Goal: Task Accomplishment & Management: Manage account settings

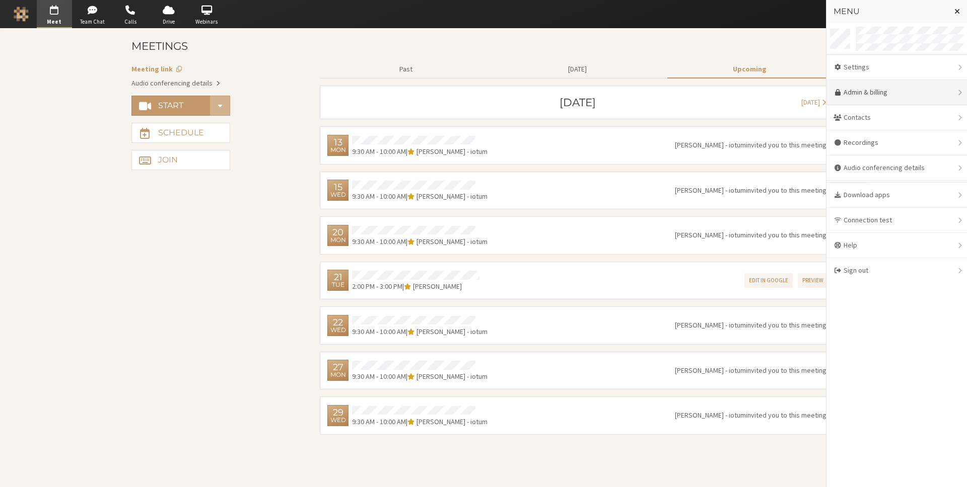
click at [872, 86] on link "Admin & billing" at bounding box center [896, 92] width 140 height 25
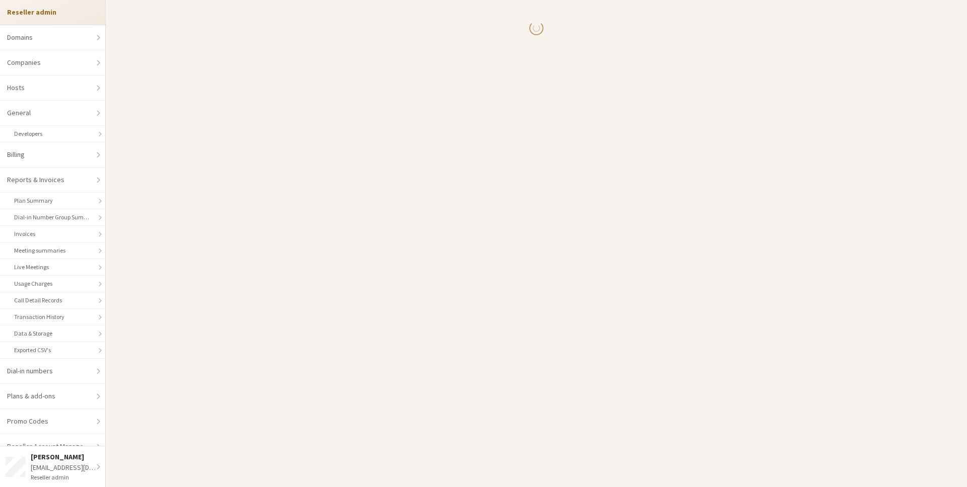
select select "10"
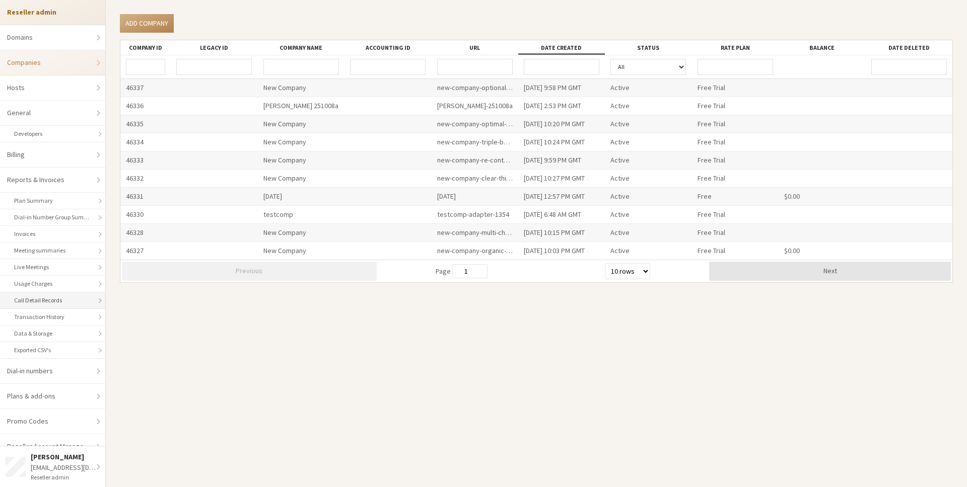
scroll to position [30, 0]
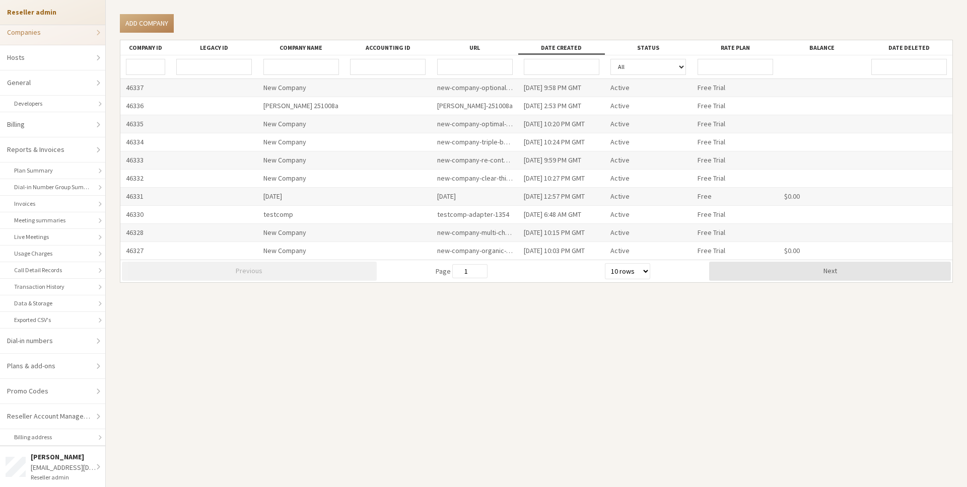
click at [474, 59] on input "URL" at bounding box center [475, 67] width 76 height 16
type input "iotum"
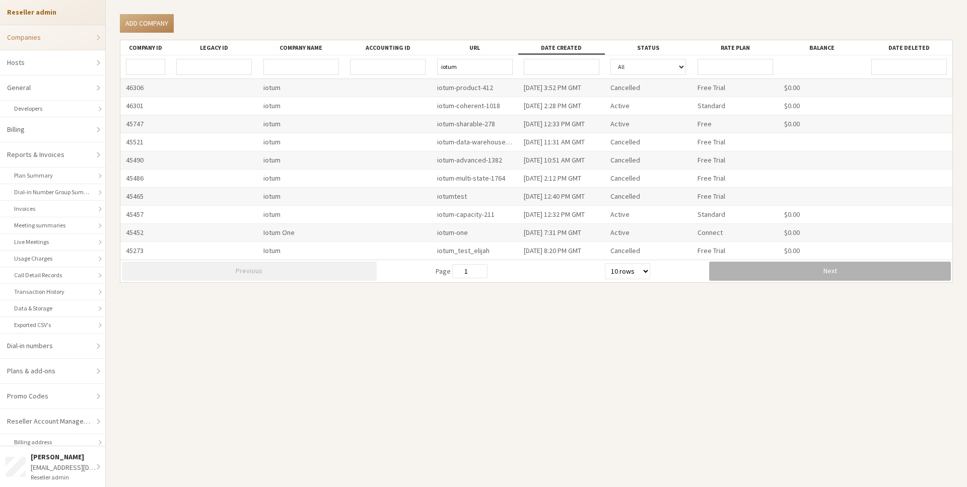
click at [785, 267] on button "Next" at bounding box center [830, 271] width 242 height 19
type input "3"
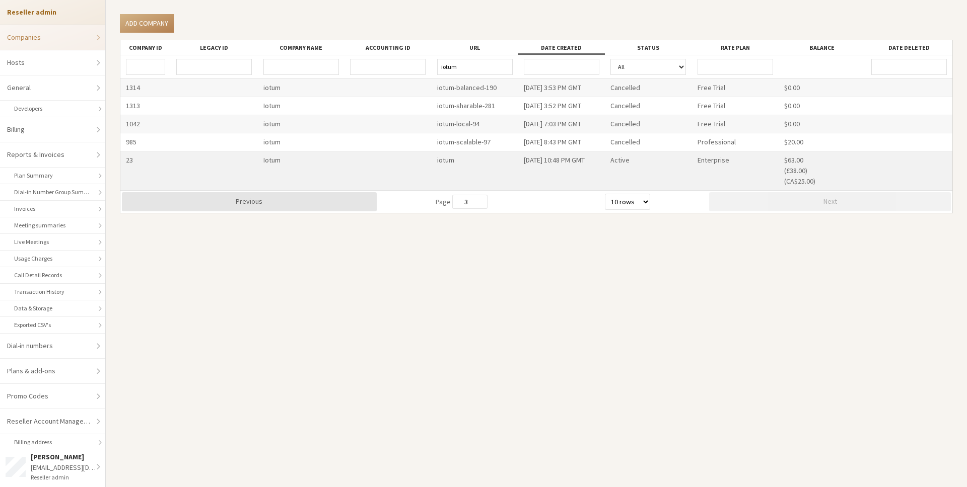
click at [449, 162] on div "iotum" at bounding box center [474, 171] width 87 height 39
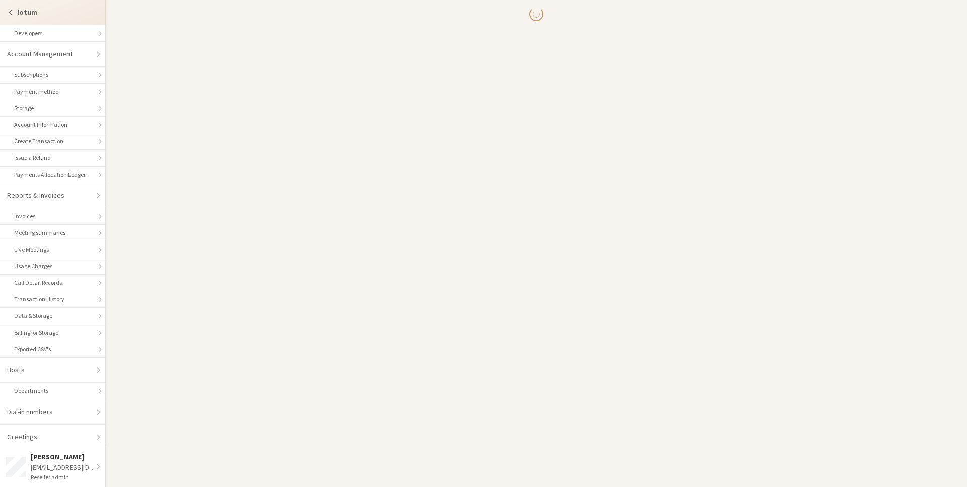
scroll to position [17, 0]
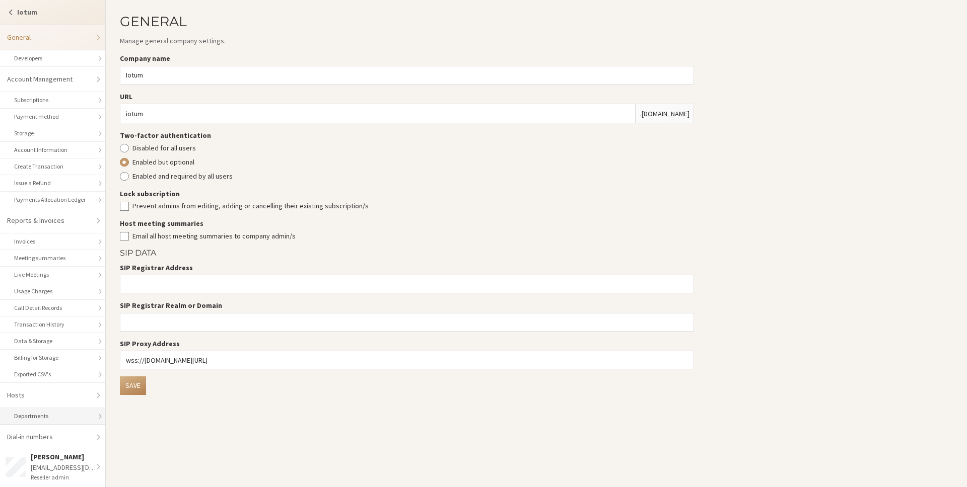
scroll to position [79, 0]
click at [50, 429] on link "Design" at bounding box center [52, 433] width 105 height 25
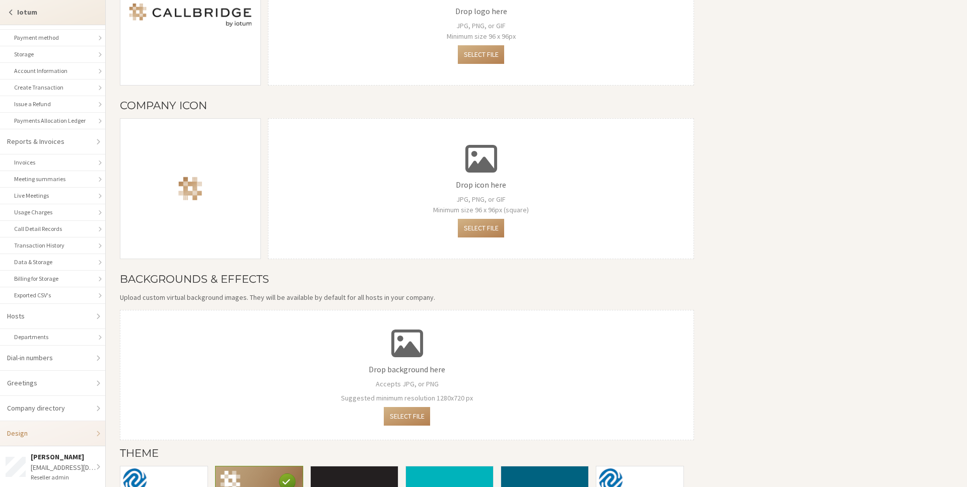
scroll to position [366, 0]
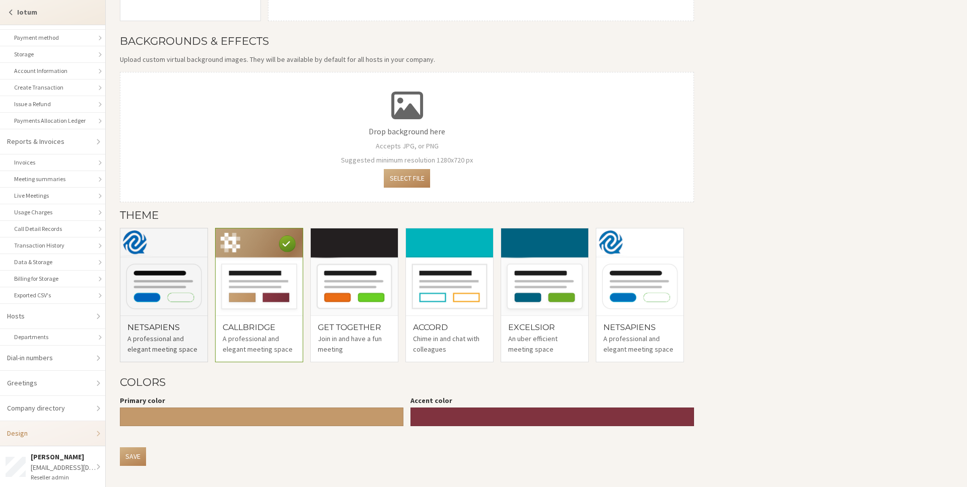
click at [145, 314] on img at bounding box center [163, 272] width 87 height 87
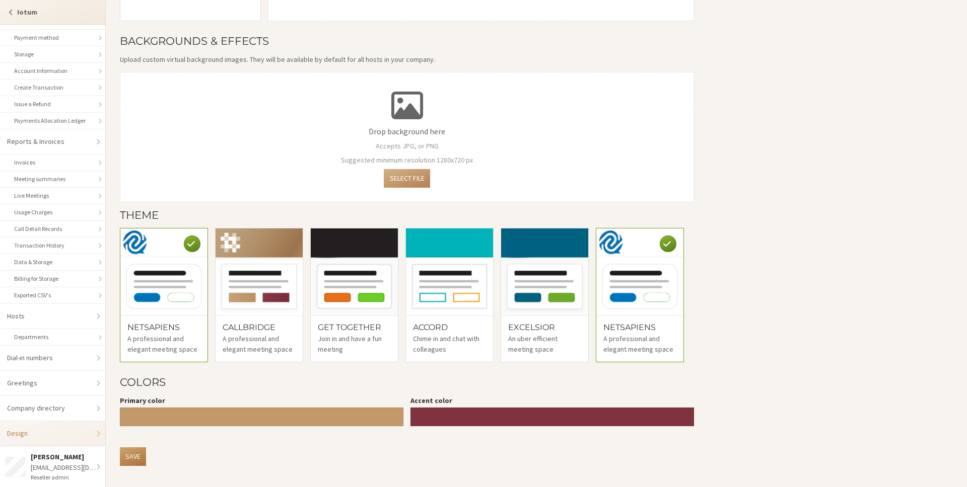
click at [133, 457] on button "Save" at bounding box center [133, 457] width 26 height 19
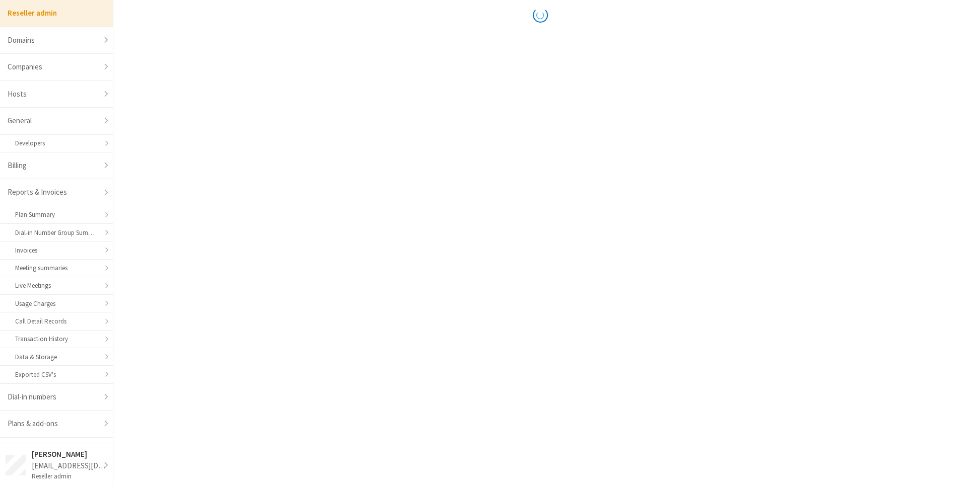
scroll to position [118, 0]
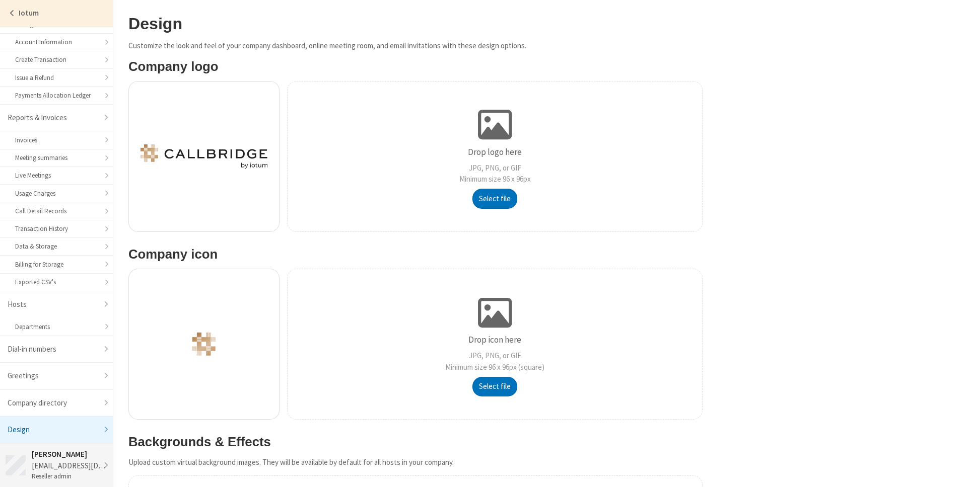
click at [58, 470] on div "[EMAIL_ADDRESS][DOMAIN_NAME]" at bounding box center [70, 467] width 76 height 12
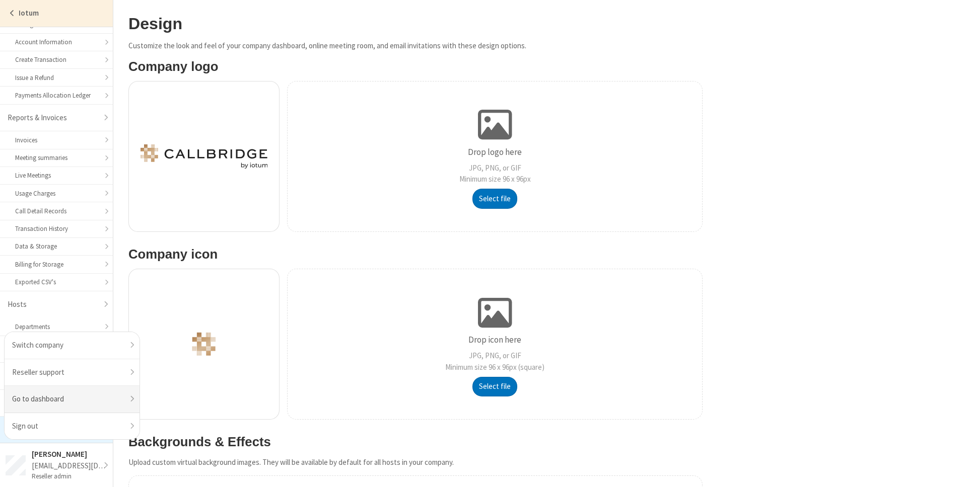
click at [72, 397] on link "Go to dashboard" at bounding box center [72, 399] width 135 height 27
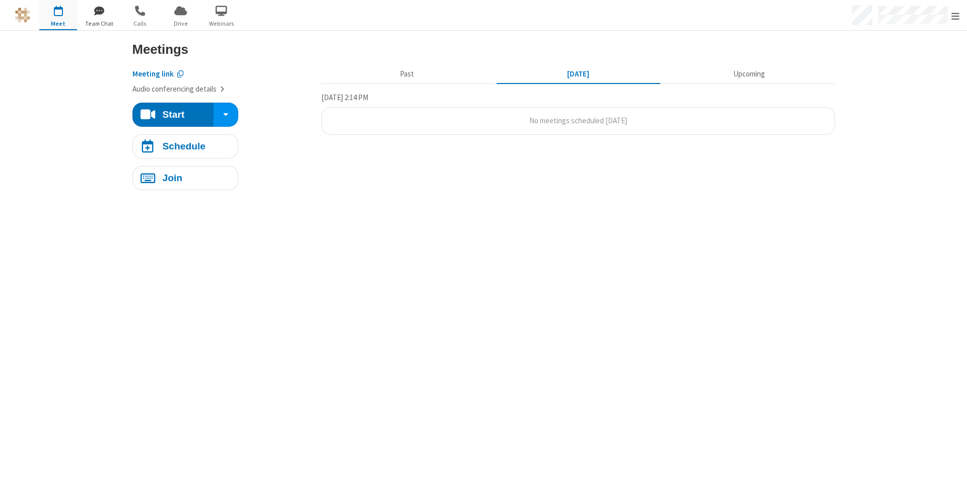
click at [99, 22] on span "Team Chat" at bounding box center [99, 23] width 38 height 9
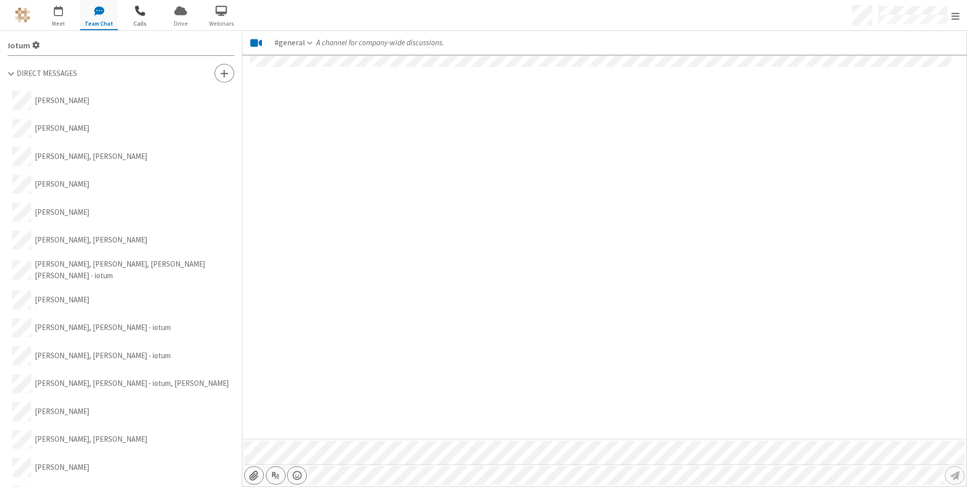
scroll to position [586, 0]
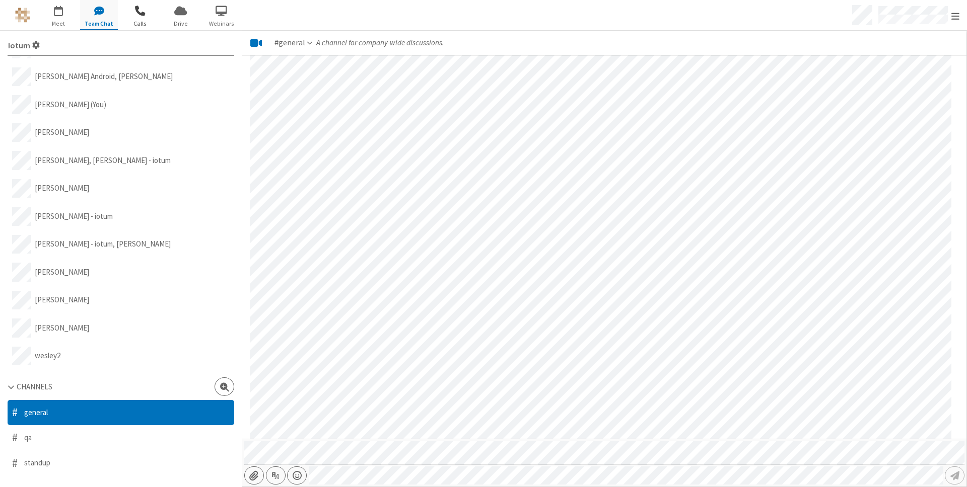
click at [127, 24] on span "Calls" at bounding box center [140, 23] width 38 height 9
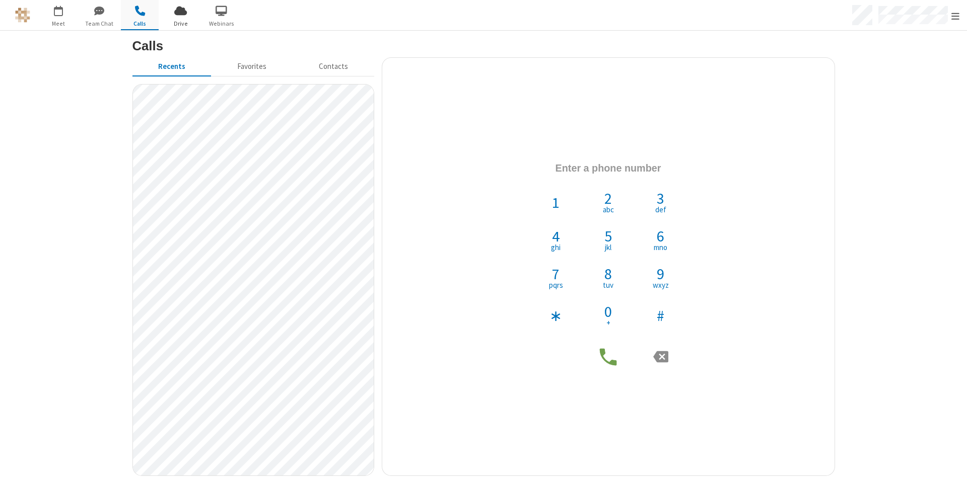
click at [187, 15] on span "button" at bounding box center [181, 10] width 38 height 17
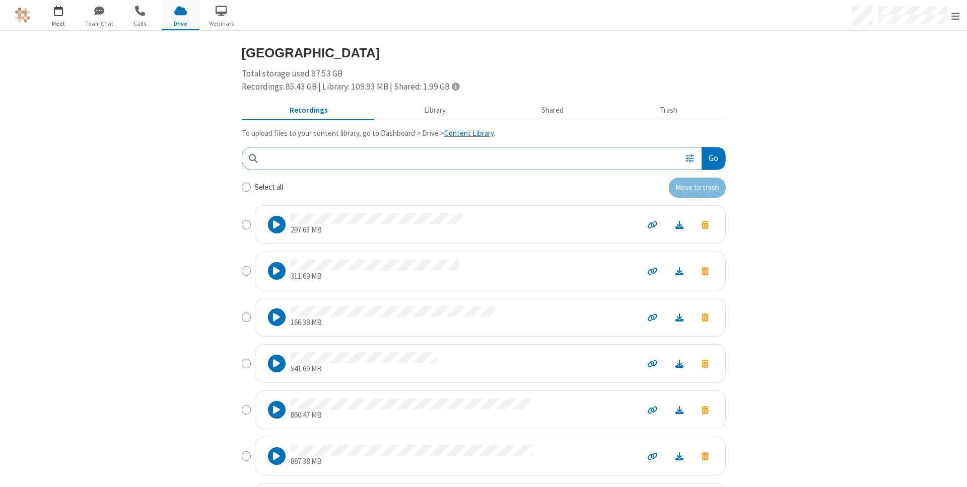
click at [60, 21] on span "Meet" at bounding box center [58, 23] width 38 height 9
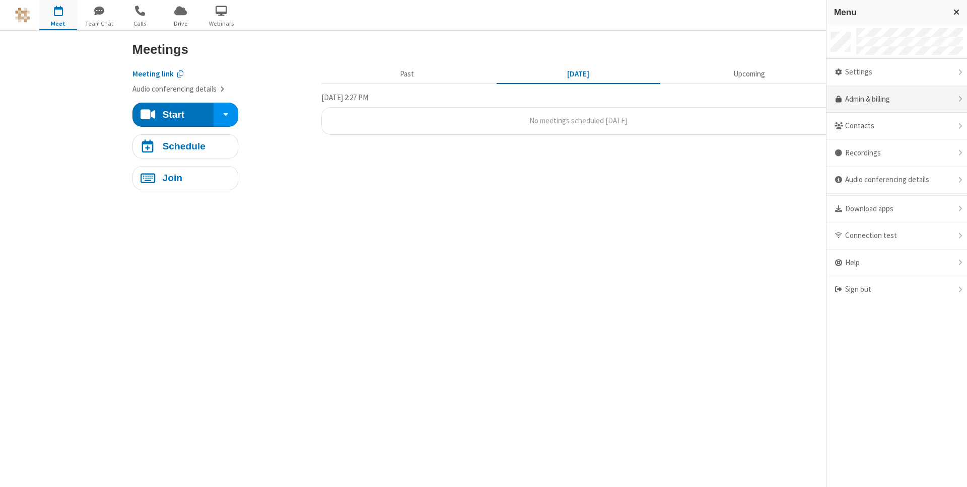
click at [881, 106] on link "Admin & billing" at bounding box center [896, 99] width 140 height 27
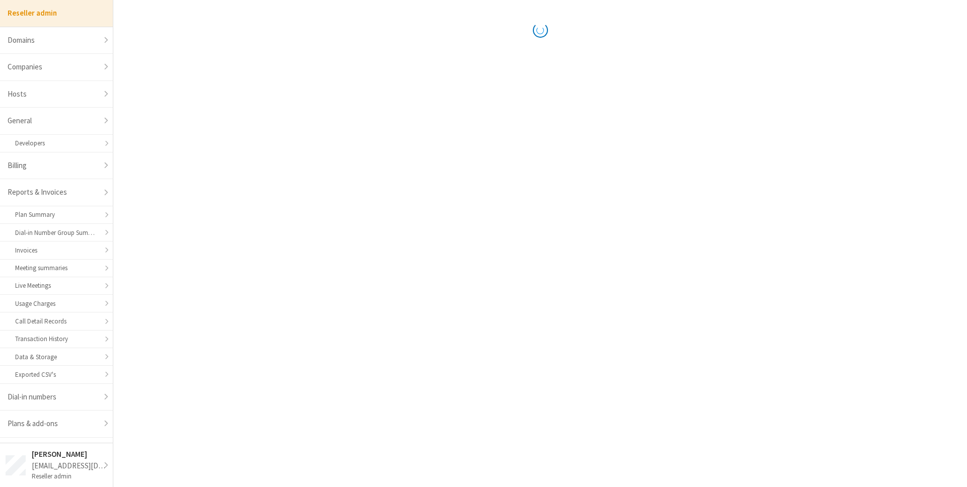
select select "10"
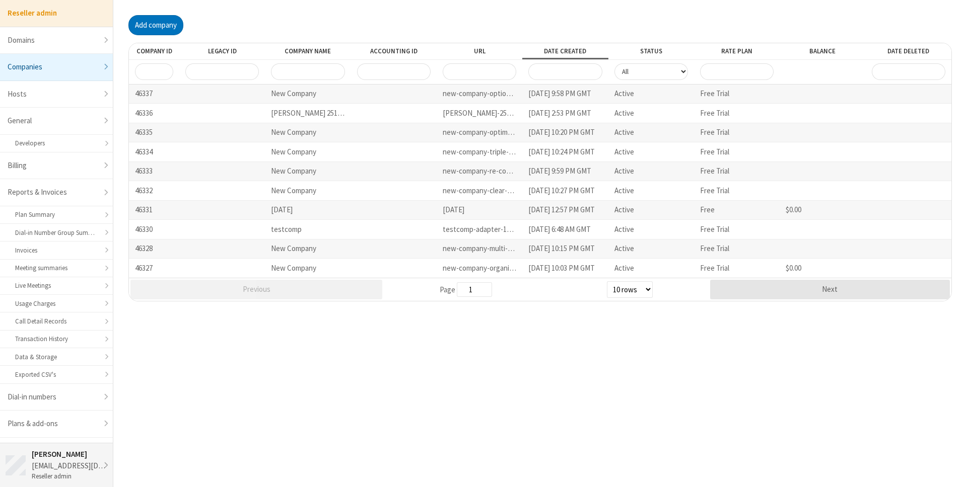
click at [64, 462] on div "[EMAIL_ADDRESS][DOMAIN_NAME]" at bounding box center [70, 467] width 76 height 12
click at [120, 392] on link "Go to dashboard" at bounding box center [72, 399] width 135 height 27
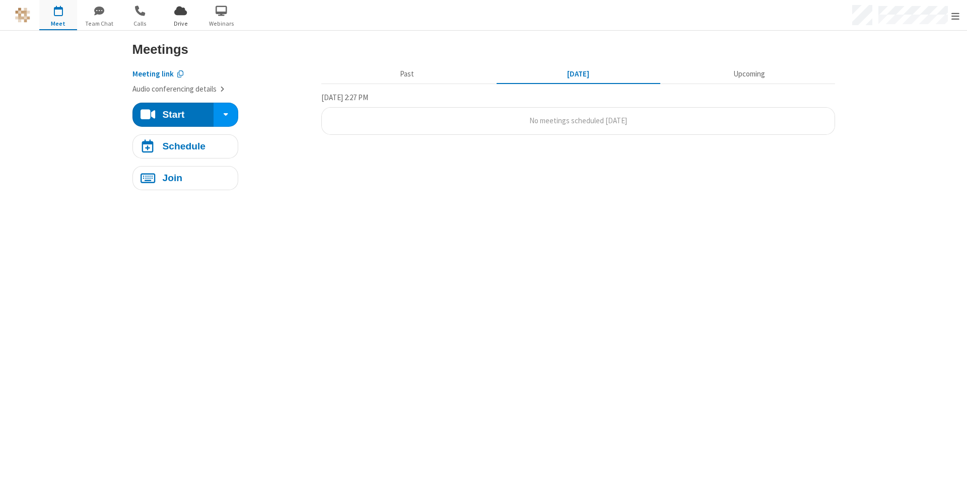
click at [180, 16] on span "button" at bounding box center [181, 10] width 38 height 17
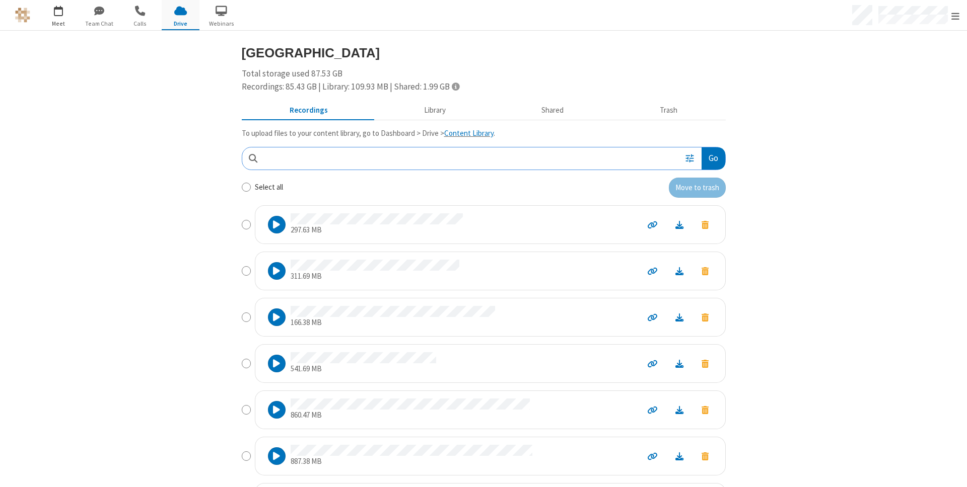
click at [55, 9] on span "button" at bounding box center [58, 10] width 38 height 17
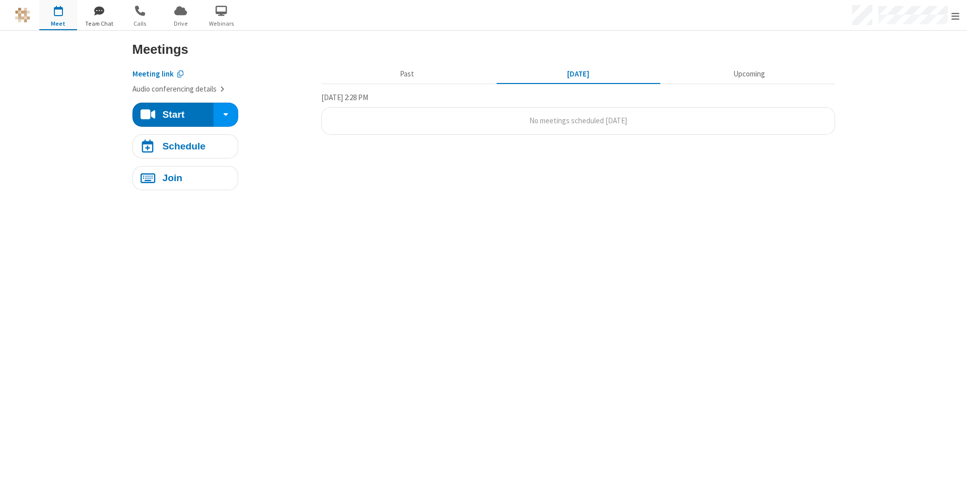
click at [91, 14] on span "button" at bounding box center [99, 10] width 38 height 17
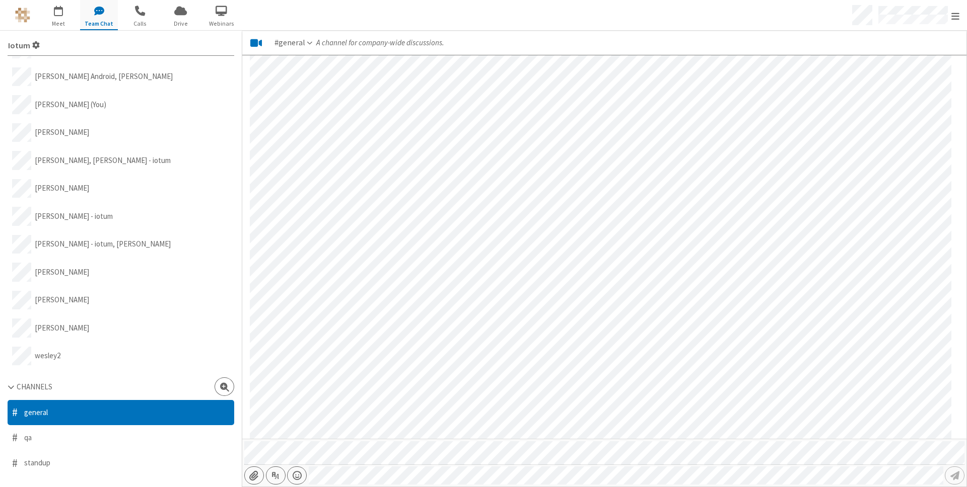
scroll to position [989, 0]
click at [144, 4] on span "button" at bounding box center [140, 10] width 38 height 17
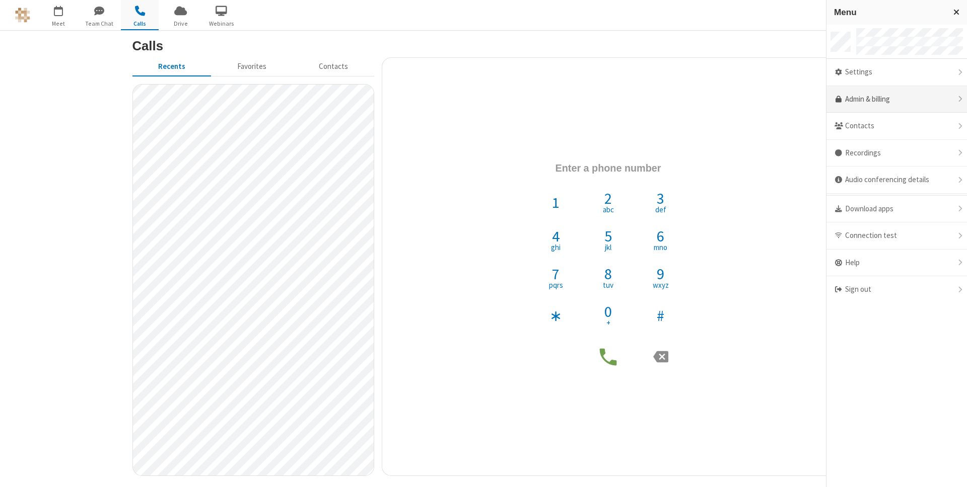
click at [895, 103] on link "Admin & billing" at bounding box center [896, 99] width 140 height 27
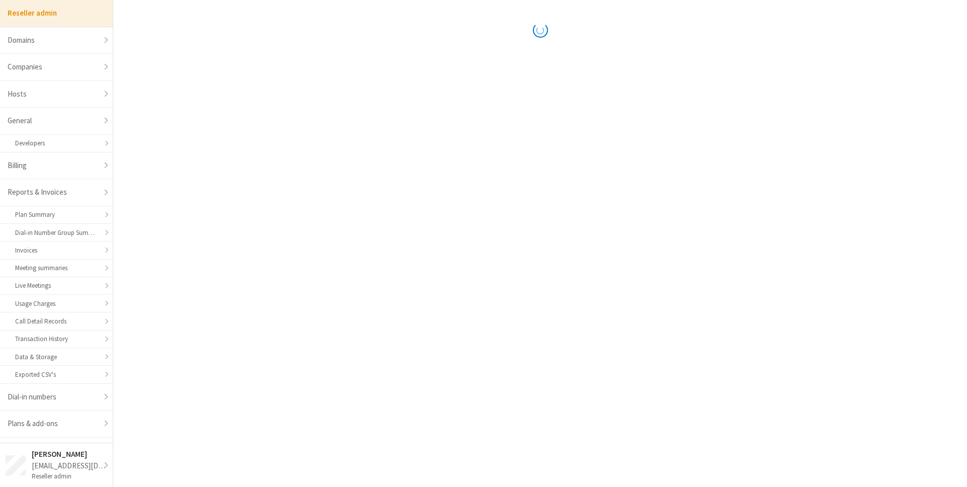
select select "10"
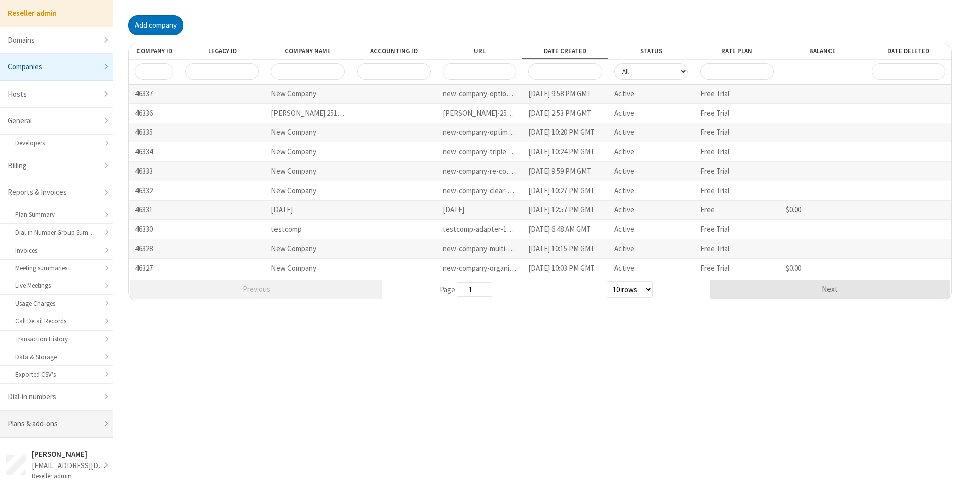
scroll to position [66, 0]
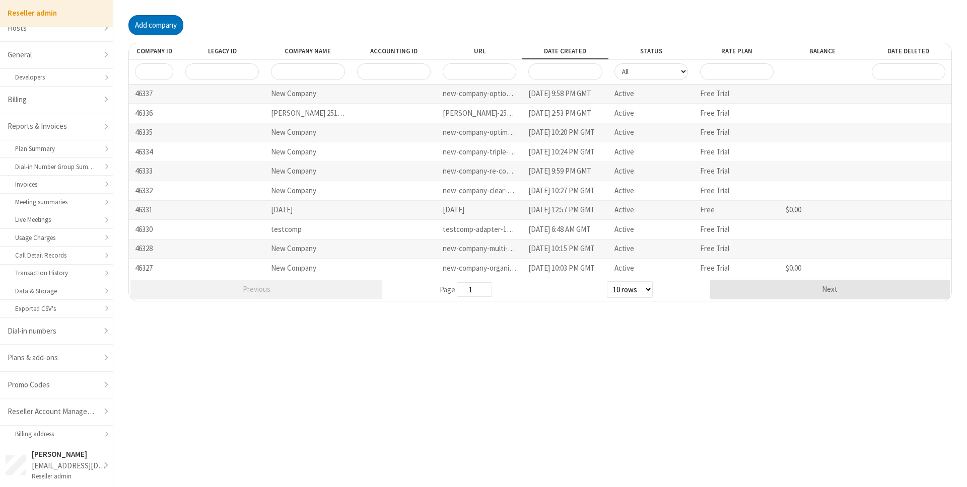
click at [462, 69] on input "URL" at bounding box center [480, 71] width 74 height 17
type input "iotum"
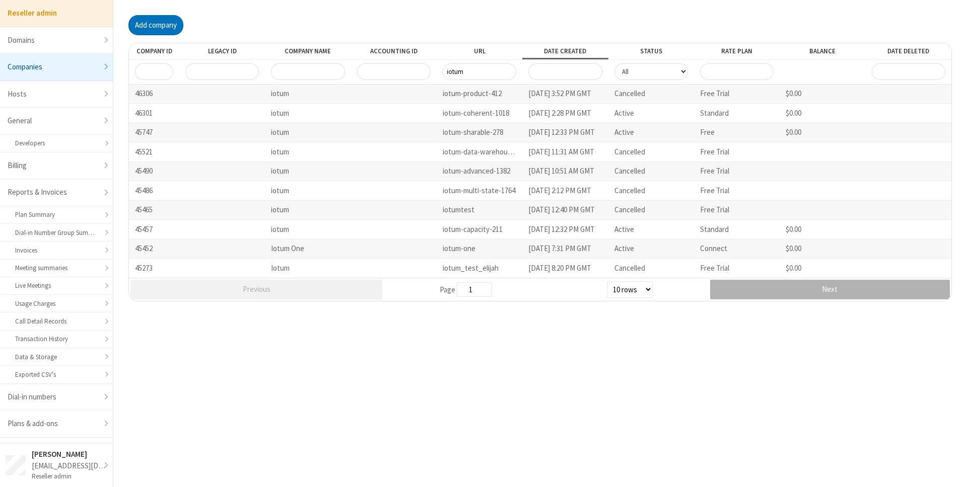
click at [776, 282] on button "Next" at bounding box center [830, 290] width 240 height 20
type input "3"
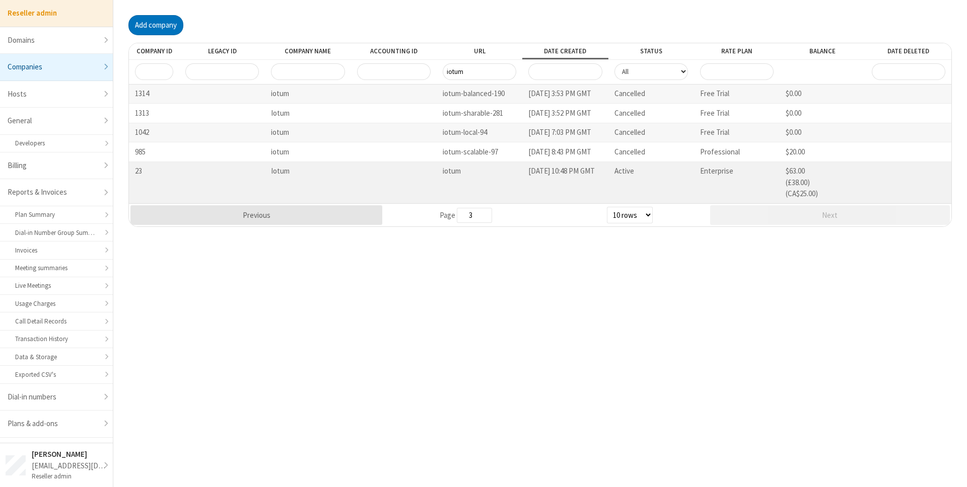
click at [451, 185] on div "iotum" at bounding box center [479, 183] width 86 height 42
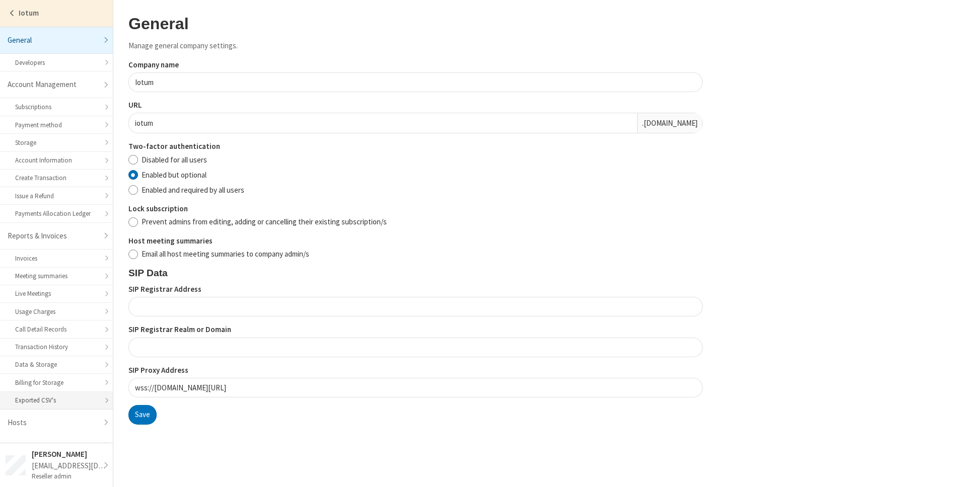
scroll to position [118, 0]
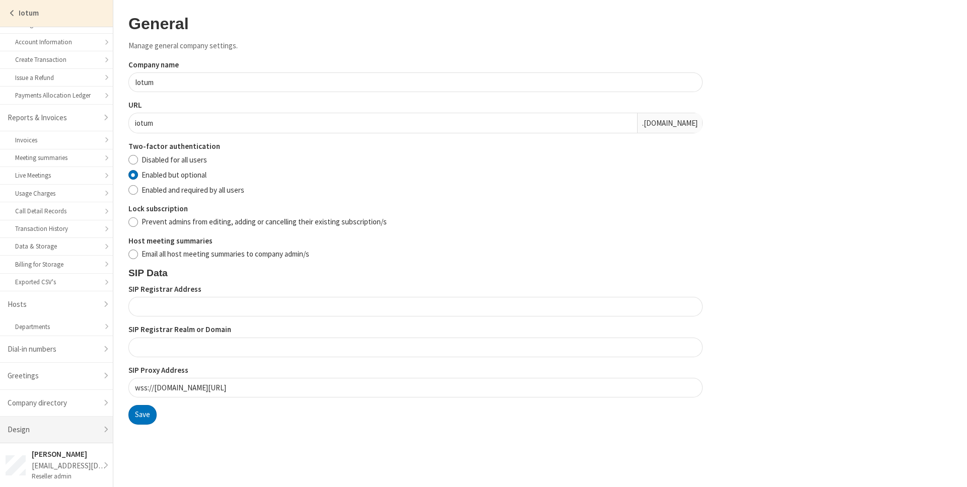
click at [39, 433] on link "Design" at bounding box center [56, 430] width 113 height 27
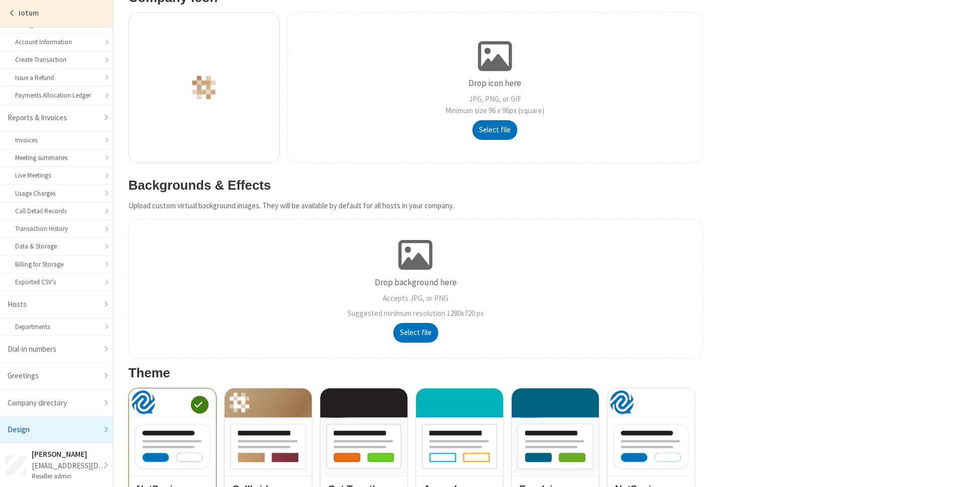
scroll to position [431, 0]
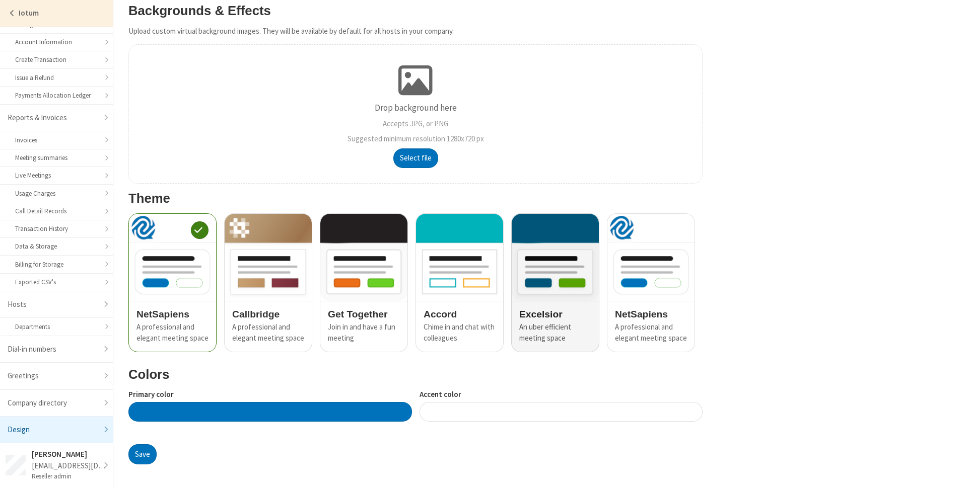
click at [529, 248] on img at bounding box center [554, 257] width 87 height 87
click at [227, 408] on div at bounding box center [269, 412] width 283 height 20
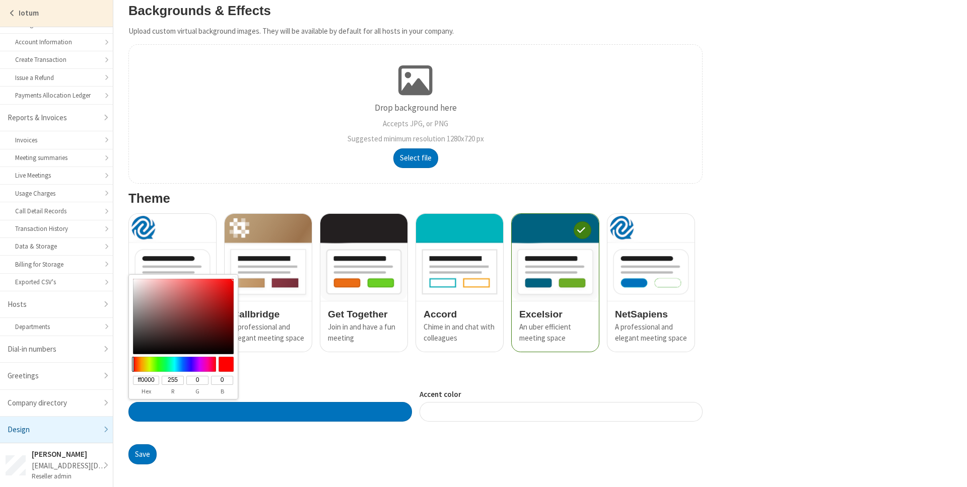
click at [302, 378] on h3 "Colors" at bounding box center [415, 375] width 574 height 14
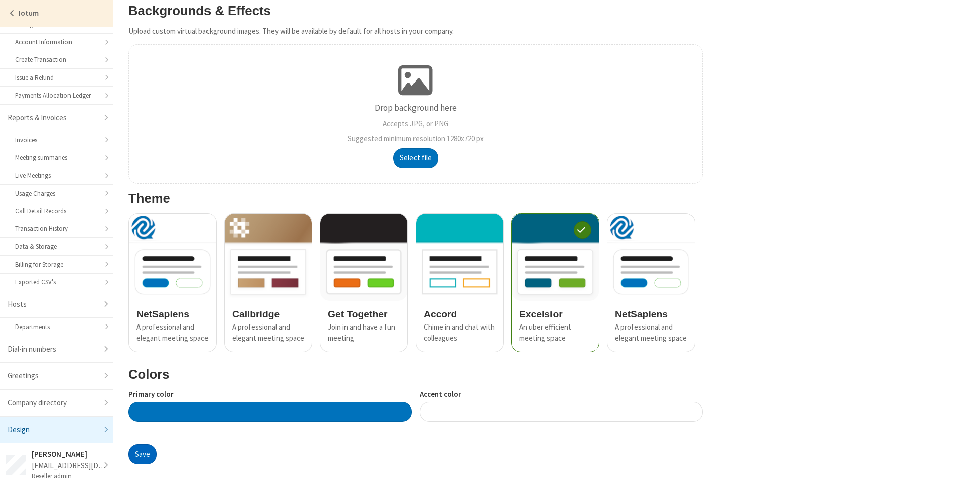
click at [141, 456] on button "Save" at bounding box center [142, 455] width 28 height 20
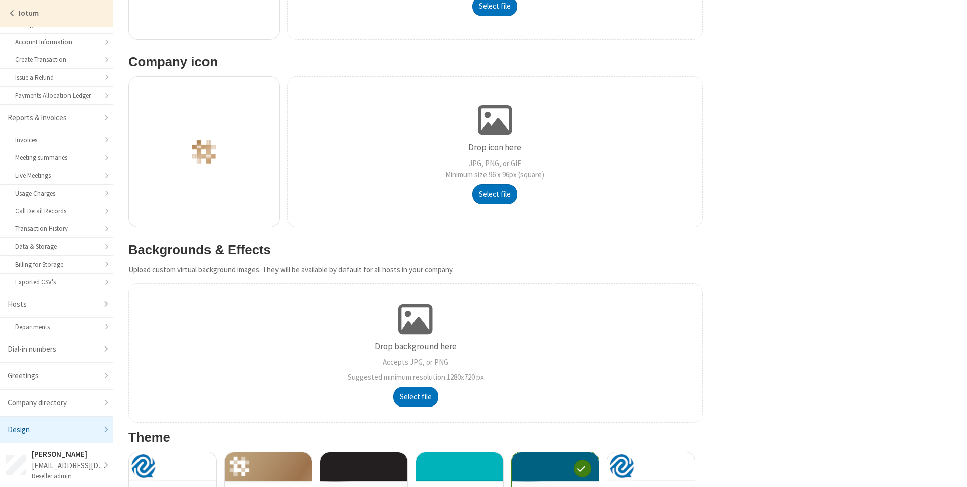
scroll to position [399, 0]
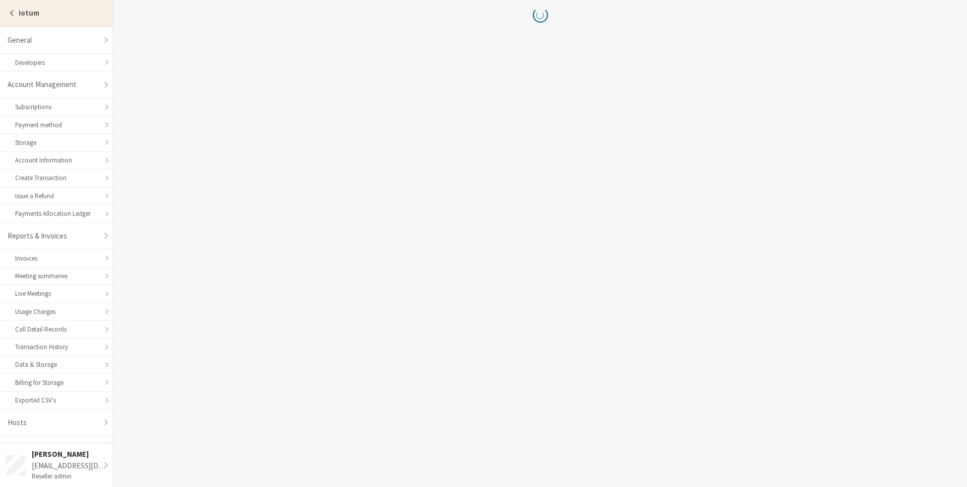
scroll to position [118, 0]
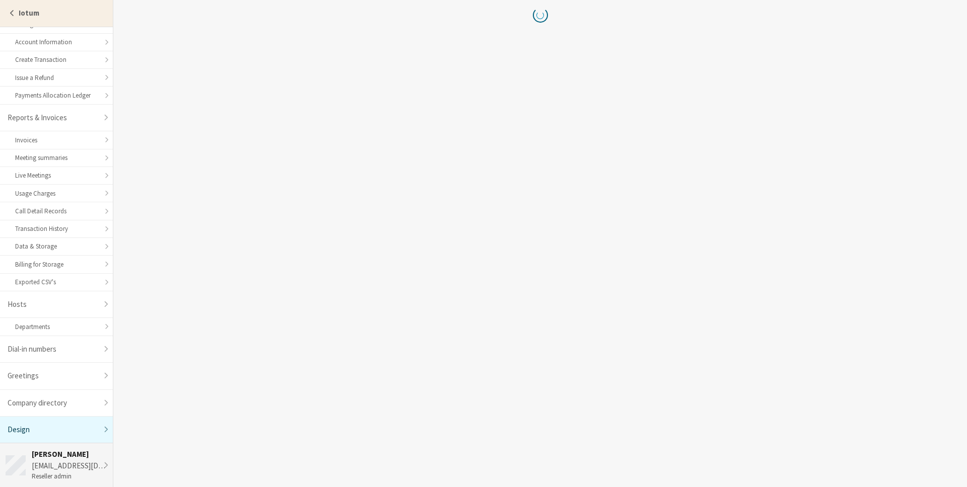
click at [45, 465] on div "[EMAIL_ADDRESS][DOMAIN_NAME]" at bounding box center [70, 467] width 76 height 12
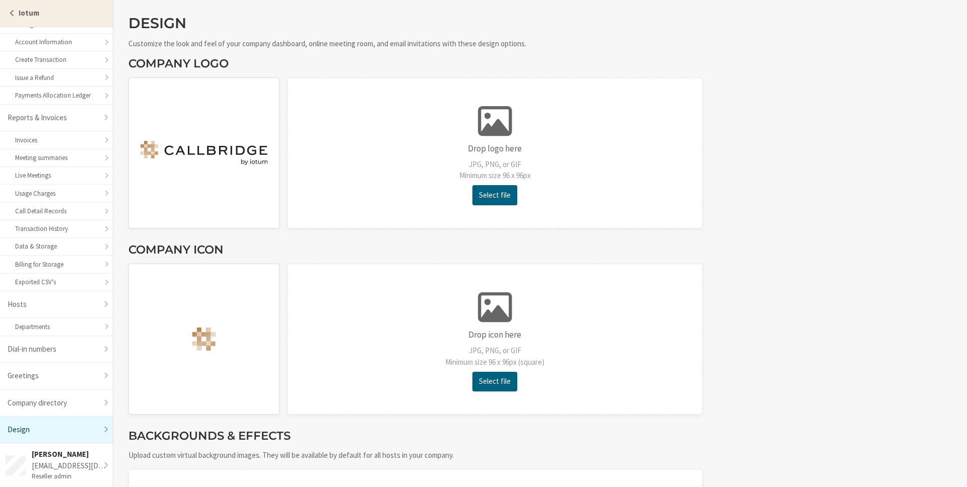
click at [794, 56] on section "Design Customize the look and feel of your company dashboard, online meeting ro…" at bounding box center [539, 454] width 853 height 908
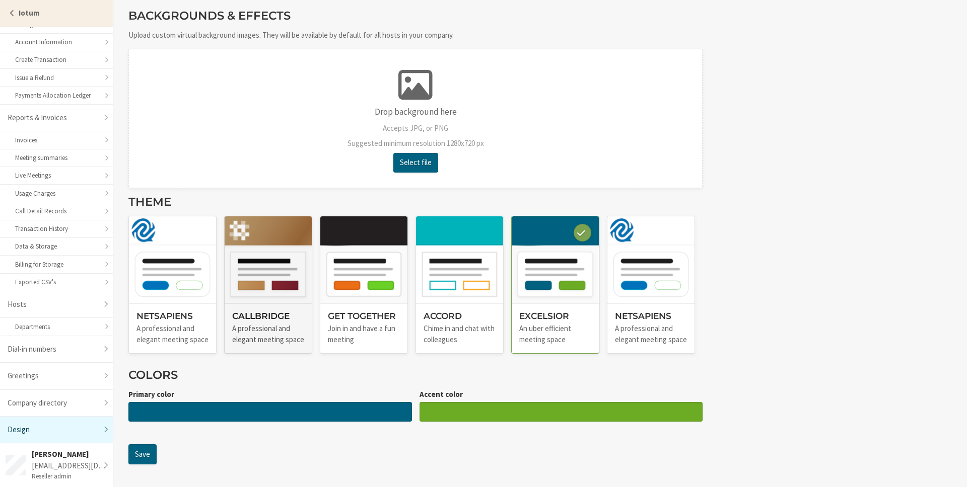
click at [276, 281] on img at bounding box center [268, 259] width 87 height 87
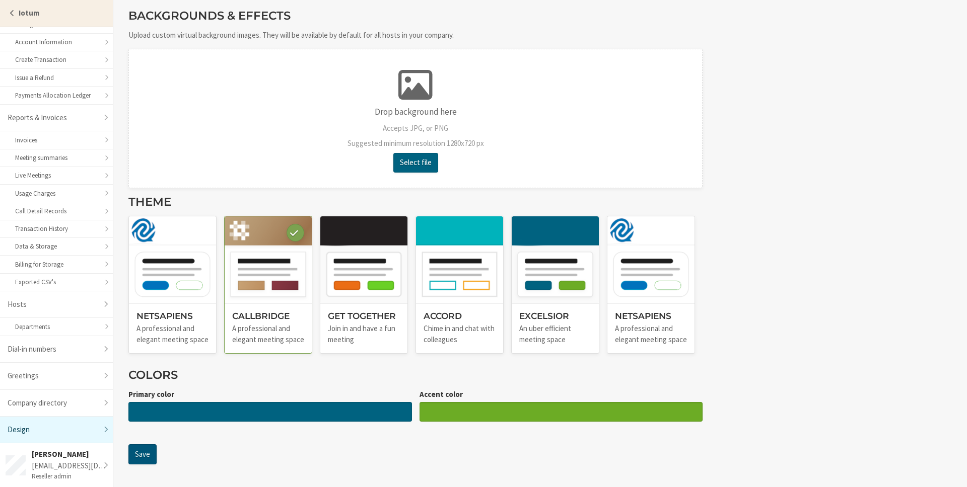
click at [150, 456] on button "Save" at bounding box center [142, 455] width 28 height 20
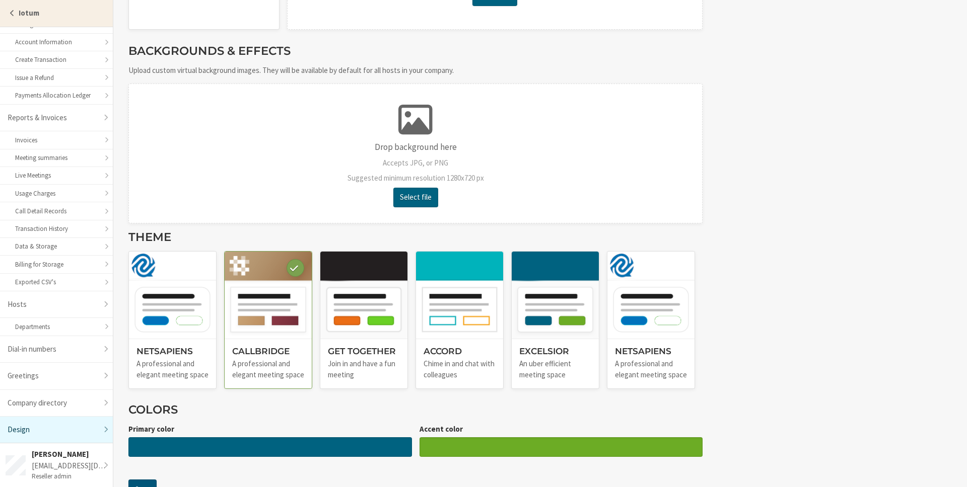
scroll to position [0, 0]
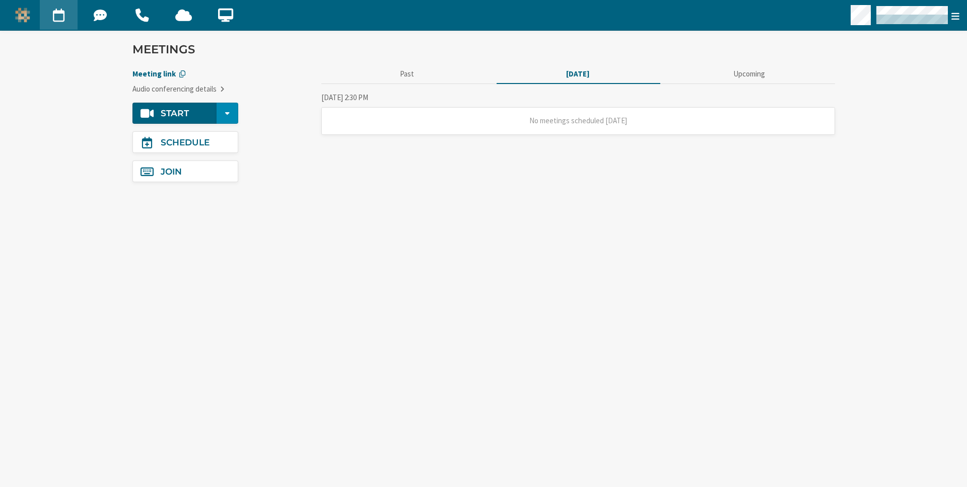
click at [567, 20] on div at bounding box center [502, 15] width 929 height 30
click at [105, 12] on span "Team Chat" at bounding box center [101, 15] width 38 height 22
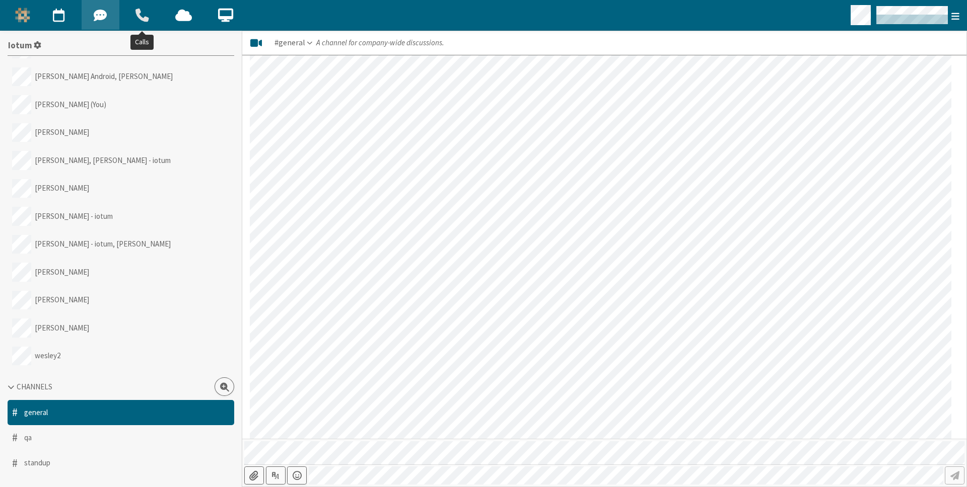
scroll to position [989, 0]
click at [138, 10] on span "Calls" at bounding box center [142, 15] width 38 height 22
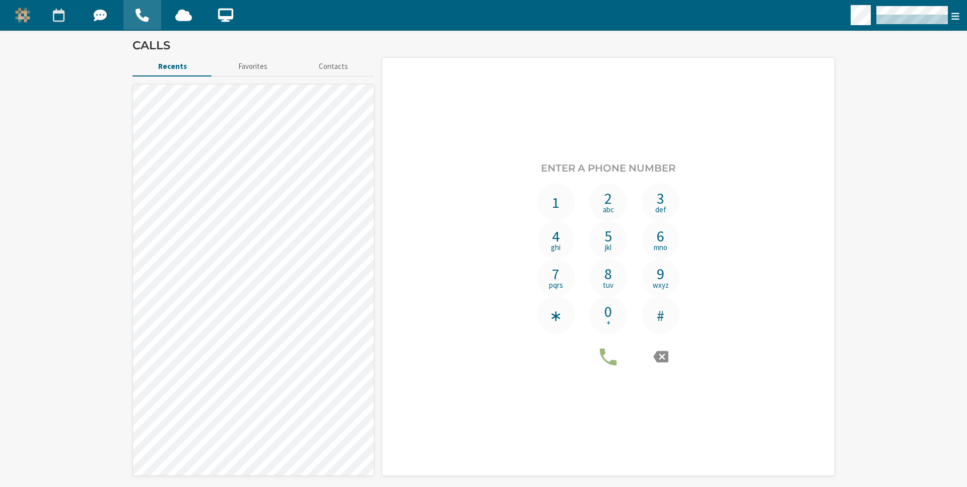
click at [60, 12] on span "Meet" at bounding box center [59, 15] width 38 height 22
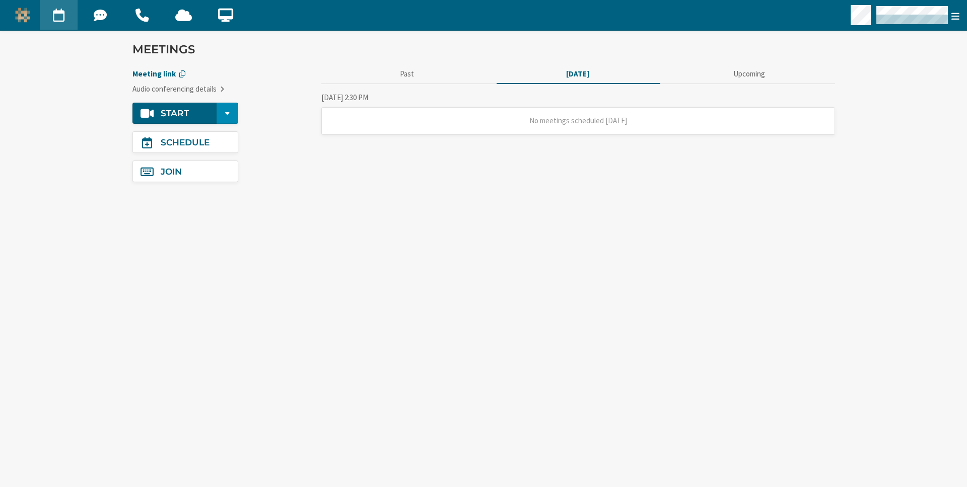
click at [53, 50] on main "Start Meetings Meeting link Audio conferencing details Start Schedule Join Past…" at bounding box center [483, 259] width 967 height 457
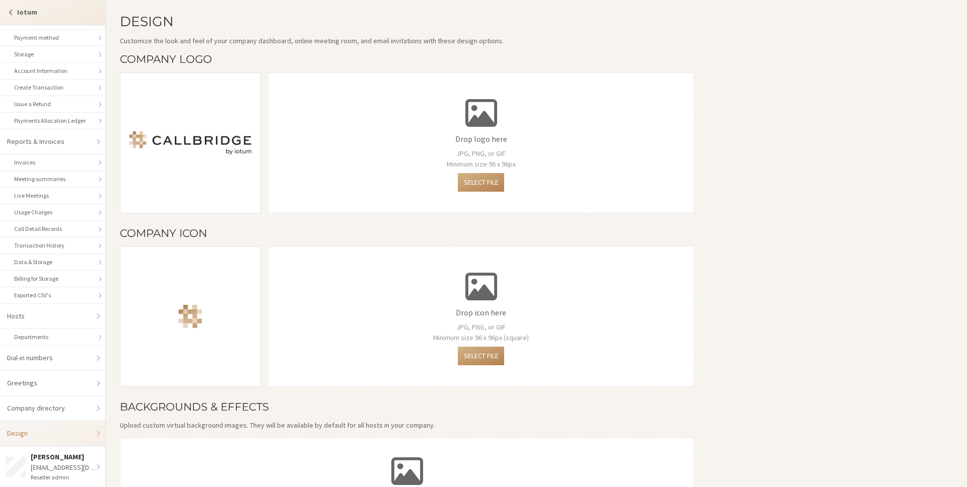
scroll to position [366, 0]
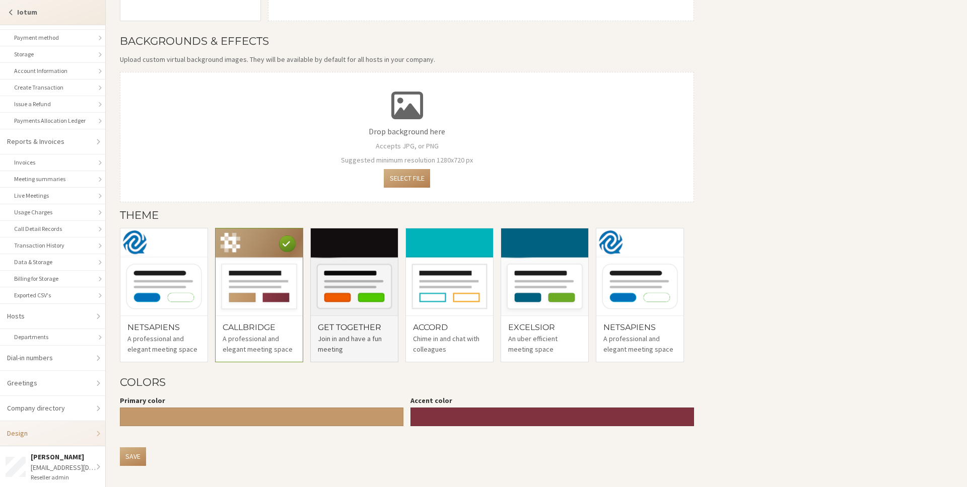
click at [358, 322] on div "Get Together Join in and have a fun meeting" at bounding box center [354, 339] width 87 height 46
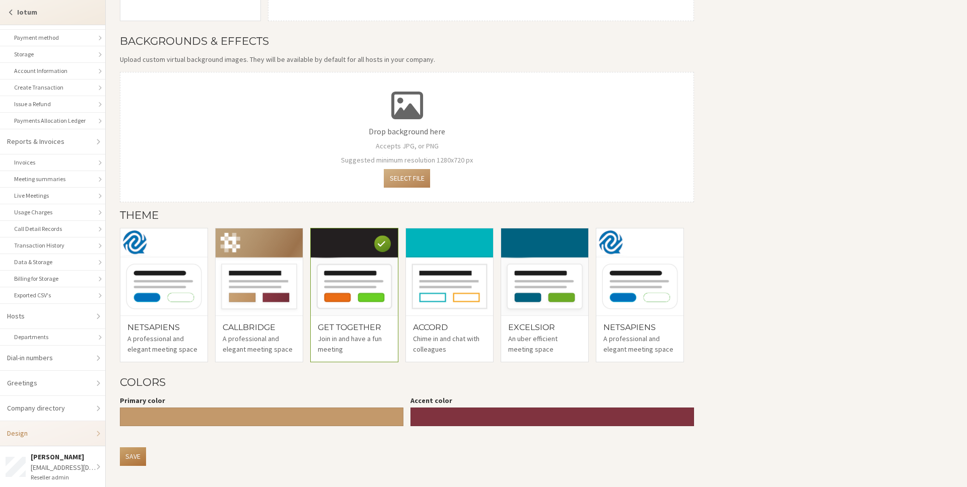
click at [134, 459] on button "Save" at bounding box center [133, 457] width 26 height 19
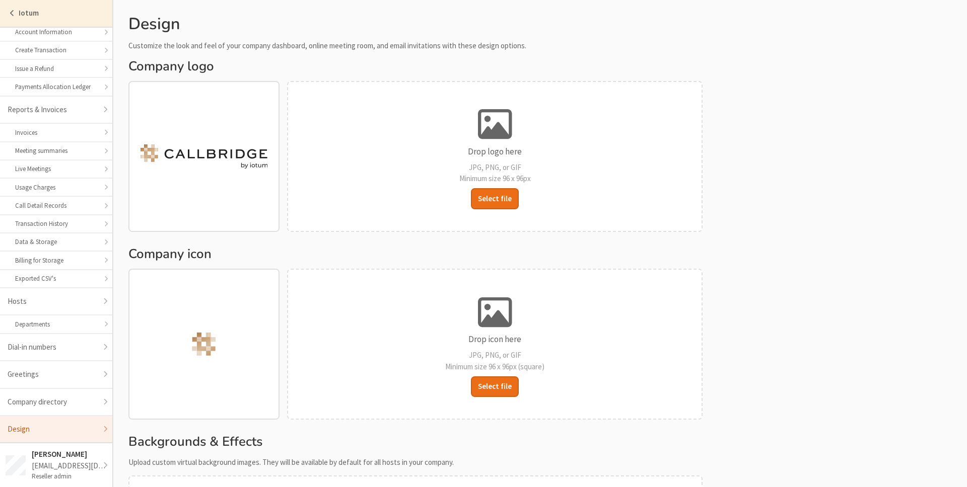
scroll to position [436, 0]
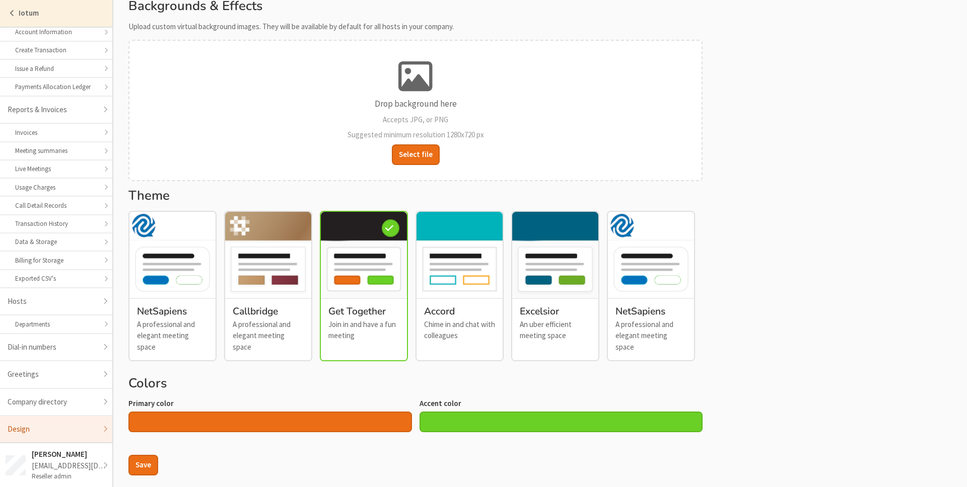
click at [294, 412] on div at bounding box center [269, 422] width 283 height 21
click at [755, 219] on section "Design Customize the look and feel of your company dashboard, online meeting ro…" at bounding box center [539, 31] width 853 height 934
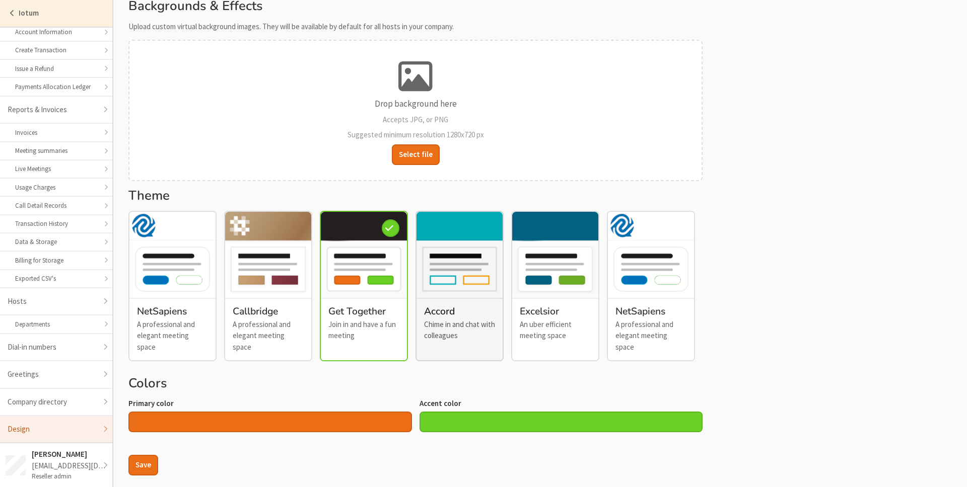
click at [459, 228] on img at bounding box center [459, 255] width 86 height 86
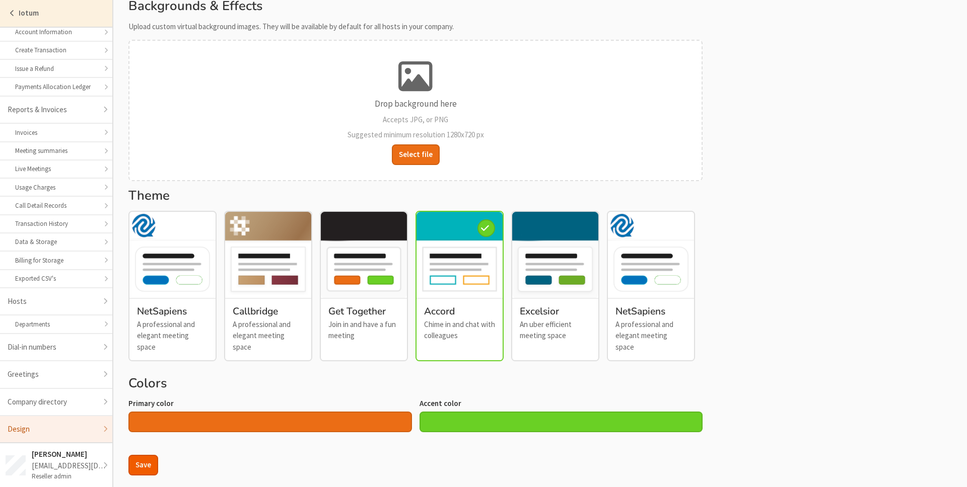
click at [150, 455] on button "Save" at bounding box center [143, 465] width 30 height 21
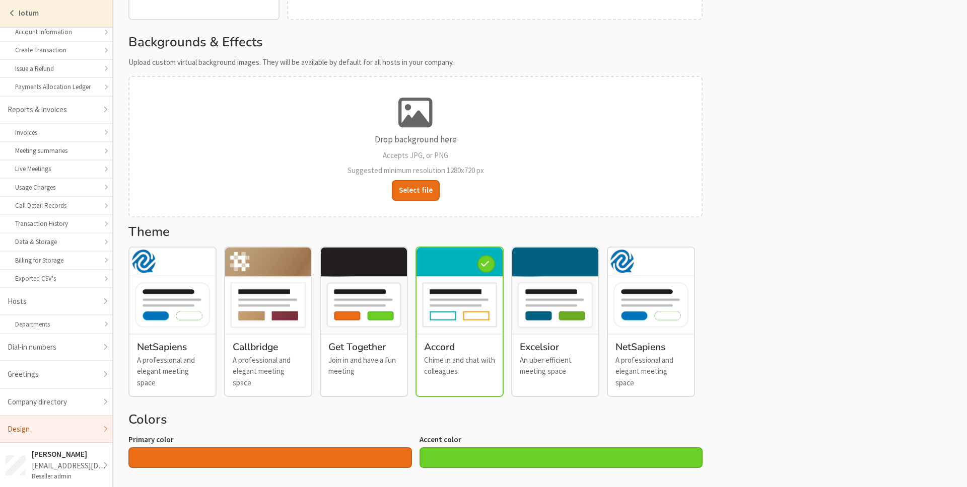
scroll to position [0, 0]
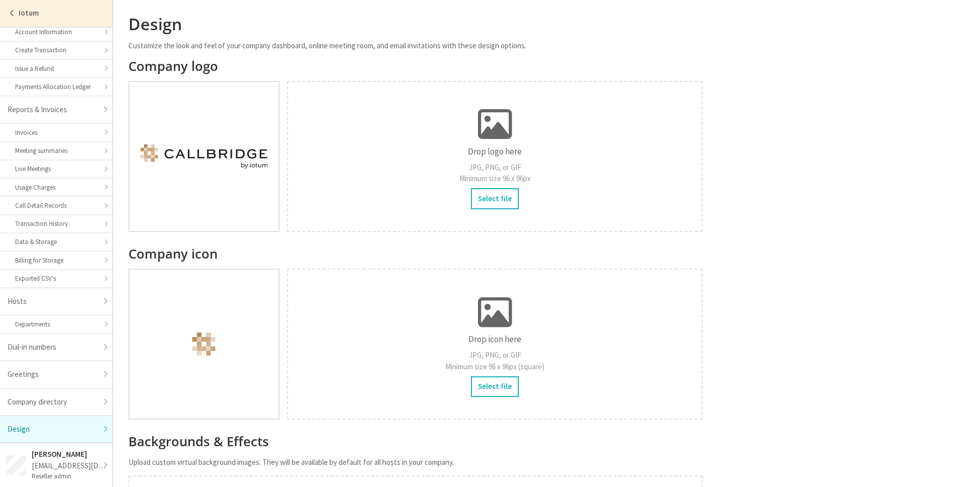
scroll to position [436, 0]
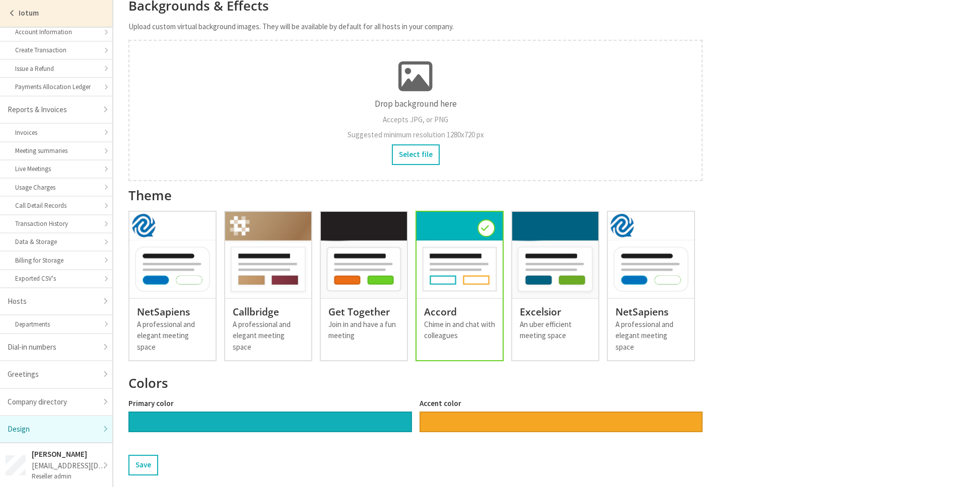
click at [186, 412] on div at bounding box center [269, 422] width 283 height 21
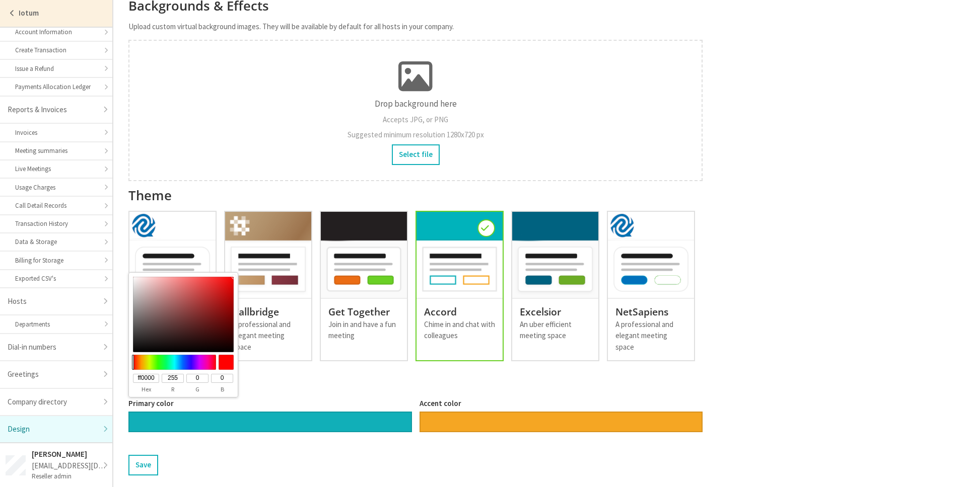
type input "#00b9ff"
type input "00b9ff"
type input "0"
type input "185"
type input "255"
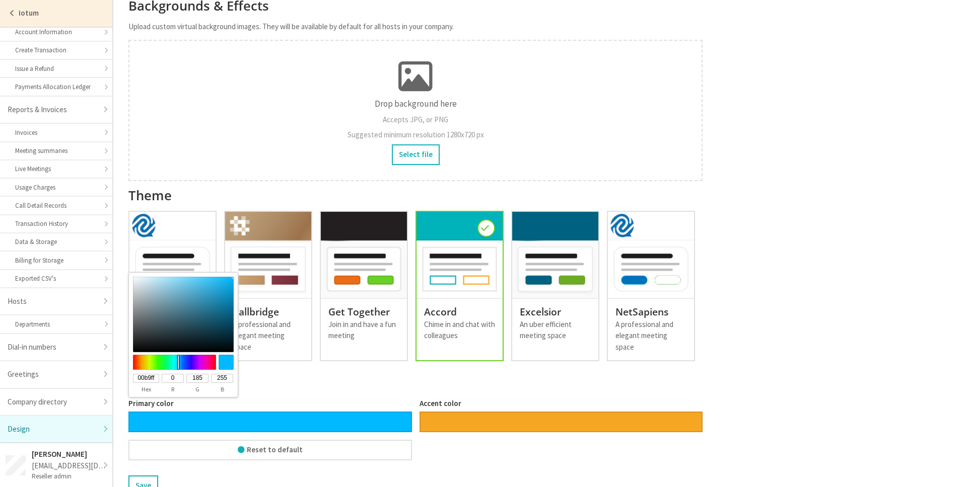
click at [178, 364] on div at bounding box center [174, 362] width 87 height 15
type input "#008bff"
type input "008bff"
type input "139"
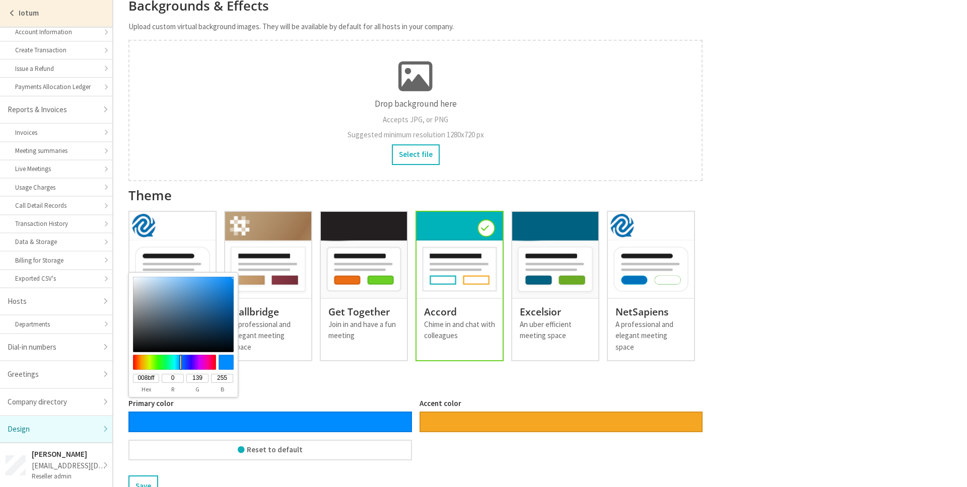
click at [181, 364] on div at bounding box center [174, 362] width 87 height 15
click at [145, 476] on button "Save" at bounding box center [143, 486] width 30 height 21
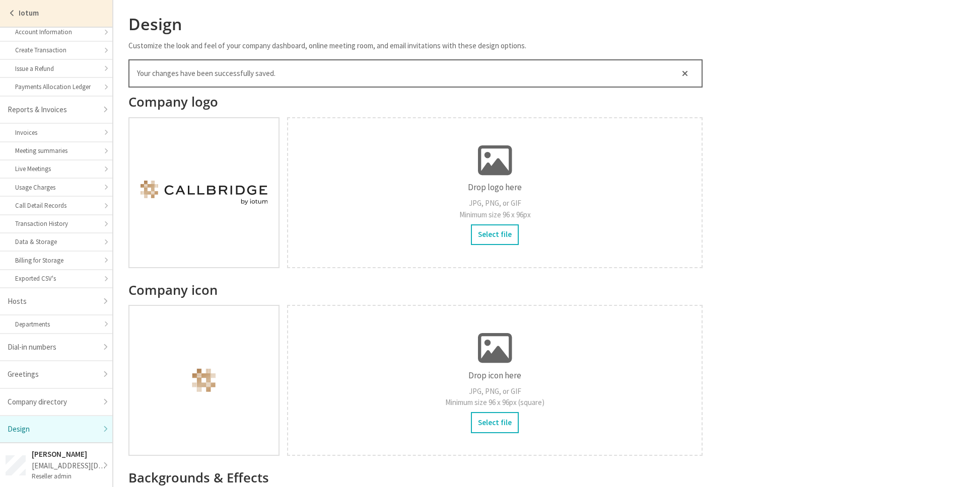
scroll to position [493, 0]
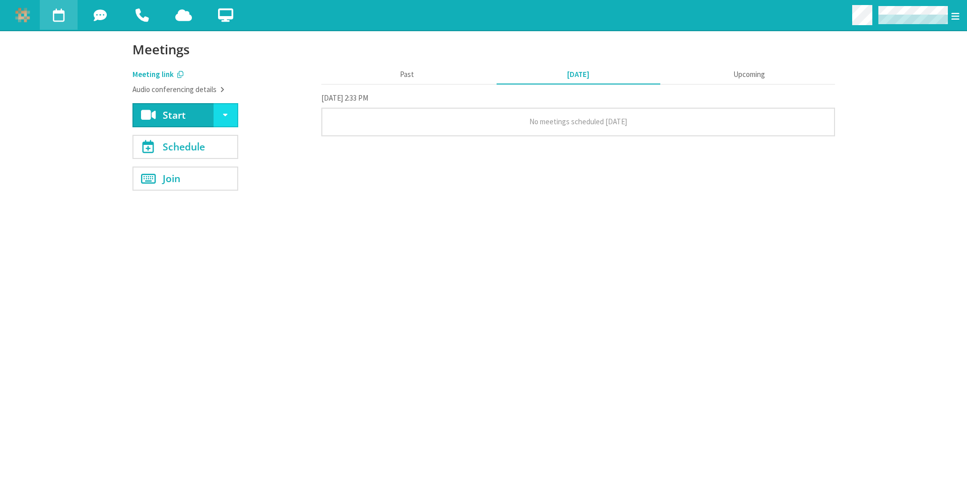
click at [312, 22] on div at bounding box center [502, 15] width 929 height 30
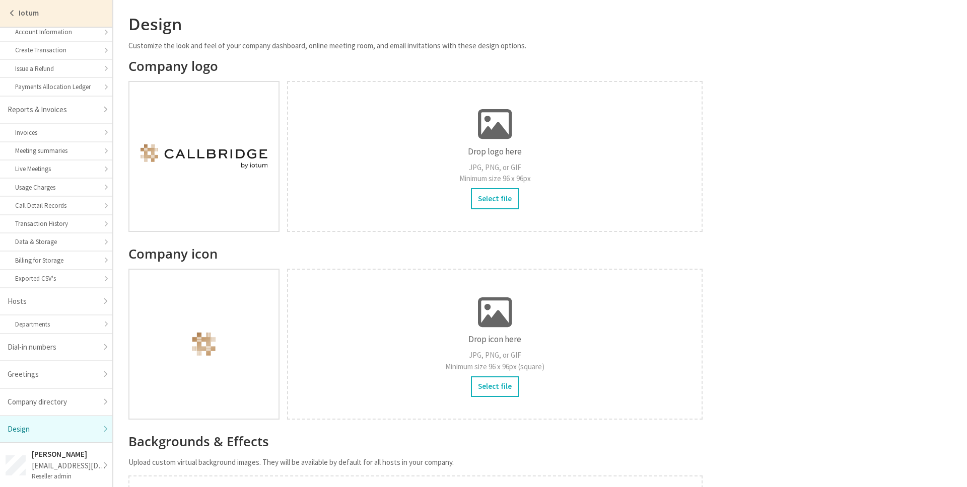
scroll to position [457, 0]
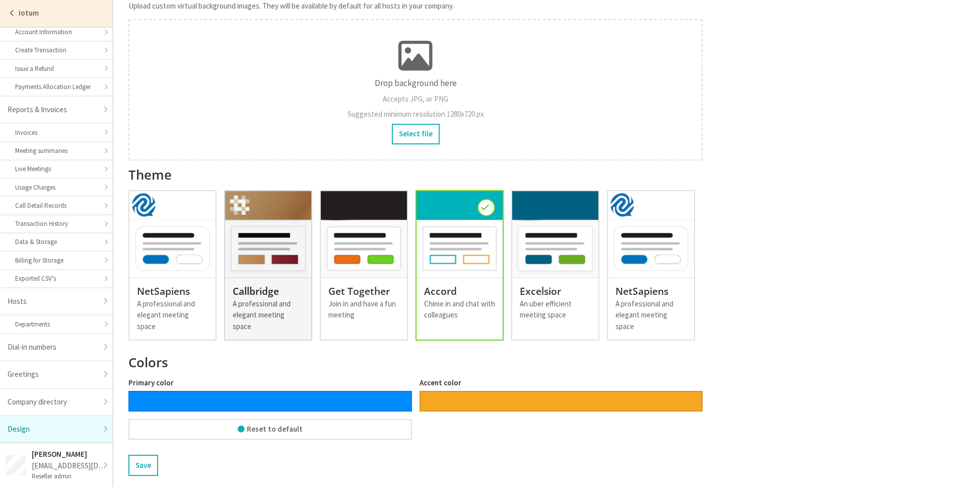
click at [290, 241] on img at bounding box center [268, 234] width 86 height 86
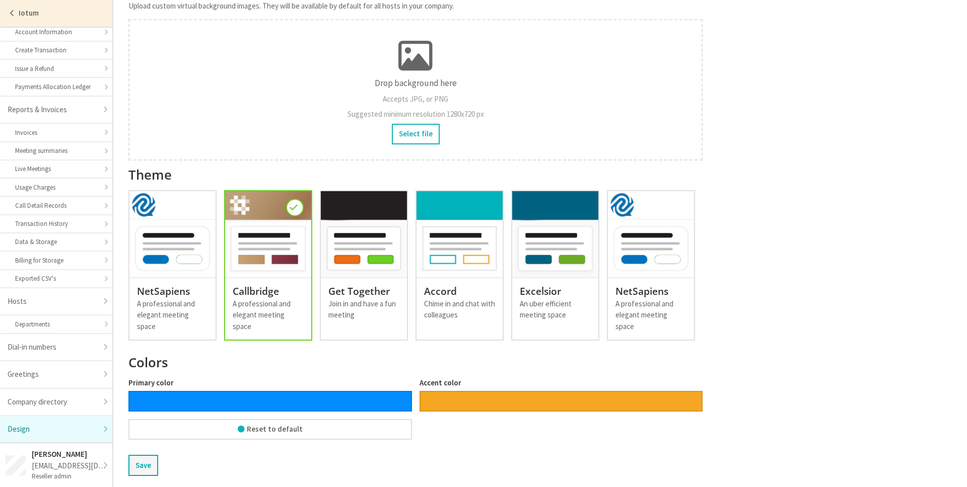
click at [141, 459] on button "Save" at bounding box center [143, 465] width 30 height 21
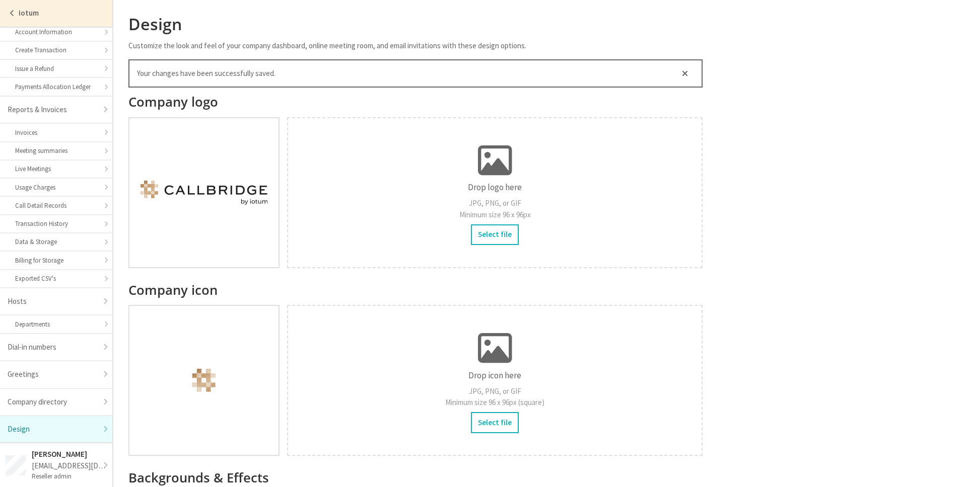
scroll to position [144, 0]
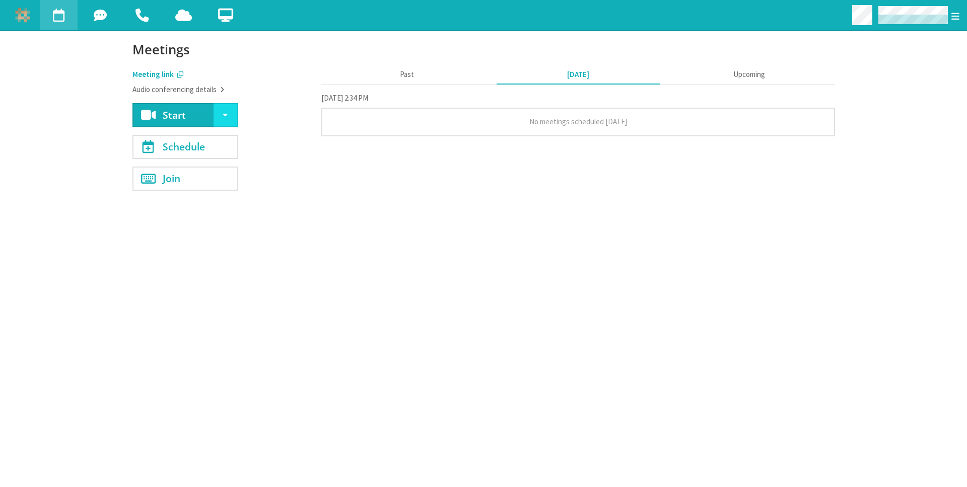
click at [362, 244] on section "Start Meetings Meeting link Audio conferencing details Start Schedule Join Past…" at bounding box center [483, 259] width 725 height 456
click at [442, 205] on section "Start Meetings Meeting link Audio conferencing details Start Schedule Join Past…" at bounding box center [483, 259] width 725 height 456
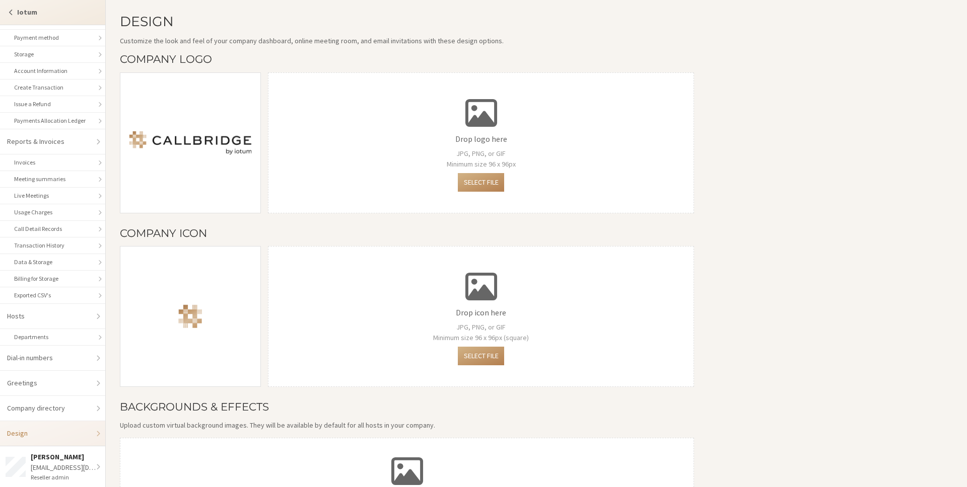
scroll to position [385, 0]
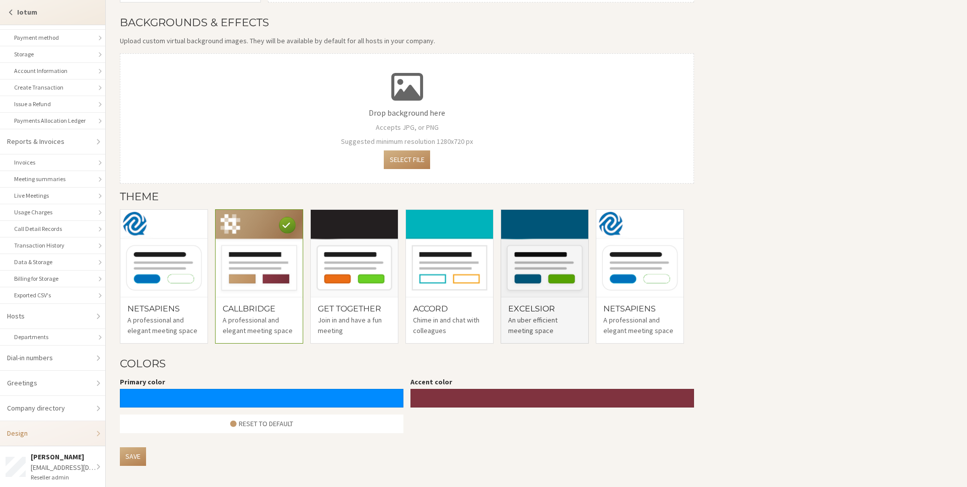
click at [526, 306] on h4 "Excelsior" at bounding box center [544, 309] width 73 height 9
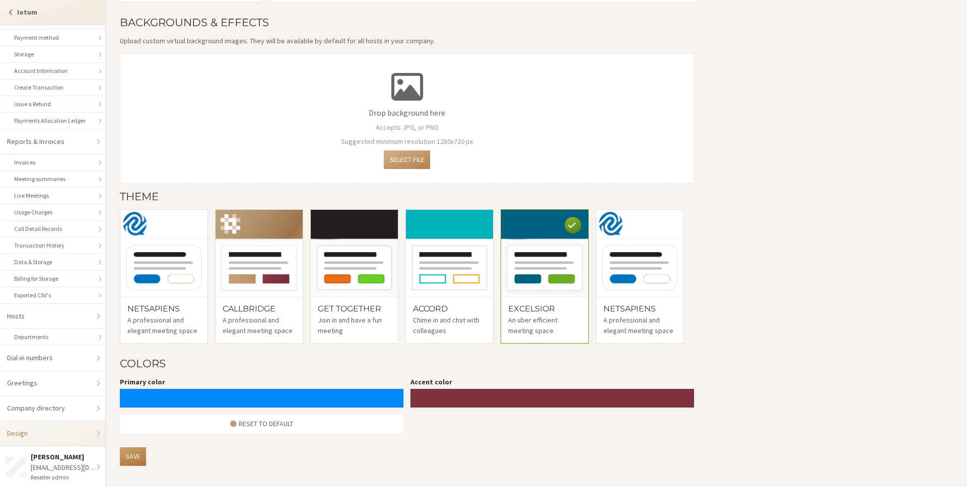
click at [128, 460] on button "Save" at bounding box center [133, 457] width 26 height 19
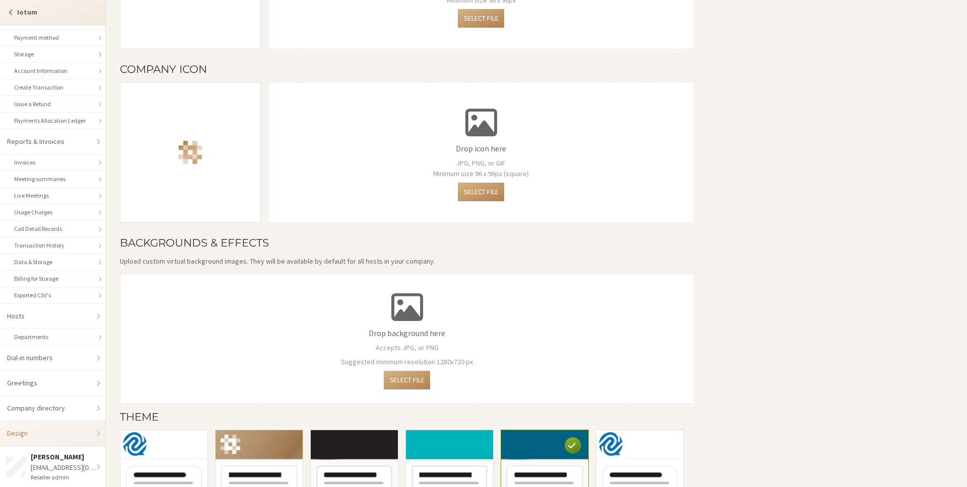
scroll to position [417, 0]
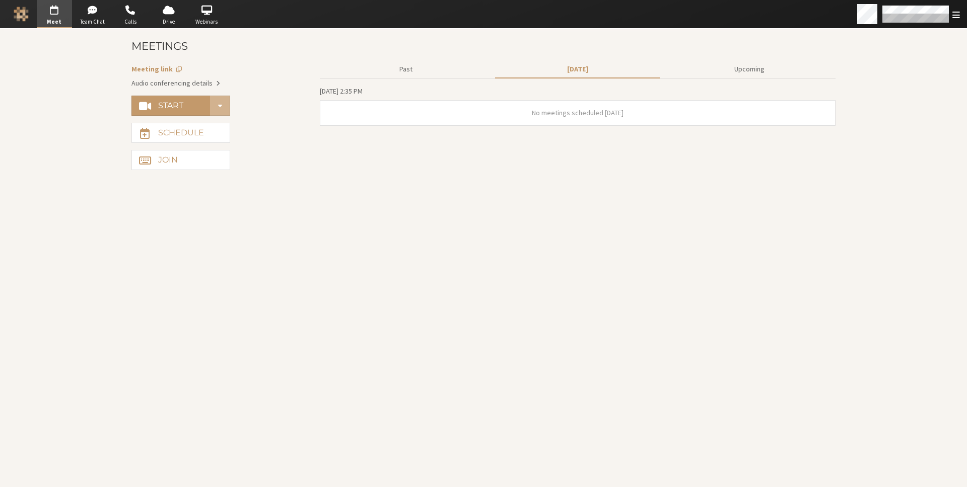
click at [645, 117] on li "No meetings scheduled today" at bounding box center [577, 113] width 515 height 25
click at [620, 195] on section "Start Meetings Meeting link Audio conferencing details Start Schedule Join Past…" at bounding box center [483, 258] width 725 height 459
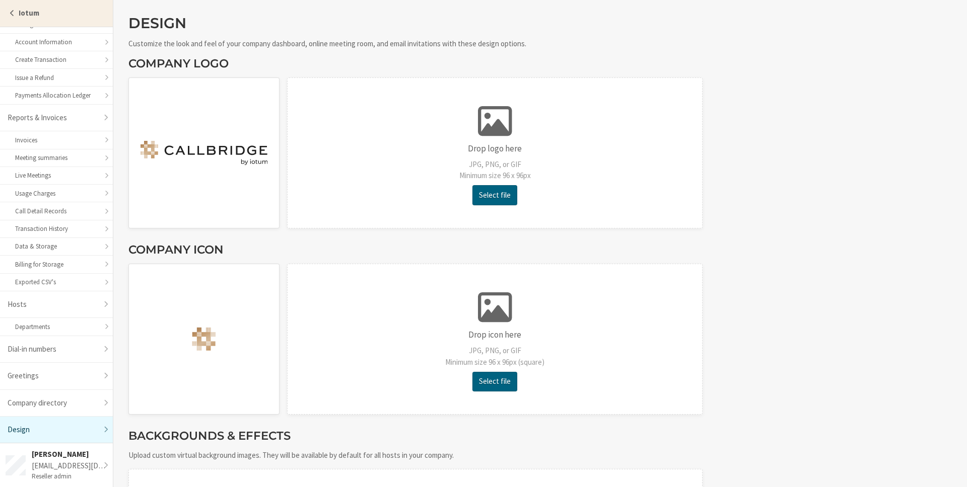
scroll to position [440, 0]
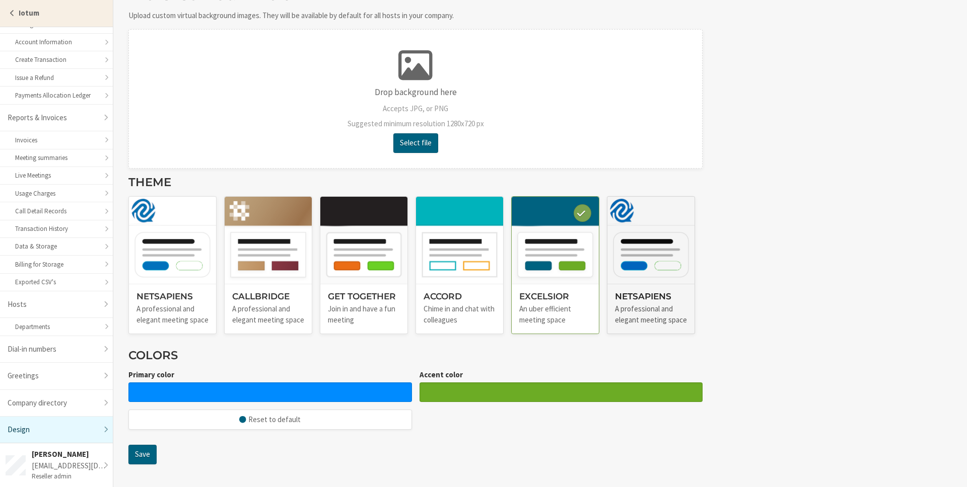
click at [628, 309] on div "A professional and elegant meeting space" at bounding box center [651, 315] width 72 height 23
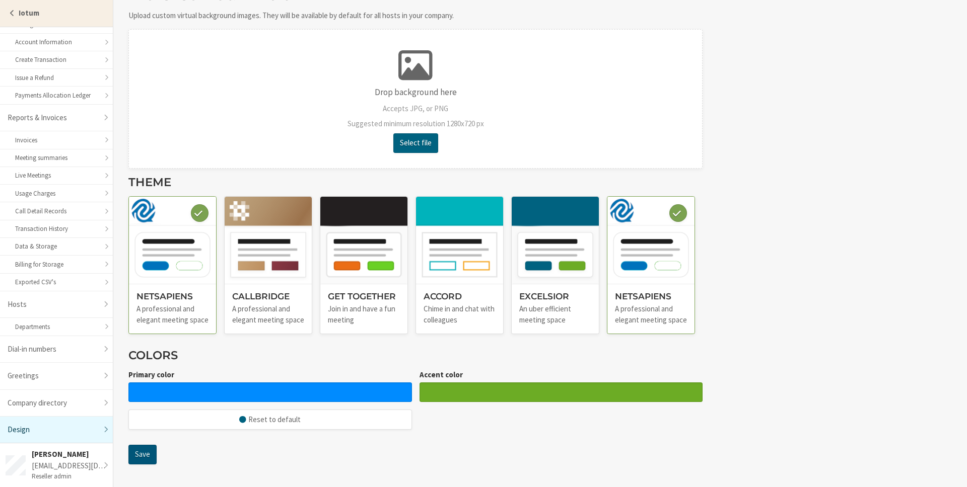
click at [146, 452] on button "Save" at bounding box center [142, 455] width 28 height 20
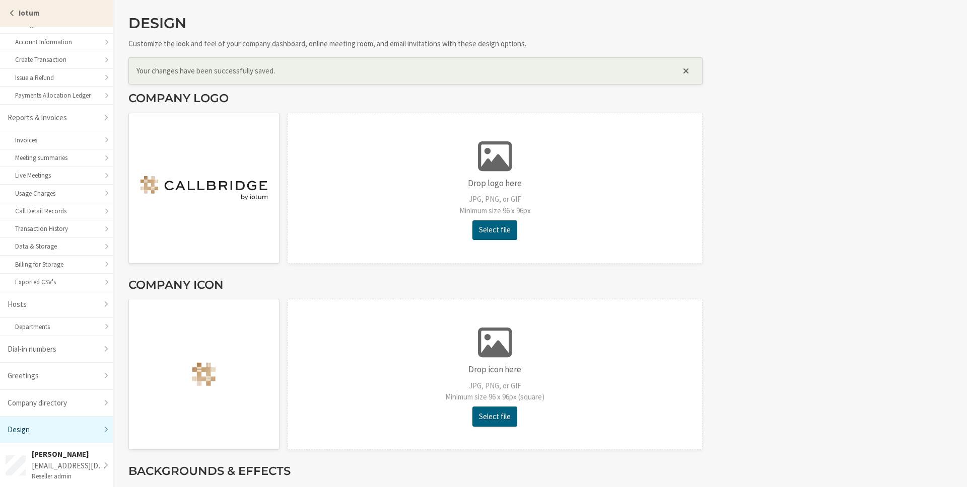
scroll to position [475, 0]
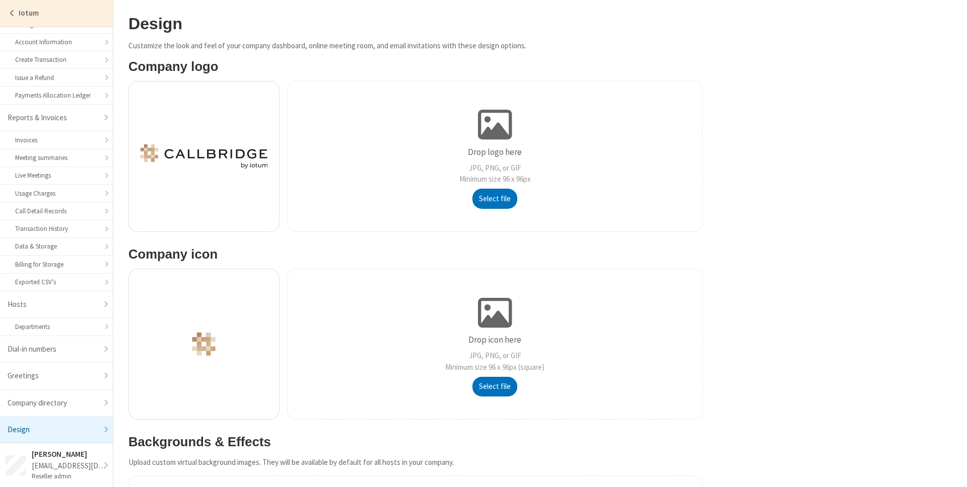
scroll to position [451, 0]
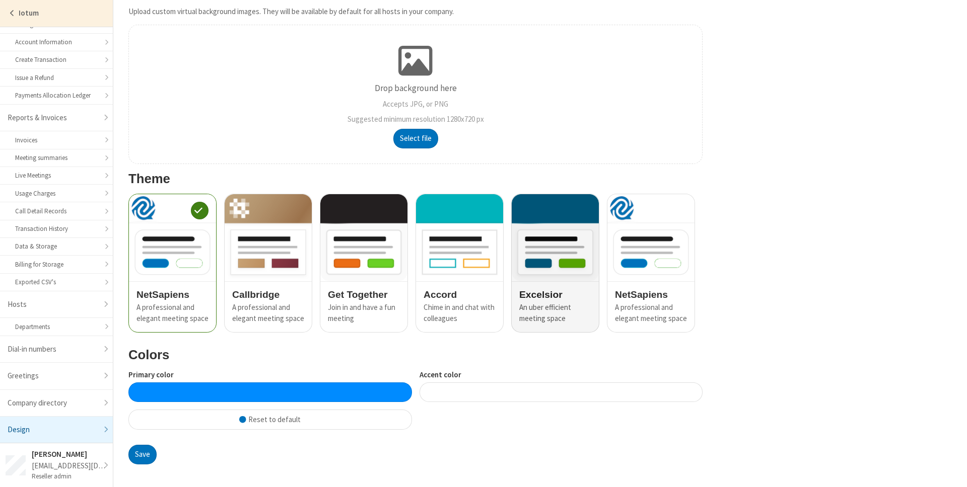
click at [545, 259] on img at bounding box center [554, 237] width 87 height 87
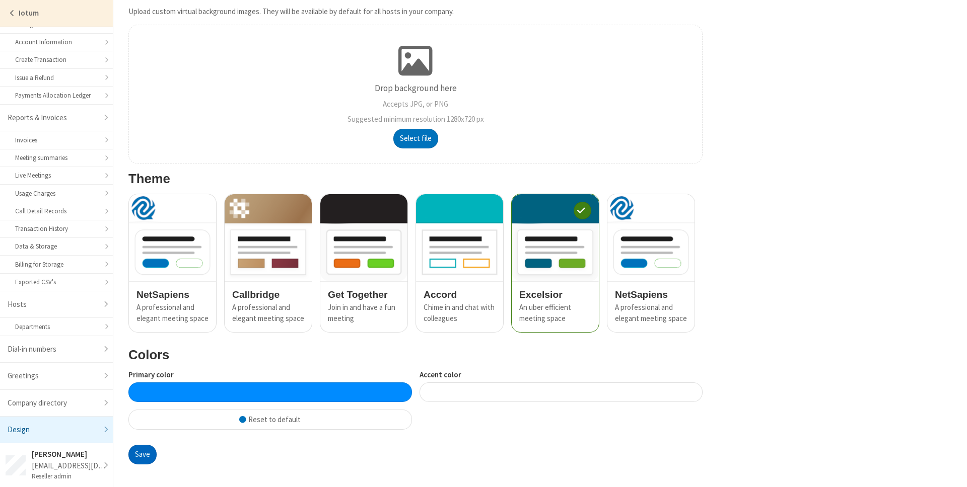
click at [148, 457] on button "Save" at bounding box center [142, 455] width 28 height 20
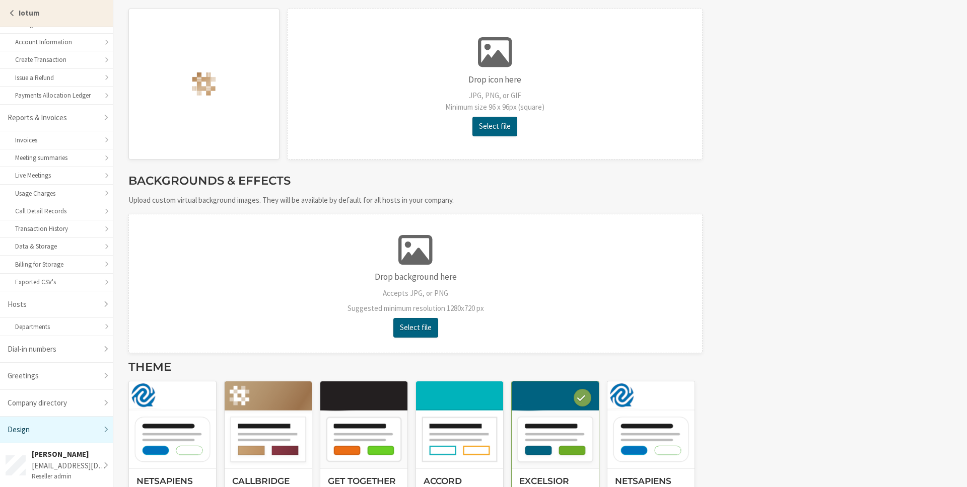
scroll to position [440, 0]
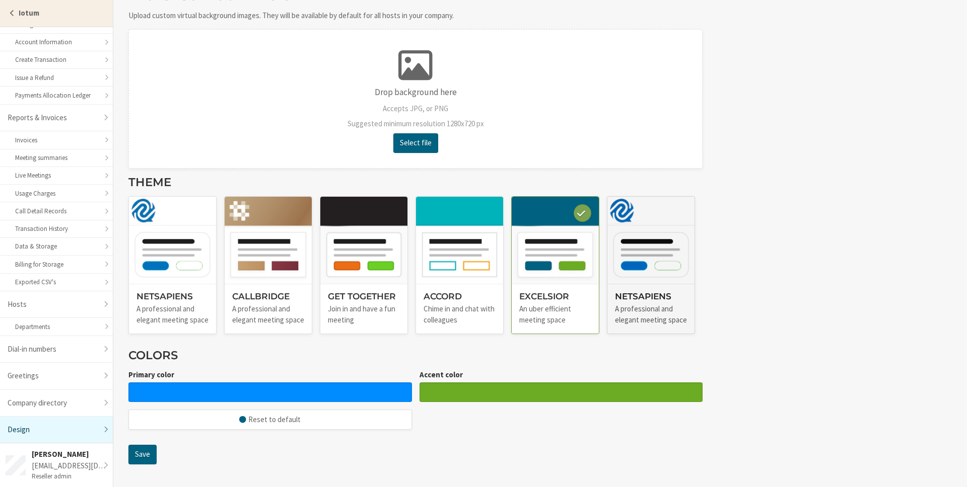
click at [659, 256] on img at bounding box center [650, 240] width 87 height 87
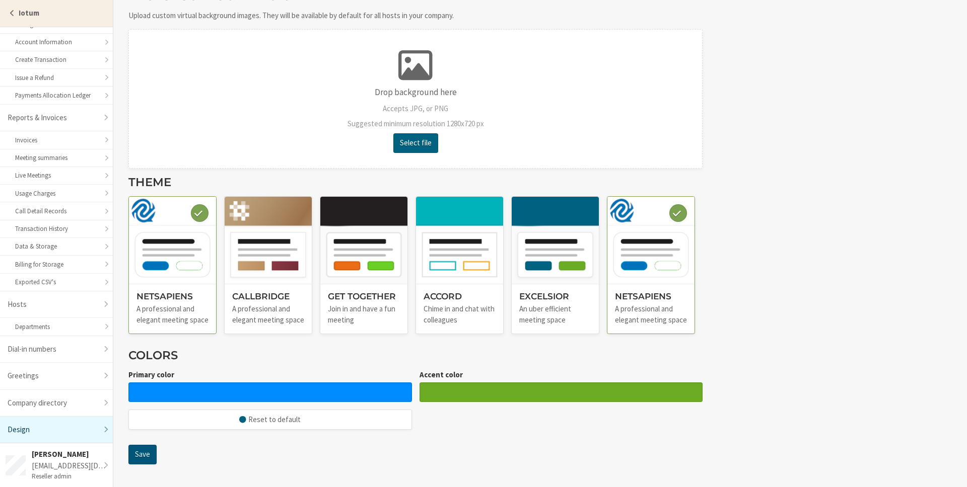
click at [138, 453] on button "Save" at bounding box center [142, 455] width 28 height 20
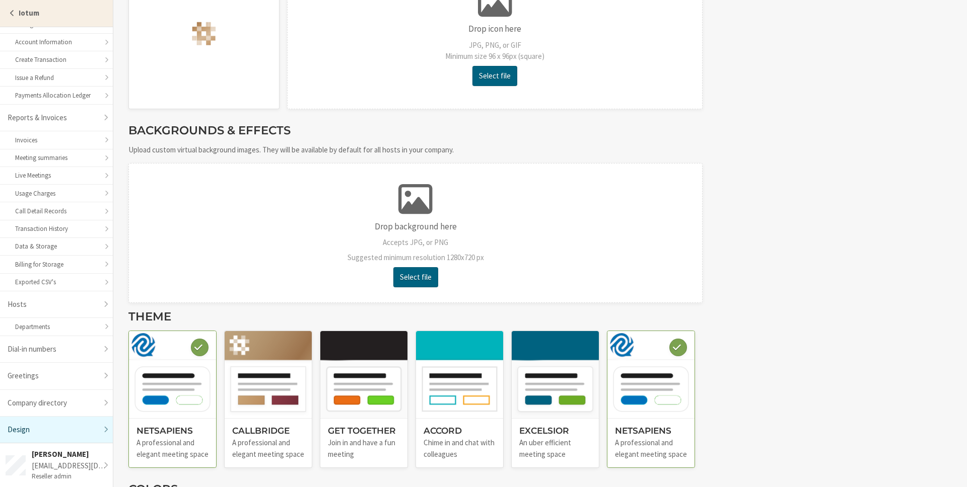
scroll to position [475, 0]
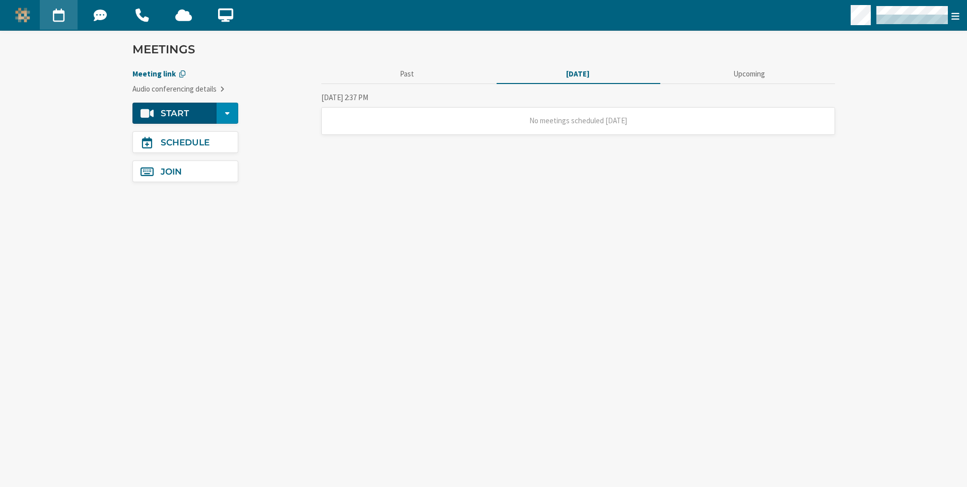
click at [180, 115] on h4 "Start" at bounding box center [175, 113] width 28 height 9
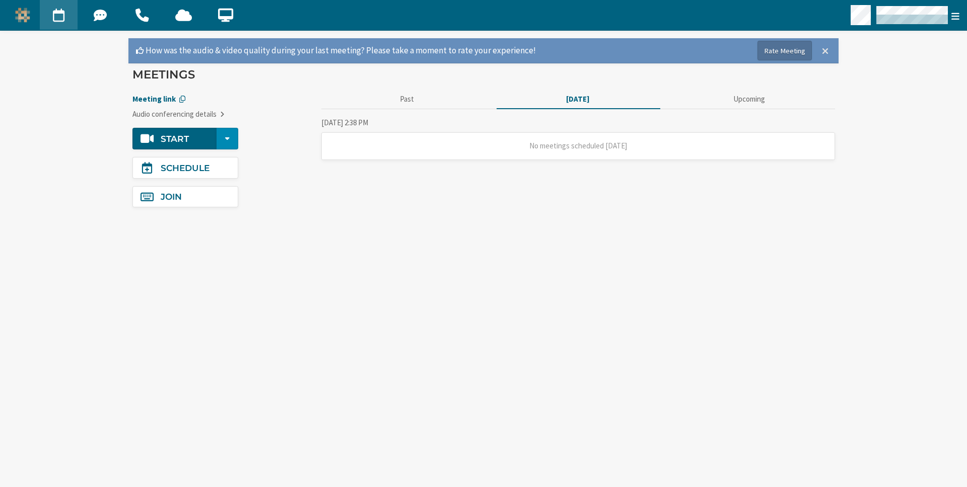
click at [826, 52] on span at bounding box center [825, 51] width 7 height 10
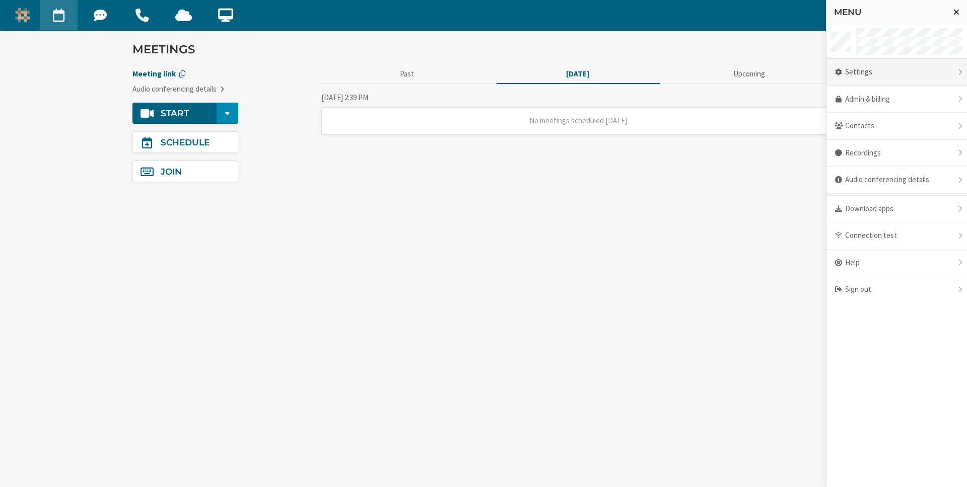
click at [865, 76] on div "Settings" at bounding box center [896, 72] width 140 height 27
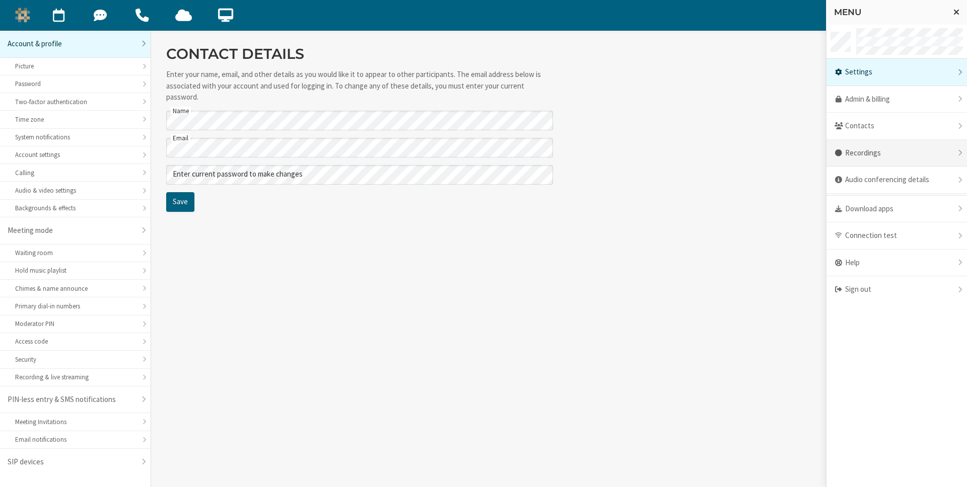
click at [901, 151] on div "Recordings" at bounding box center [896, 153] width 140 height 27
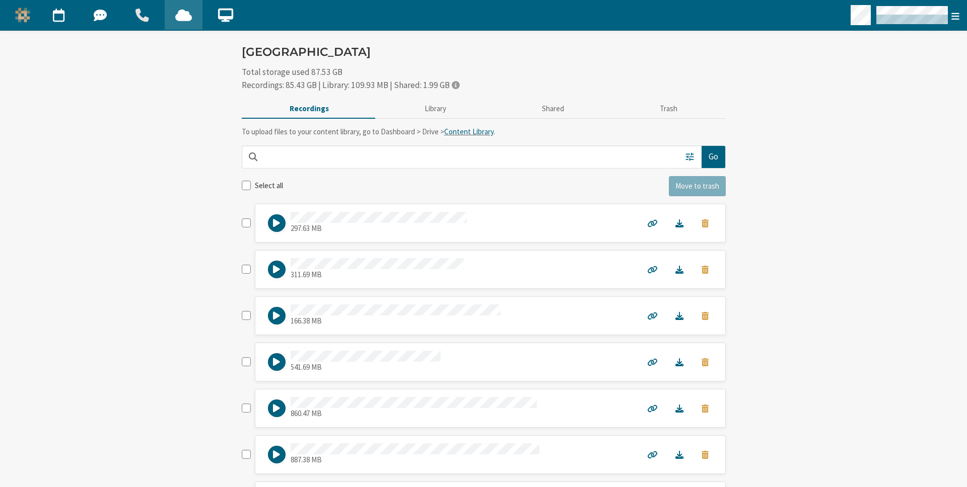
click at [138, 13] on span "Calls" at bounding box center [142, 15] width 38 height 22
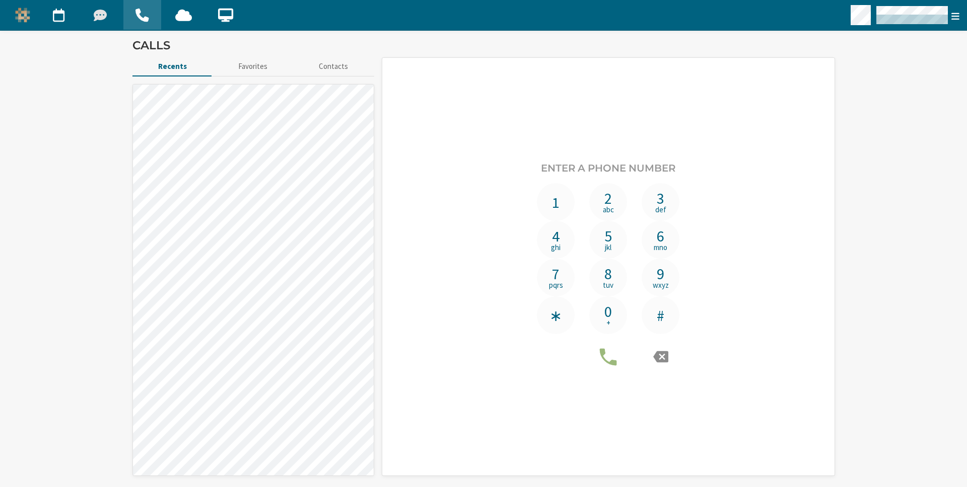
click at [112, 12] on span "Team Chat" at bounding box center [101, 15] width 38 height 22
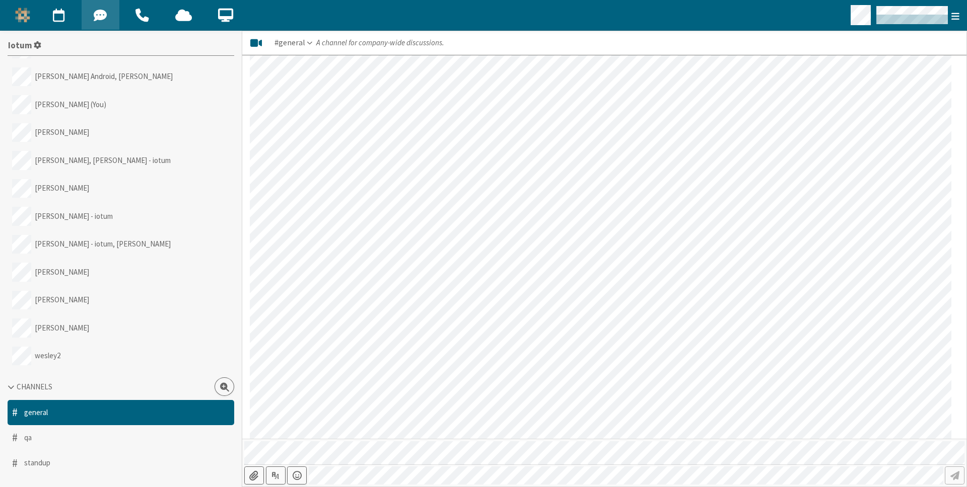
scroll to position [989, 0]
click at [48, 14] on span "Meet" at bounding box center [59, 15] width 38 height 22
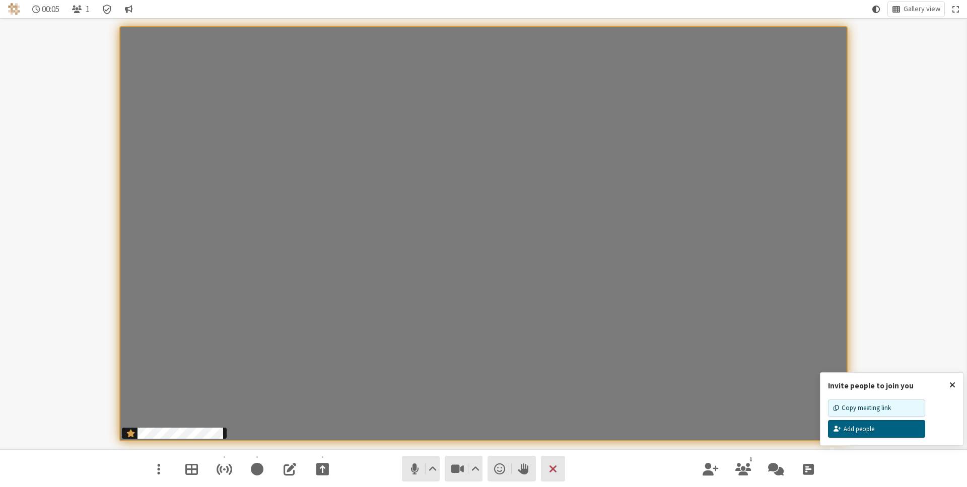
click at [872, 7] on span "Using system theme" at bounding box center [876, 10] width 8 height 10
click at [873, 62] on span "Dark theme" at bounding box center [884, 64] width 59 height 9
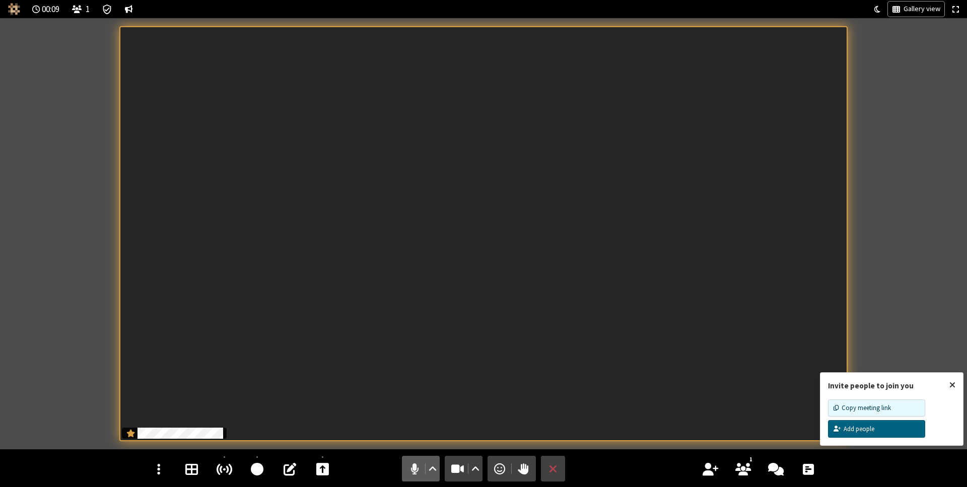
click at [413, 470] on span "Mute (⌘+Shift+A)" at bounding box center [414, 469] width 15 height 15
click at [414, 468] on span "Unmute (⌘+Shift+A)" at bounding box center [414, 469] width 15 height 15
click at [877, 9] on span "Using dark theme" at bounding box center [877, 10] width 6 height 10
click at [876, 46] on span "Light theme" at bounding box center [885, 48] width 59 height 9
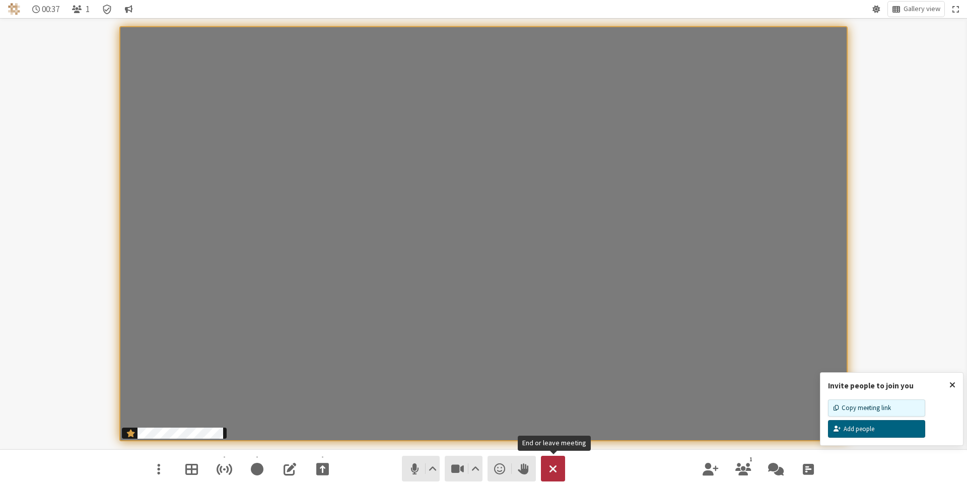
click at [561, 467] on button "End or leave meeting" at bounding box center [553, 468] width 24 height 25
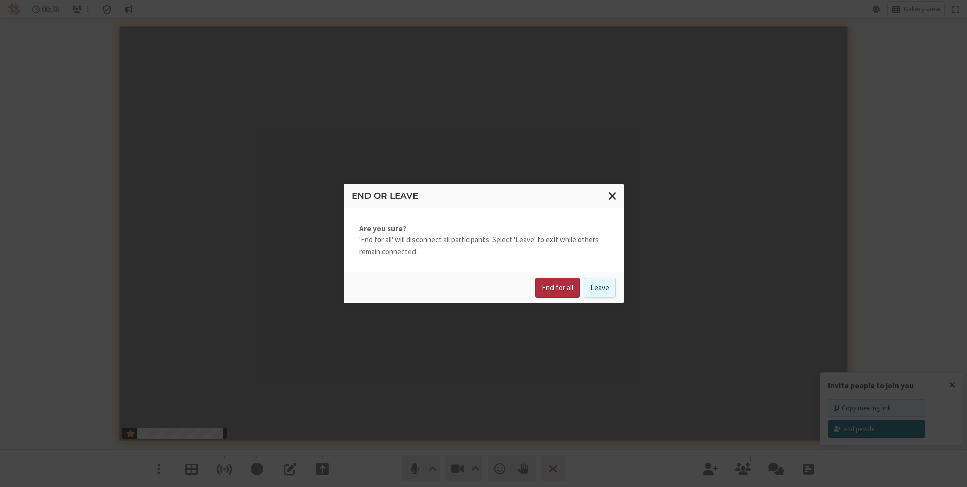
click at [550, 281] on button "End for all" at bounding box center [557, 288] width 44 height 20
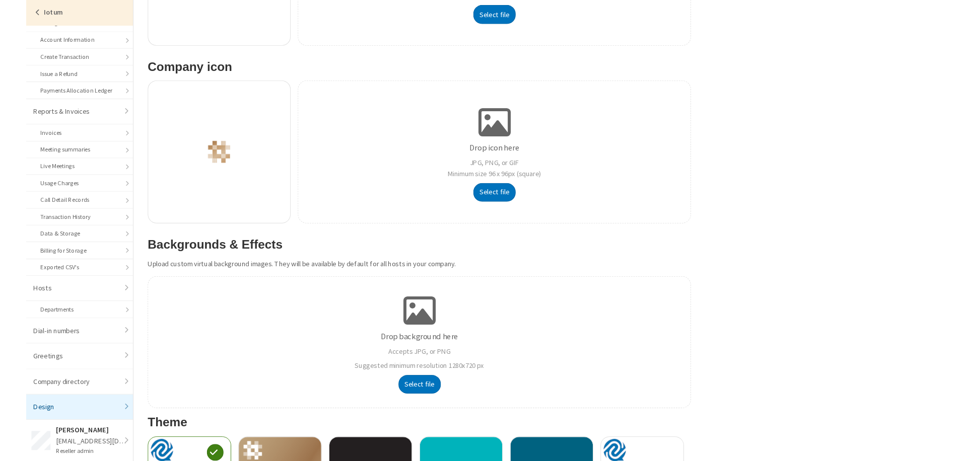
scroll to position [451, 0]
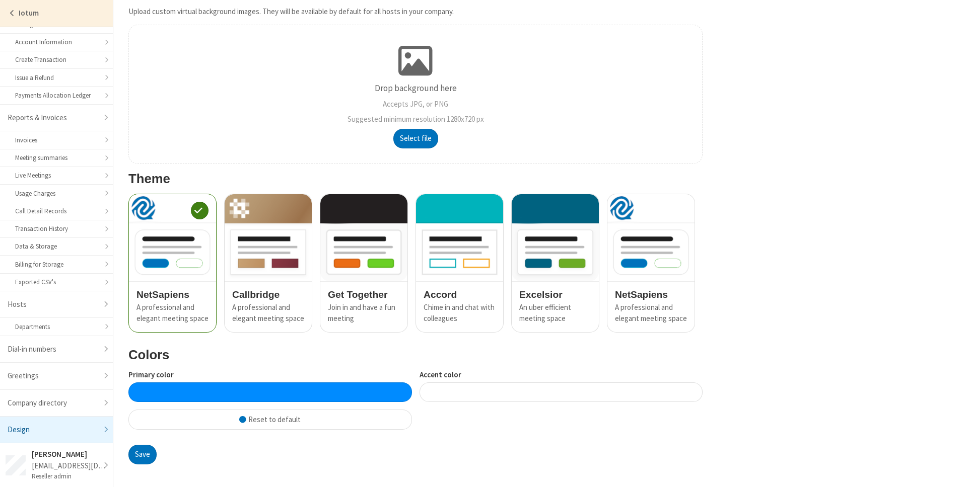
click at [359, 458] on div "Save" at bounding box center [415, 455] width 574 height 20
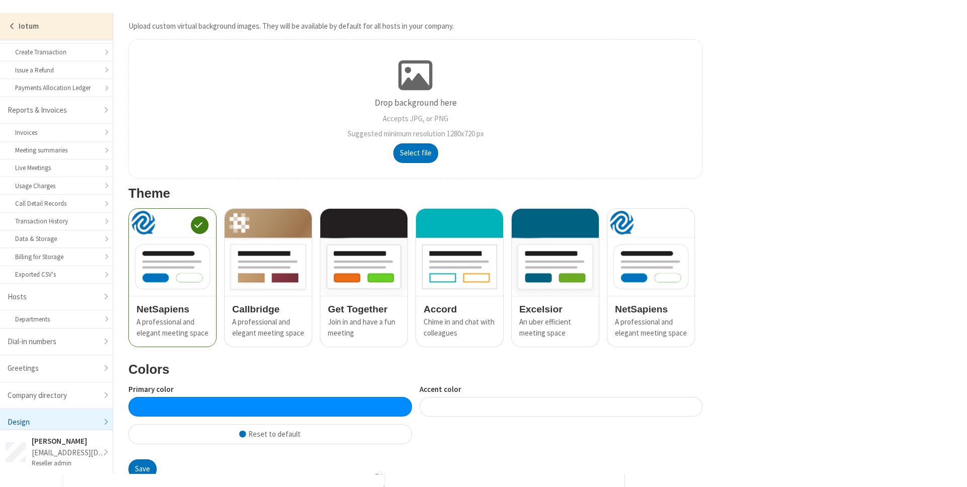
scroll to position [450, 0]
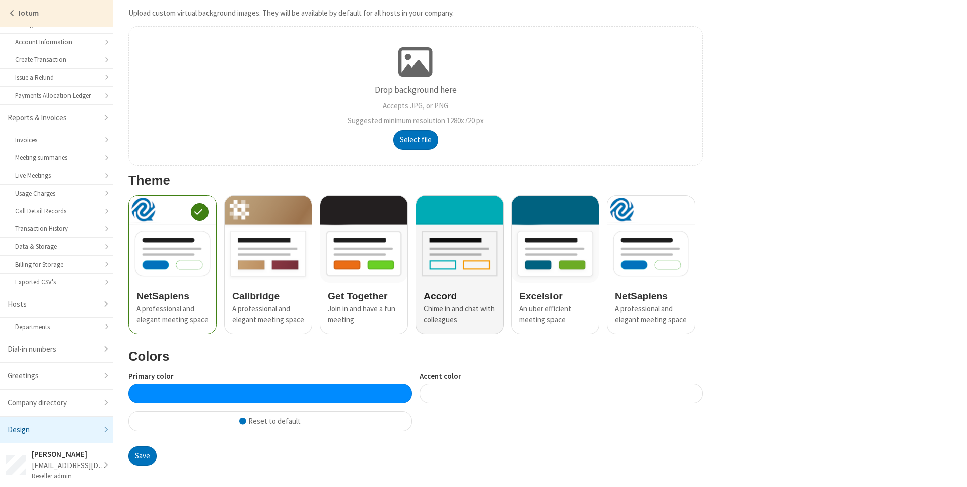
click at [466, 269] on img at bounding box center [459, 239] width 87 height 87
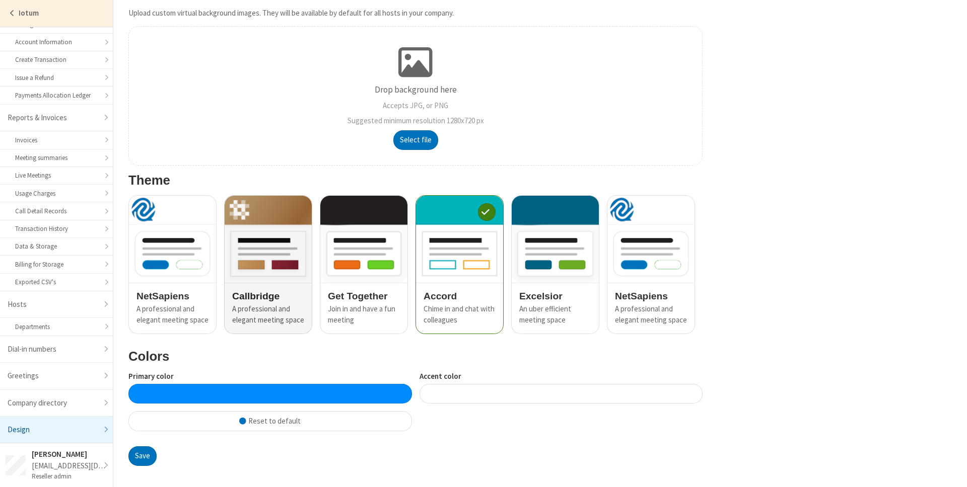
click at [271, 284] on div "[PERSON_NAME] A professional and elegant meeting space" at bounding box center [268, 308] width 87 height 51
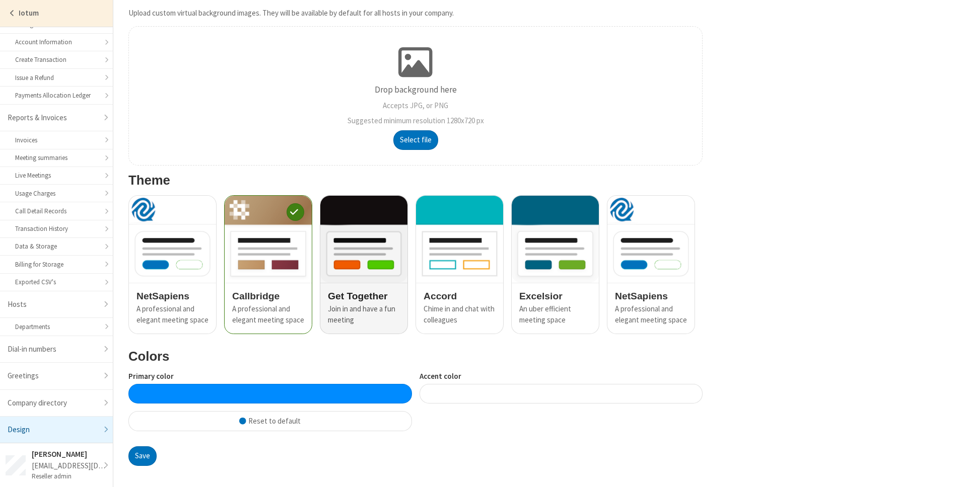
click at [345, 301] on h4 "Get Together" at bounding box center [364, 296] width 72 height 11
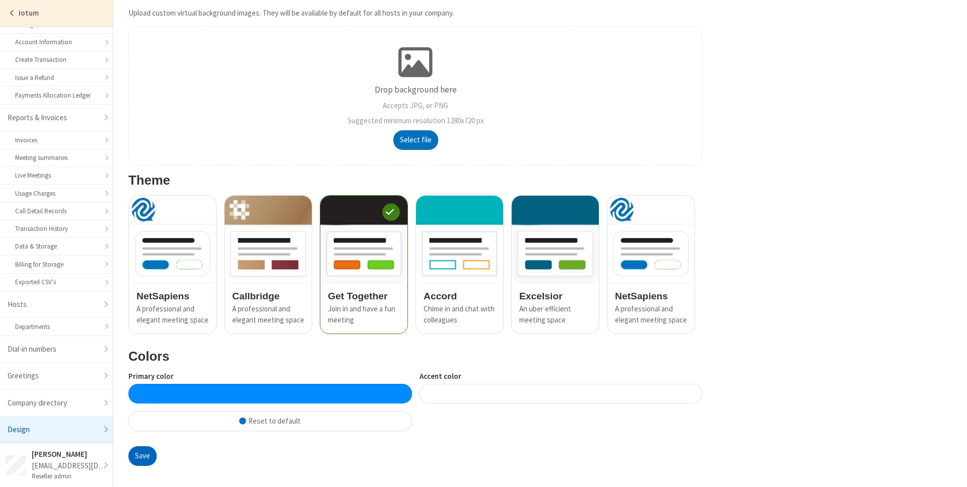
click at [138, 456] on button "Save" at bounding box center [142, 457] width 28 height 20
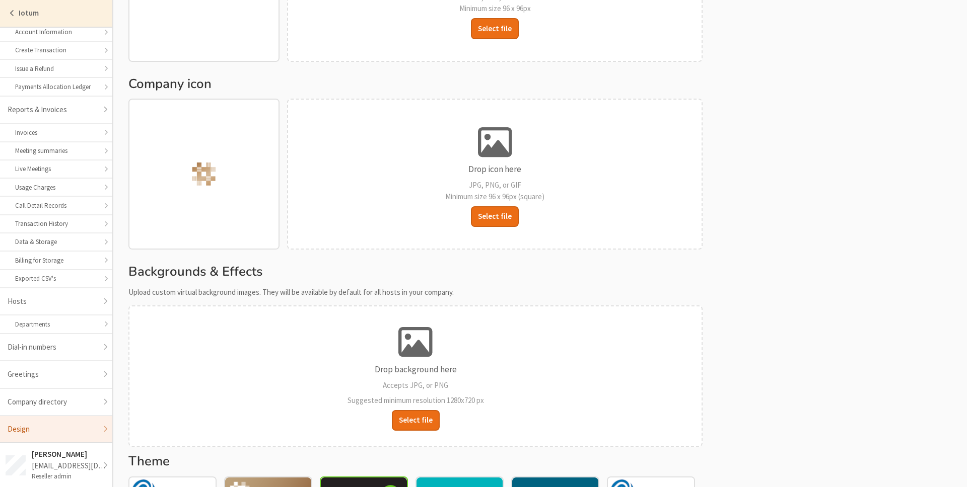
scroll to position [457, 0]
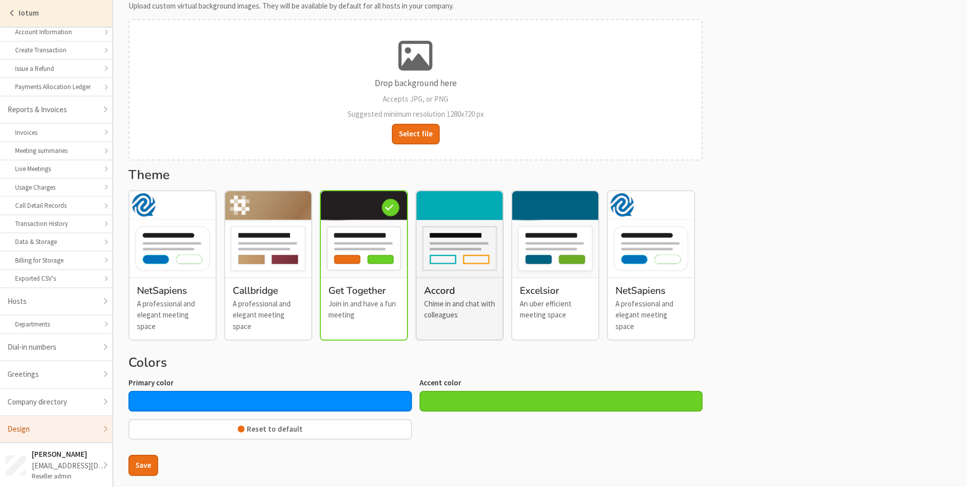
click at [480, 286] on h4 "Accord" at bounding box center [459, 291] width 71 height 11
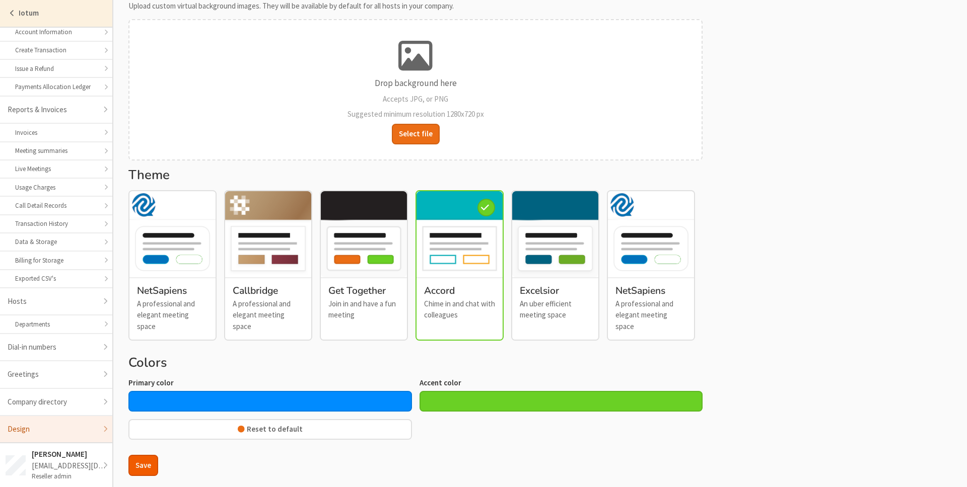
click at [138, 459] on button "Save" at bounding box center [143, 465] width 30 height 21
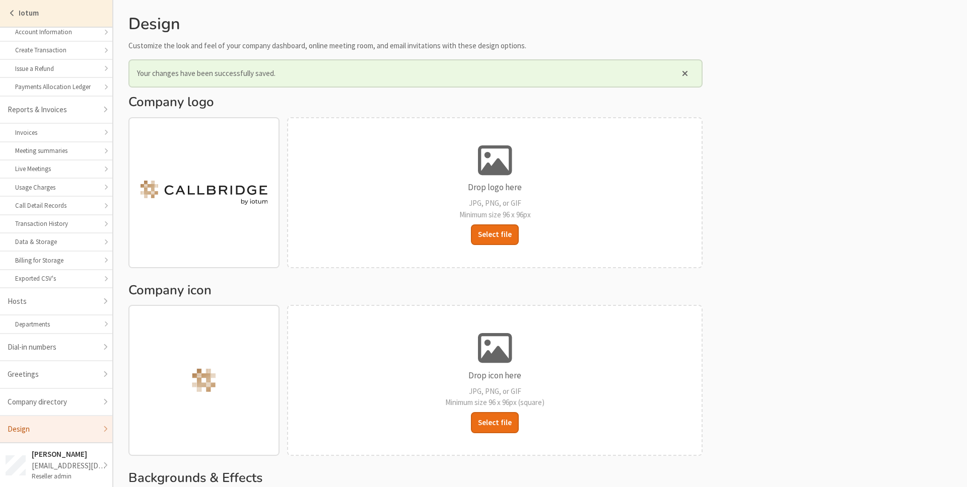
scroll to position [493, 0]
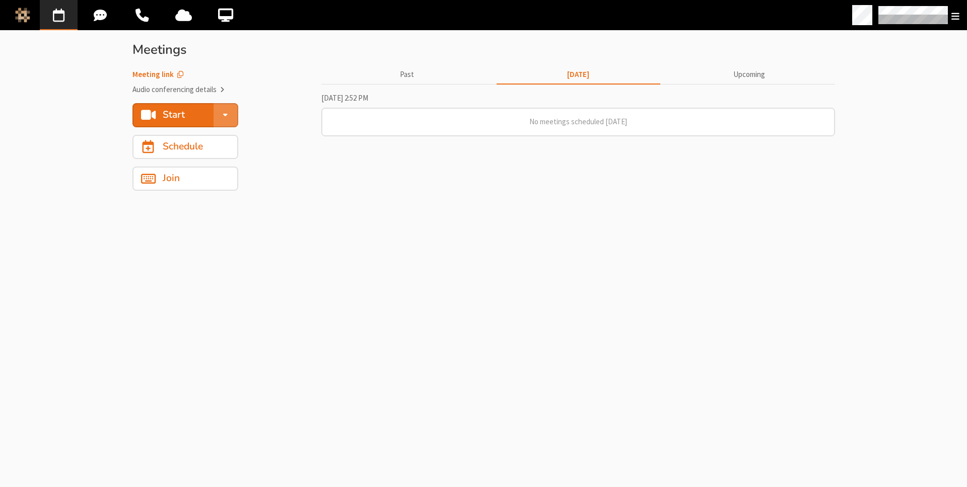
click at [286, 94] on section "Meeting link Audio conferencing details" at bounding box center [222, 78] width 181 height 34
click at [195, 110] on button "Start" at bounding box center [173, 115] width 82 height 24
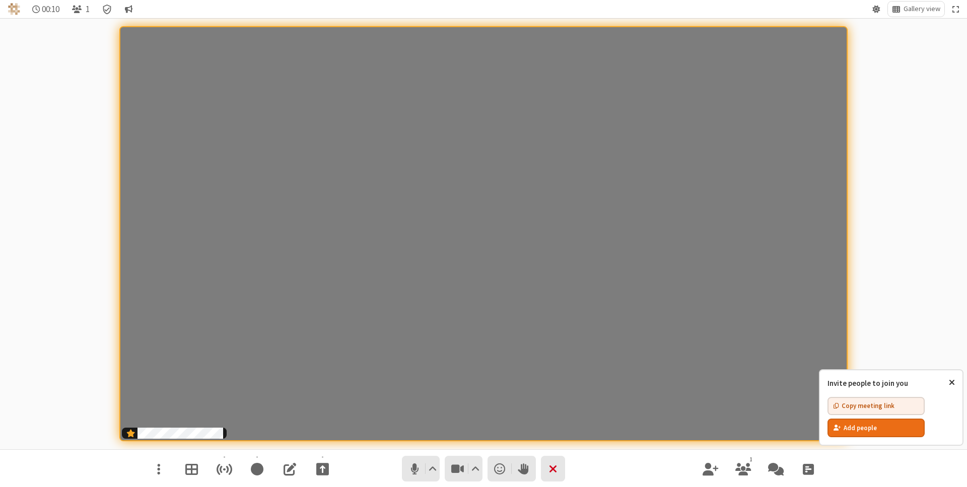
click at [361, 470] on nav "1" at bounding box center [483, 469] width 680 height 38
click at [453, 473] on span "Stop video (⌘+Shift+V)" at bounding box center [457, 469] width 15 height 15
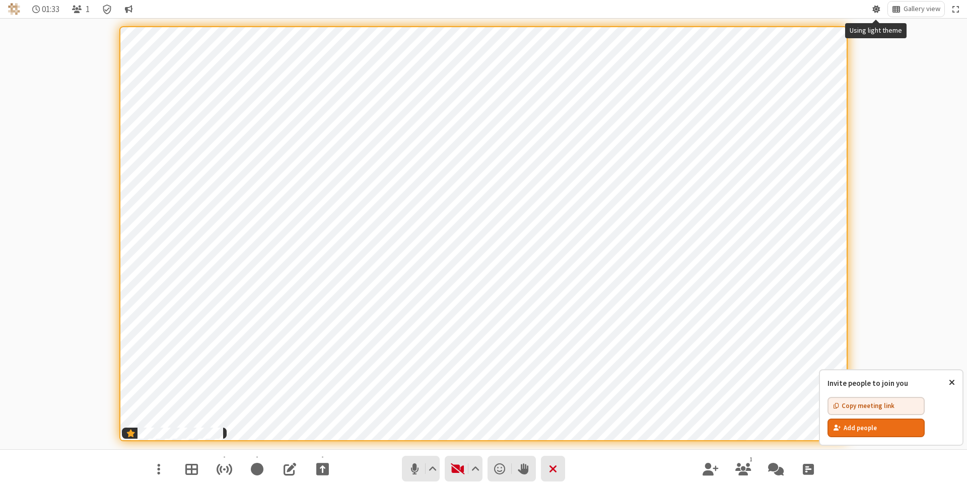
click at [872, 10] on span "Using light theme" at bounding box center [876, 10] width 8 height 10
click at [874, 65] on span "Dark theme" at bounding box center [885, 64] width 58 height 9
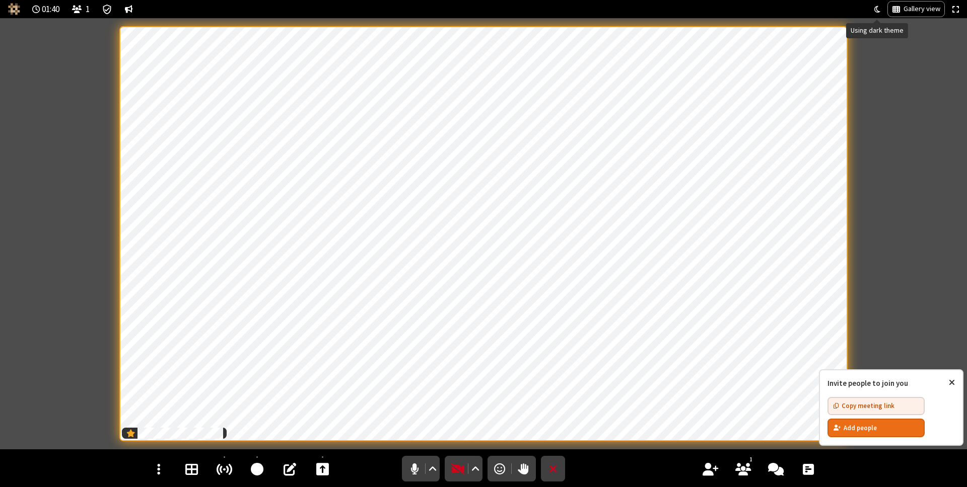
click at [878, 9] on span "Using dark theme" at bounding box center [877, 10] width 6 height 10
click at [869, 50] on span "Light theme" at bounding box center [886, 48] width 58 height 9
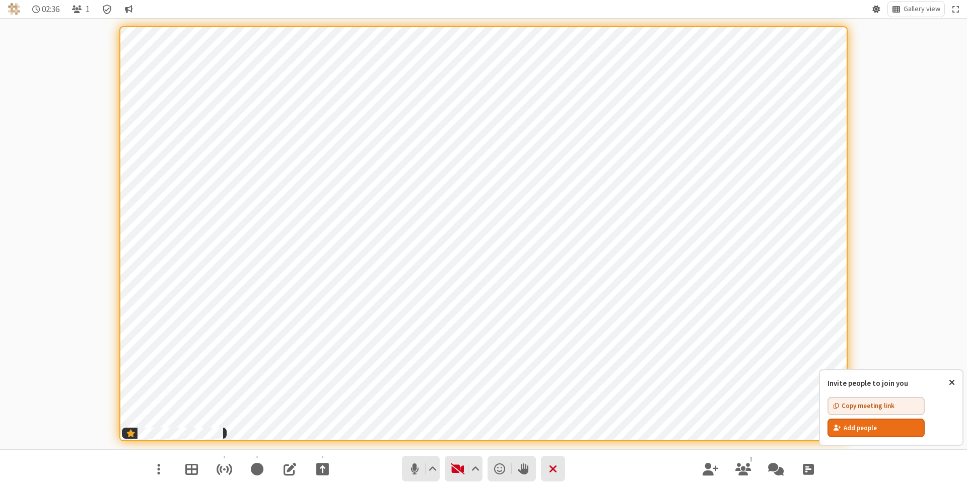
click at [877, 7] on span "Using light theme" at bounding box center [876, 10] width 8 height 10
click at [876, 63] on span "Dark theme" at bounding box center [885, 64] width 58 height 9
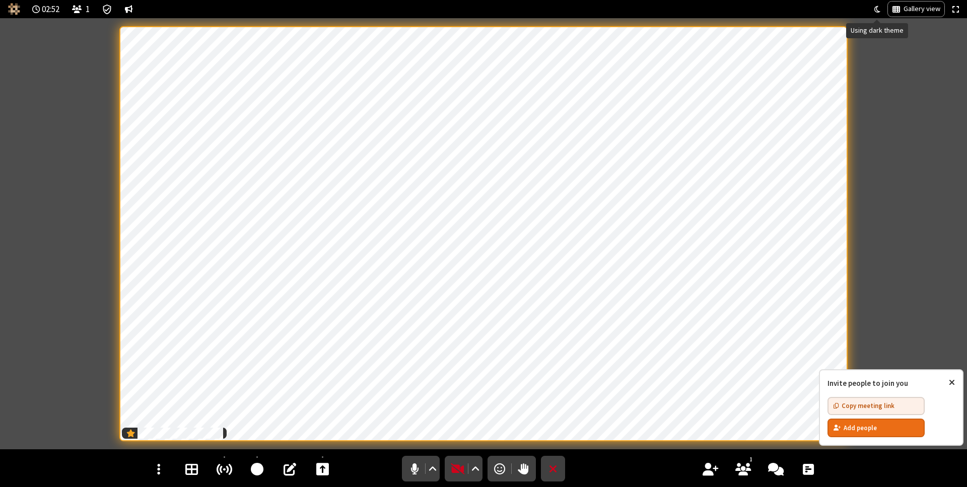
click at [871, 7] on button "Using dark theme" at bounding box center [877, 9] width 14 height 15
click at [870, 33] on span "Automatic" at bounding box center [886, 33] width 58 height 9
click at [875, 1] on div "header" at bounding box center [876, 9] width 16 height 18
click at [875, 7] on span "Using system theme" at bounding box center [876, 10] width 8 height 10
click at [872, 47] on span "Light theme" at bounding box center [885, 48] width 58 height 9
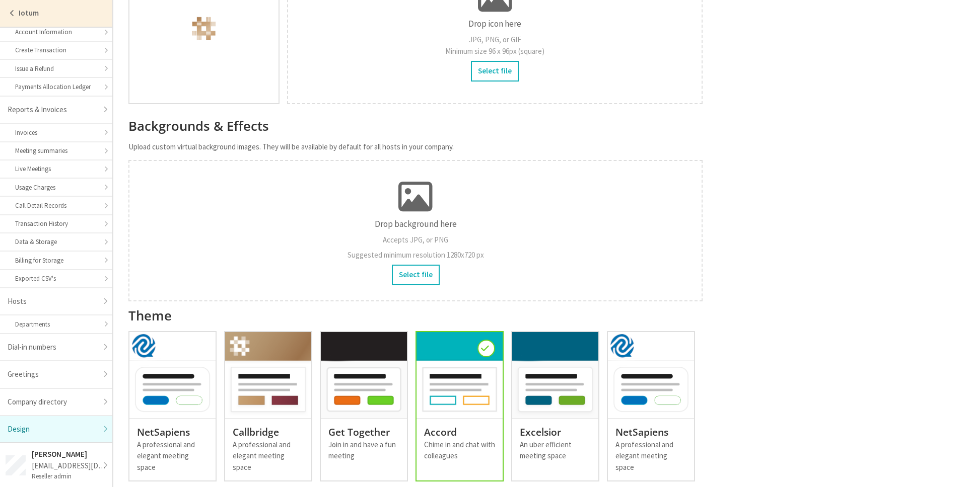
scroll to position [457, 0]
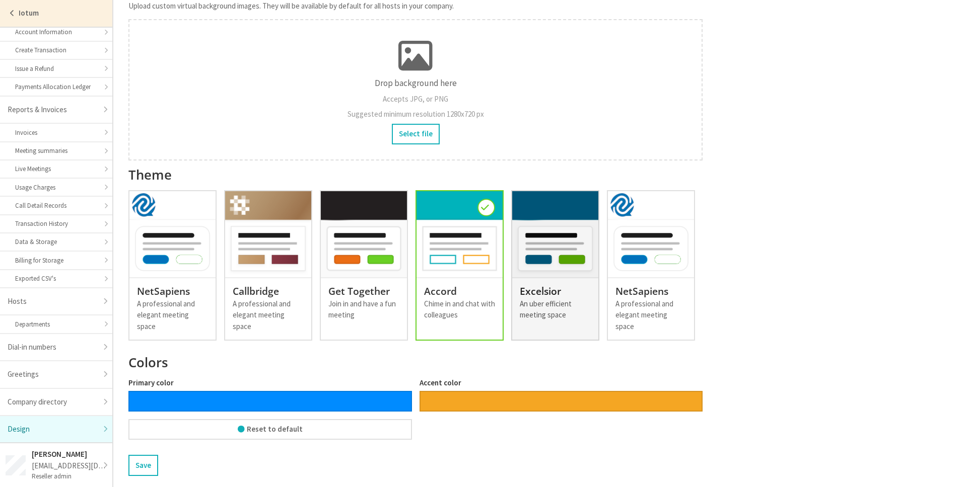
click at [541, 308] on div "An uber efficient meeting space" at bounding box center [555, 310] width 71 height 23
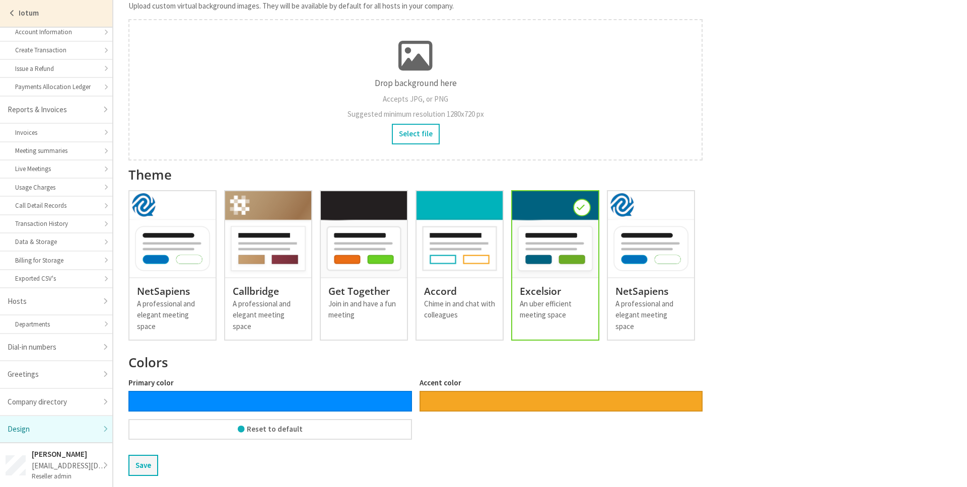
click at [150, 455] on button "Save" at bounding box center [143, 465] width 30 height 21
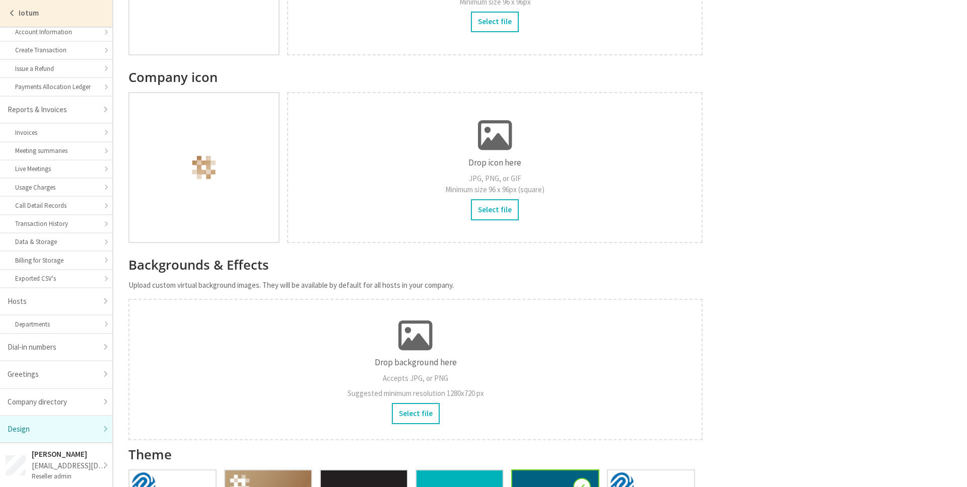
scroll to position [493, 0]
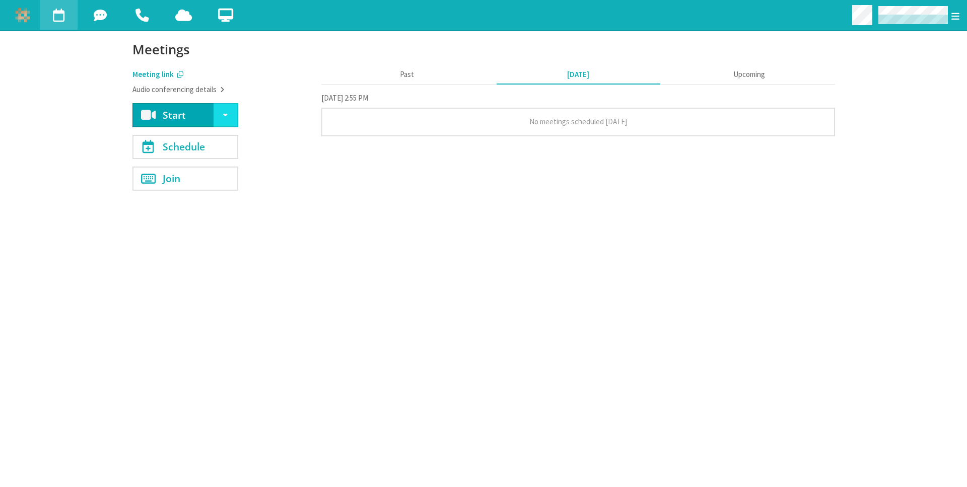
click at [190, 113] on button "Start" at bounding box center [173, 115] width 82 height 24
click at [407, 75] on button "Past" at bounding box center [407, 74] width 164 height 19
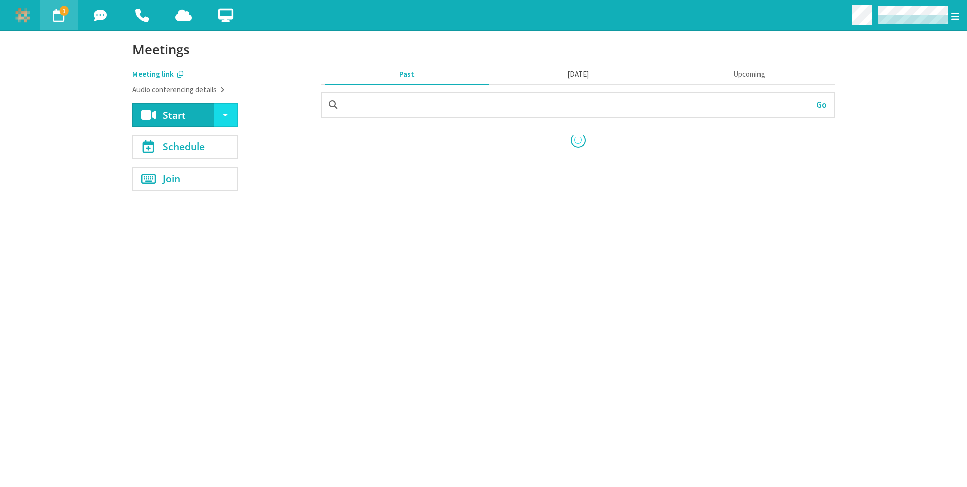
click at [550, 78] on button "[DATE]" at bounding box center [578, 74] width 164 height 19
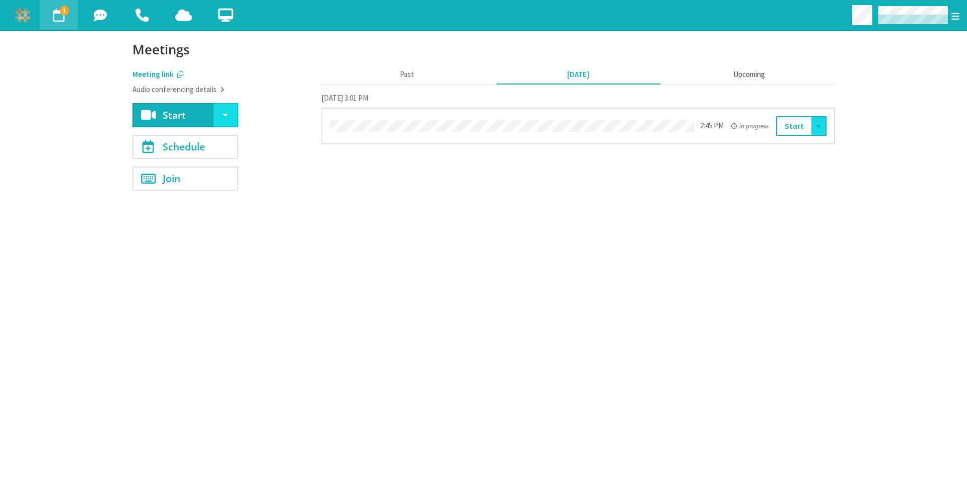
click at [756, 75] on button "Upcoming" at bounding box center [749, 74] width 164 height 19
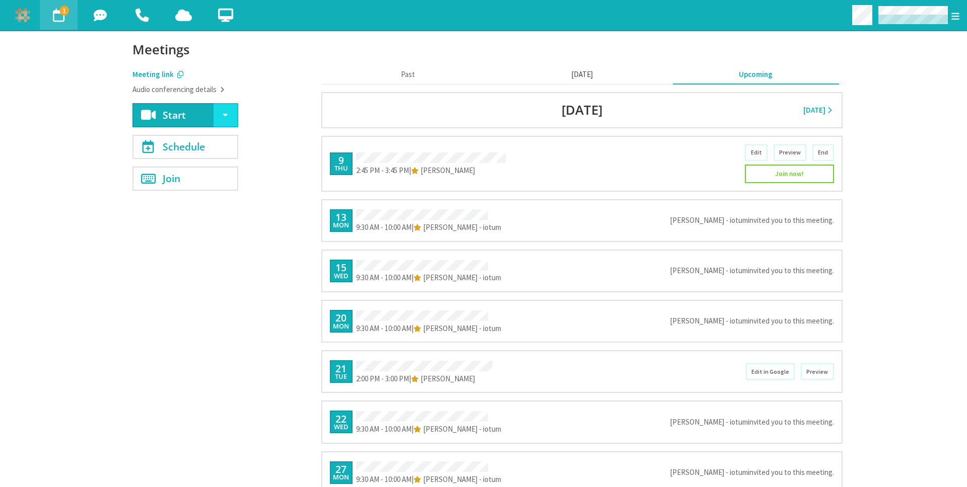
click at [564, 80] on button "[DATE]" at bounding box center [581, 74] width 166 height 19
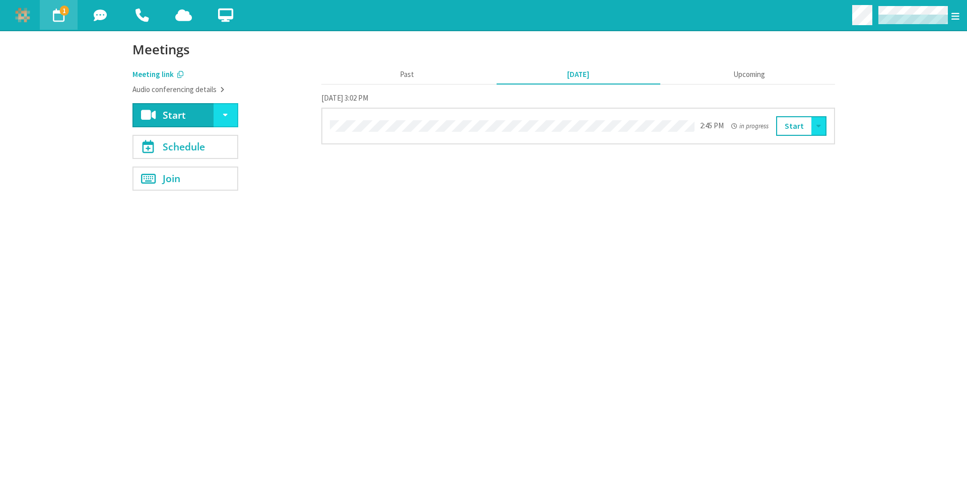
click at [529, 275] on section "Start Meetings Meeting link Audio conferencing details Start Schedule Join Past…" at bounding box center [483, 259] width 725 height 456
click at [170, 51] on h3 "Meetings" at bounding box center [483, 50] width 702 height 14
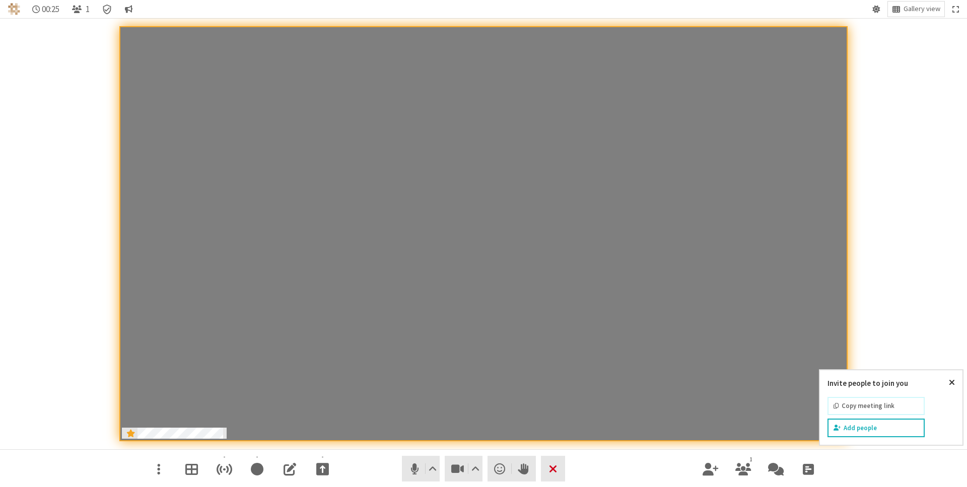
click at [625, 479] on nav "1" at bounding box center [483, 469] width 680 height 38
click at [626, 467] on nav "1" at bounding box center [483, 469] width 680 height 38
click at [874, 7] on span "Using light theme" at bounding box center [876, 10] width 8 height 10
click at [866, 63] on span "Dark theme" at bounding box center [885, 64] width 58 height 9
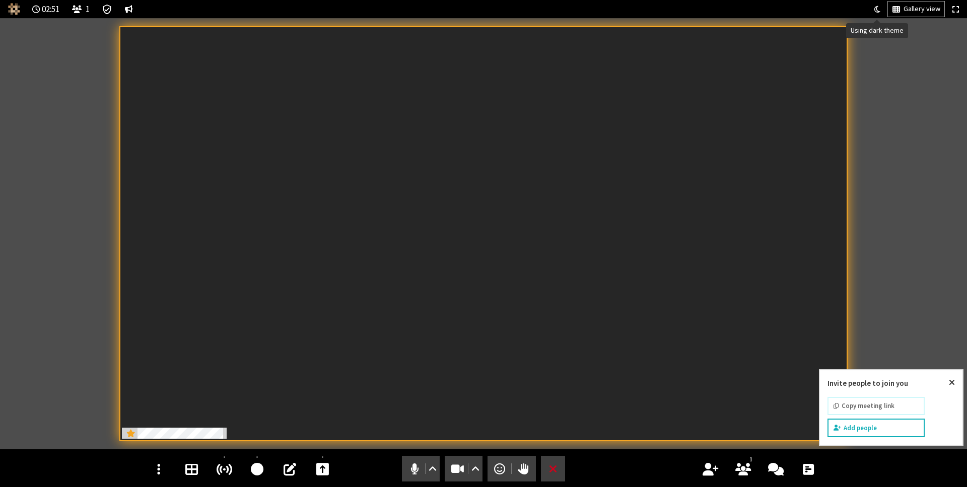
click at [878, 7] on span "Using dark theme" at bounding box center [877, 10] width 6 height 10
click at [878, 47] on span "Light theme" at bounding box center [886, 48] width 58 height 9
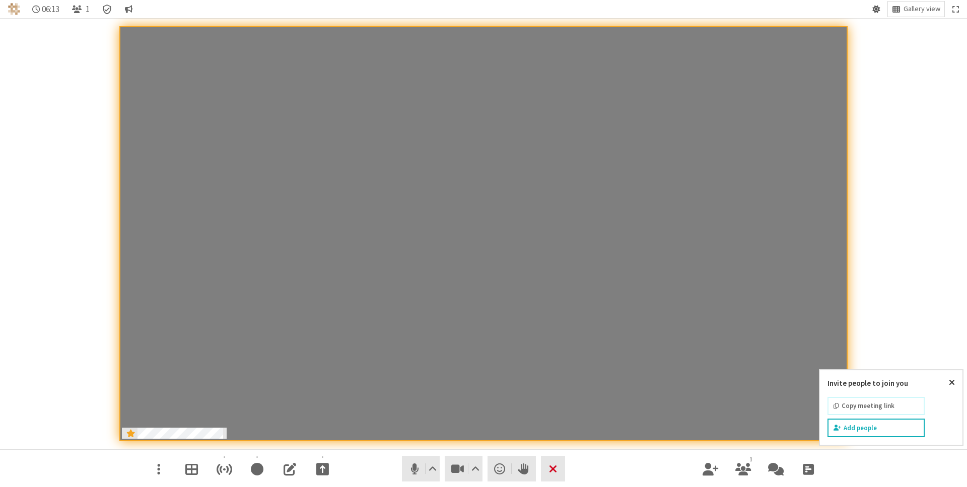
click at [877, 8] on span "Using light theme" at bounding box center [876, 10] width 8 height 10
click at [885, 63] on span "Dark theme" at bounding box center [885, 64] width 58 height 9
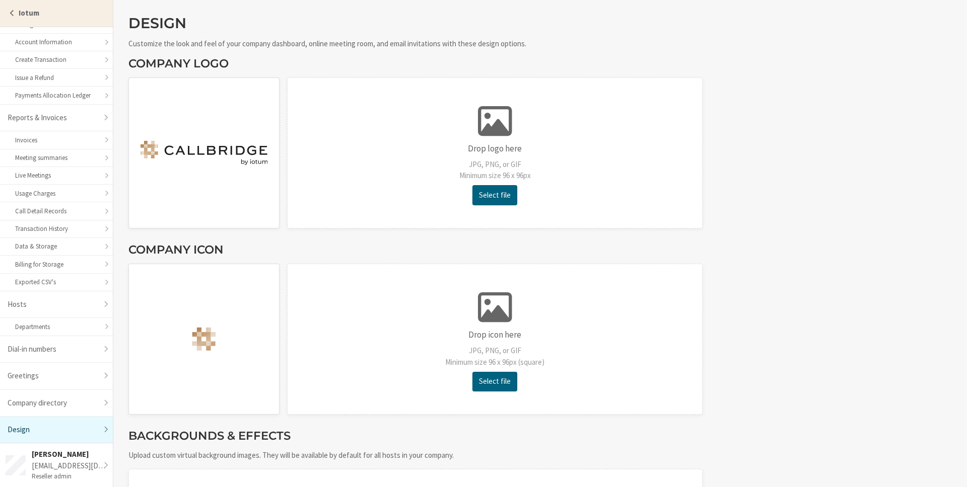
scroll to position [440, 0]
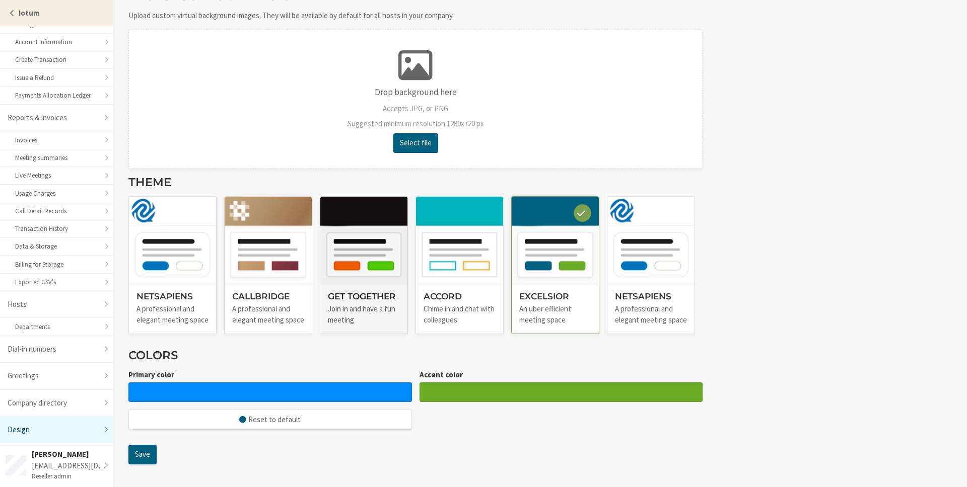
click at [361, 259] on img at bounding box center [363, 240] width 87 height 87
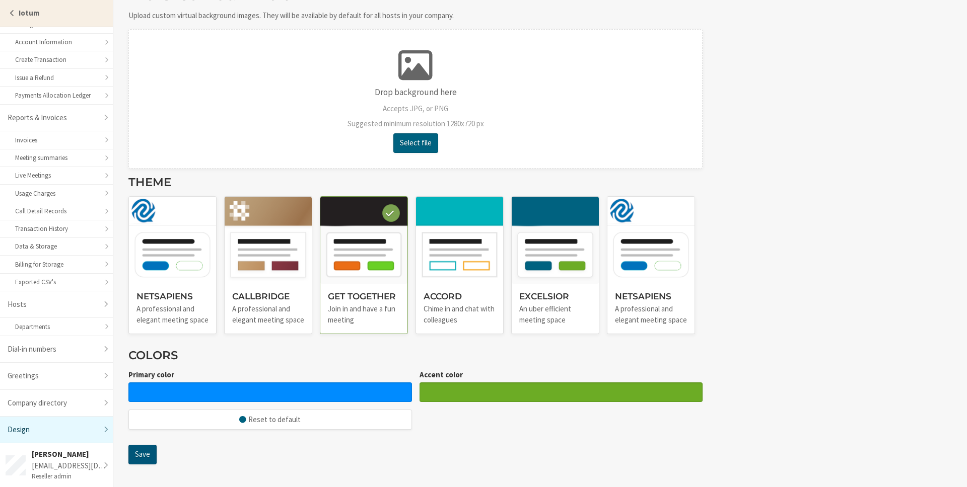
click at [141, 464] on div "Design Customize the look and feel of your company dashboard, online meeting ro…" at bounding box center [415, 23] width 574 height 897
click at [141, 460] on button "Save" at bounding box center [142, 455] width 28 height 20
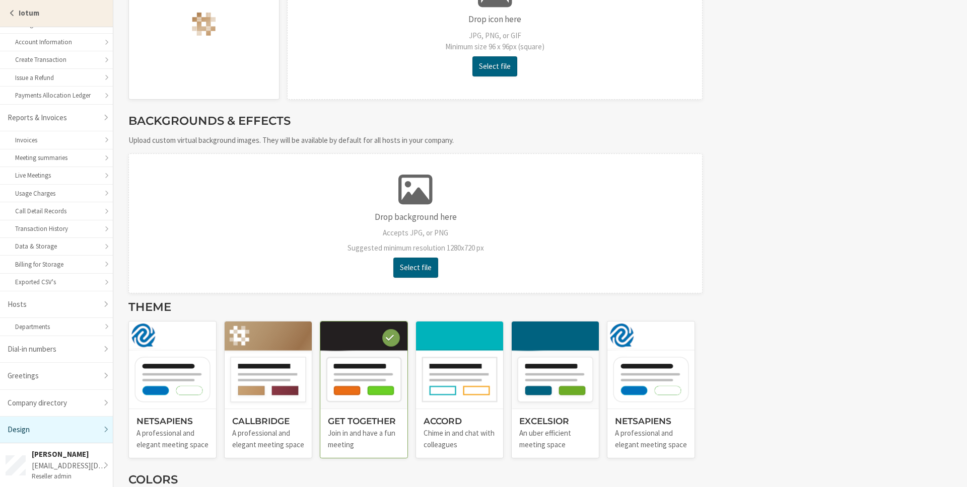
scroll to position [475, 0]
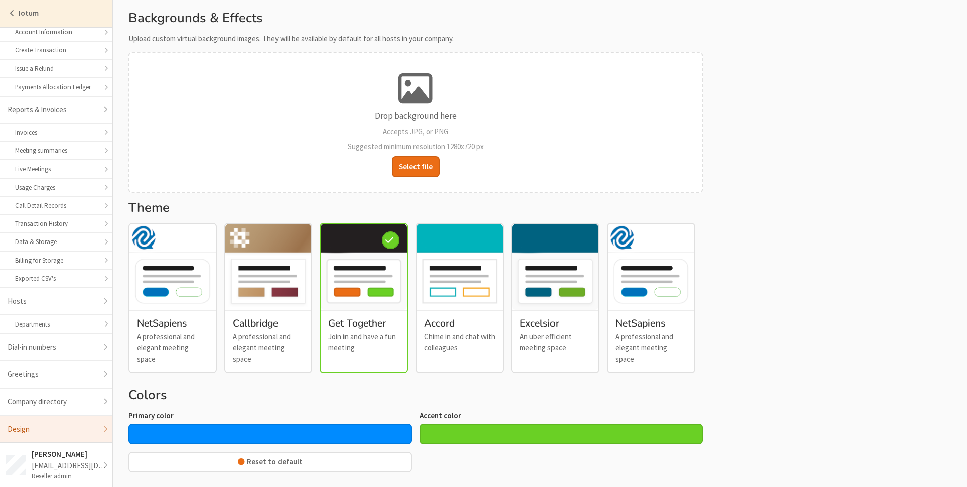
scroll to position [457, 0]
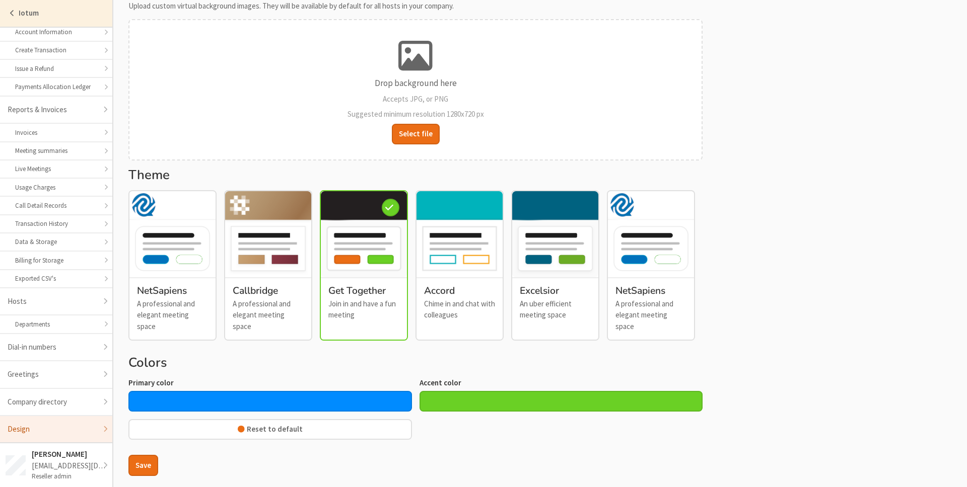
click at [319, 392] on div at bounding box center [269, 401] width 283 height 21
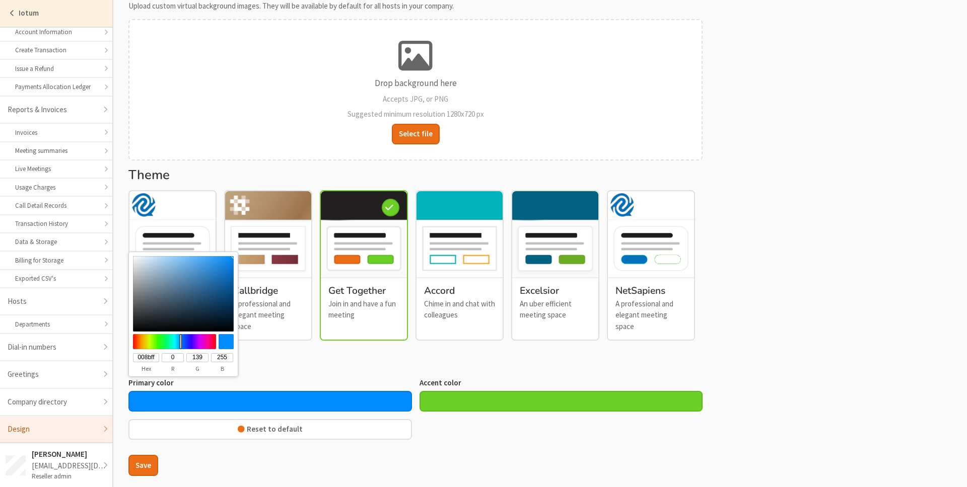
type input "#020b13"
type input "020b13"
type input "2"
type input "11"
type input "19"
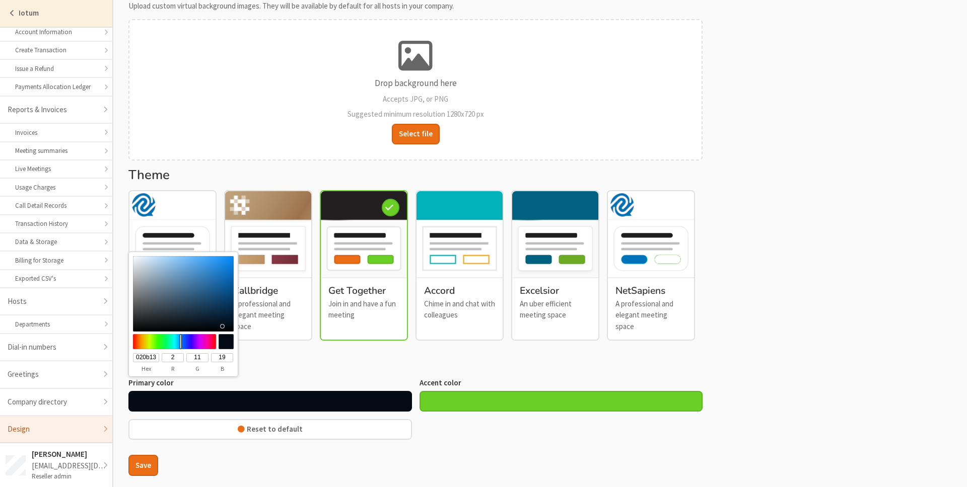
click at [222, 326] on div at bounding box center [183, 294] width 101 height 76
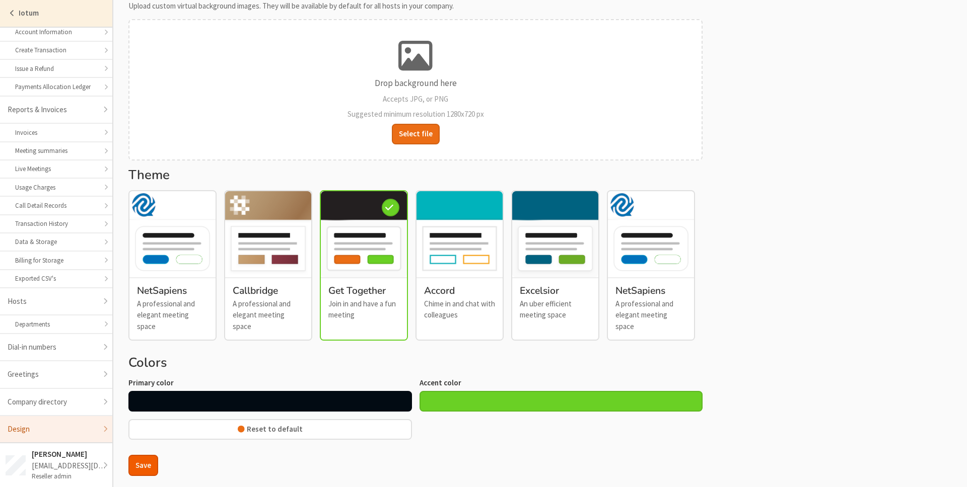
click at [148, 455] on button "Save" at bounding box center [143, 465] width 30 height 21
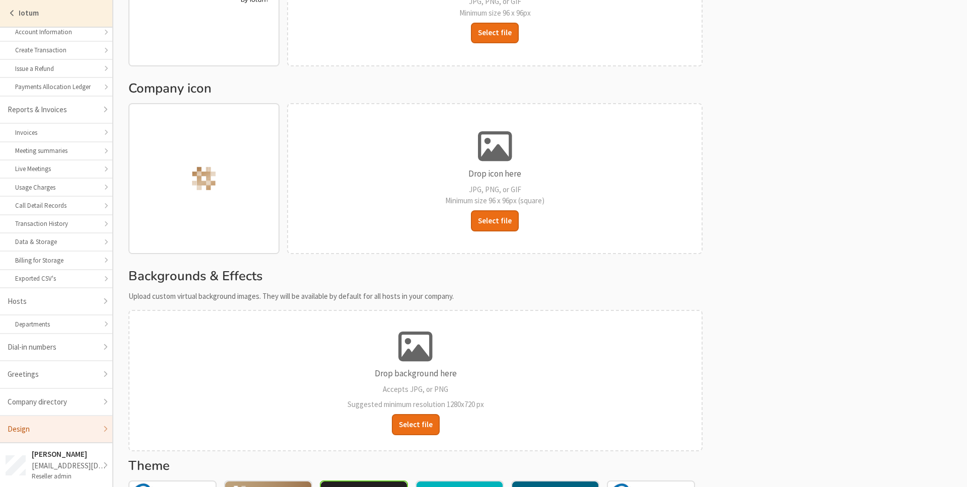
scroll to position [493, 0]
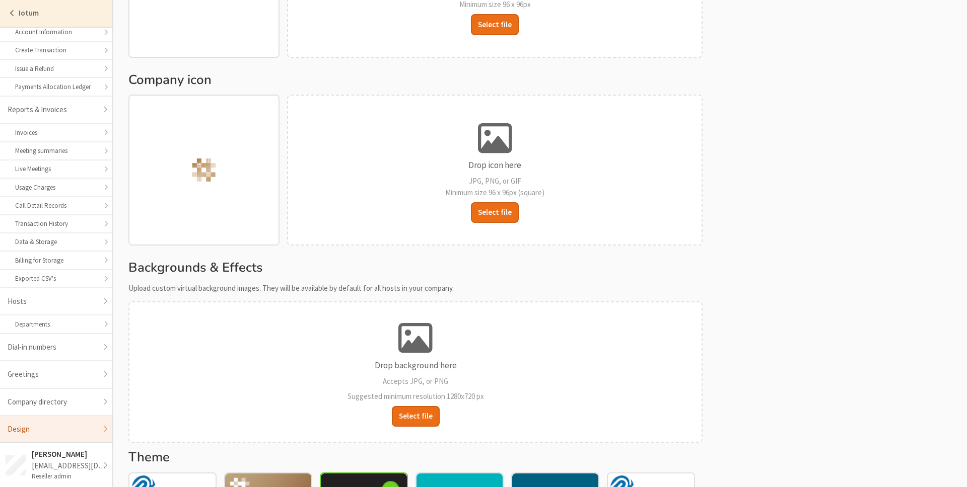
scroll to position [457, 0]
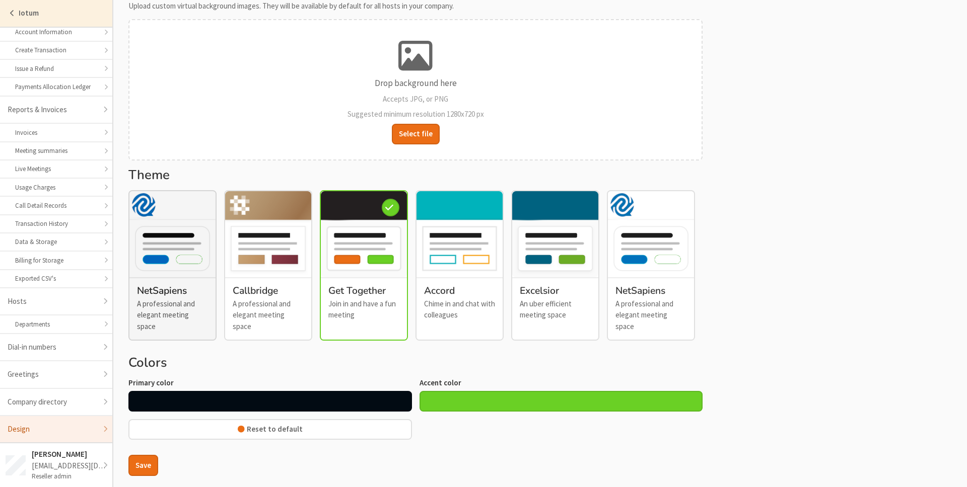
click at [188, 234] on img at bounding box center [172, 234] width 86 height 86
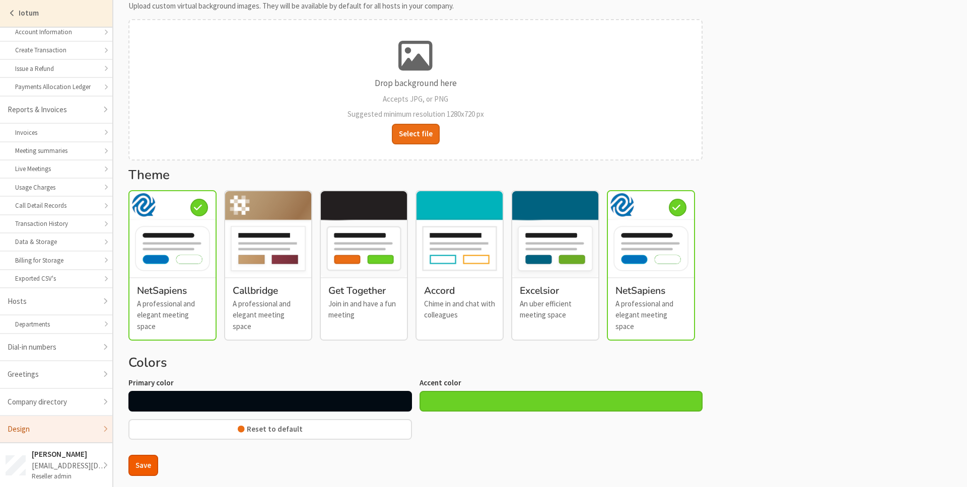
click at [146, 461] on button "Save" at bounding box center [143, 465] width 30 height 21
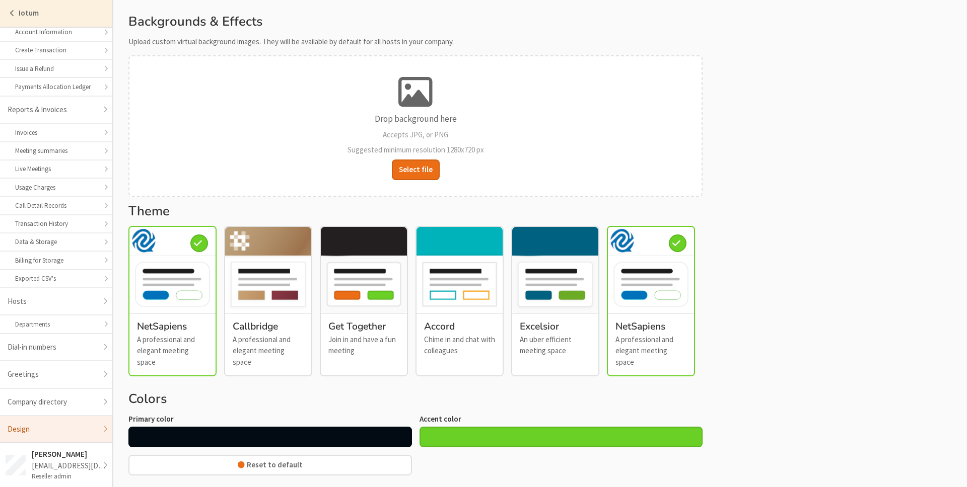
scroll to position [0, 0]
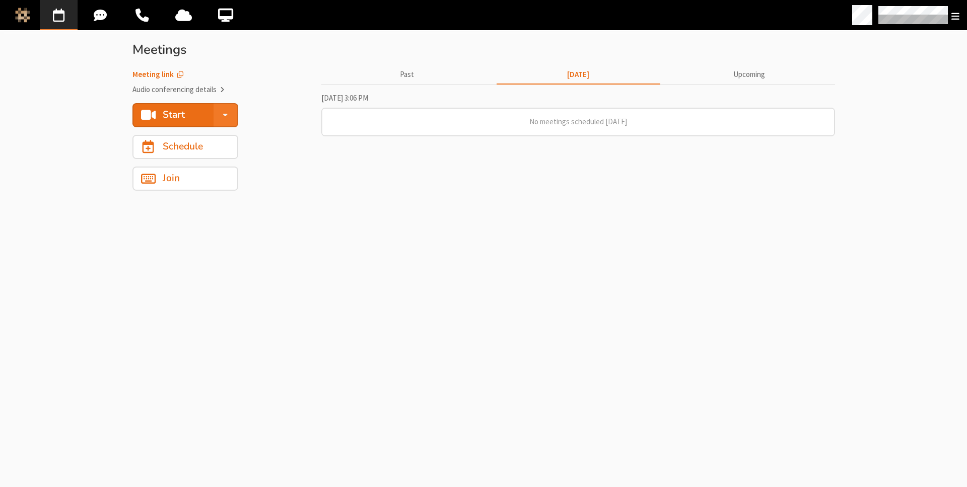
click at [230, 118] on div "Start conference options" at bounding box center [225, 115] width 24 height 24
click at [301, 259] on section "Start Meetings Meeting link Audio conferencing details Start Schedule Join Past…" at bounding box center [483, 259] width 725 height 456
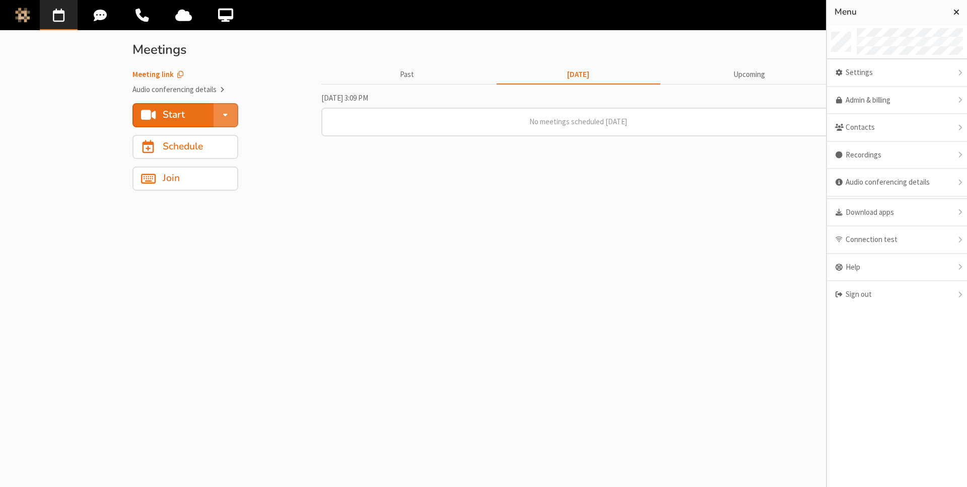
click at [277, 93] on section "Meeting link Audio conferencing details" at bounding box center [222, 78] width 181 height 34
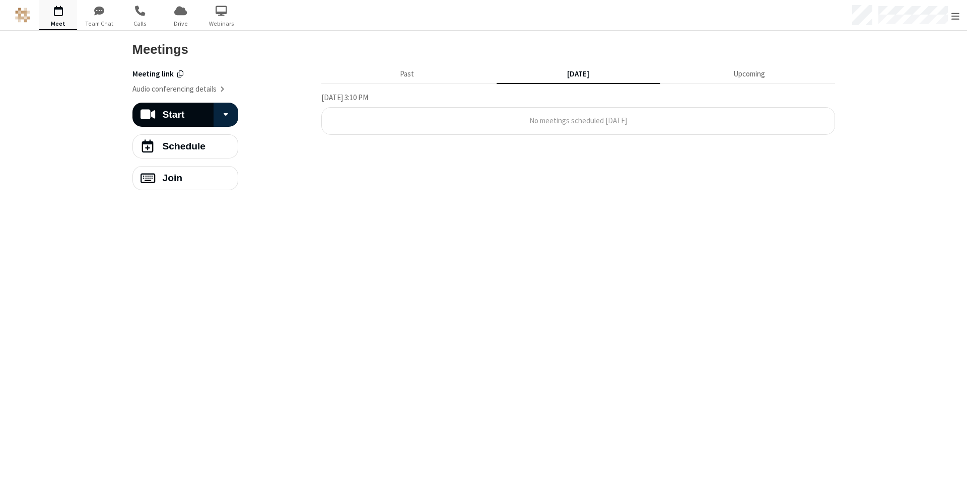
click at [504, 22] on div at bounding box center [502, 15] width 929 height 30
click at [599, 25] on div at bounding box center [502, 15] width 929 height 30
click at [555, 120] on span "No meetings scheduled today" at bounding box center [578, 121] width 98 height 10
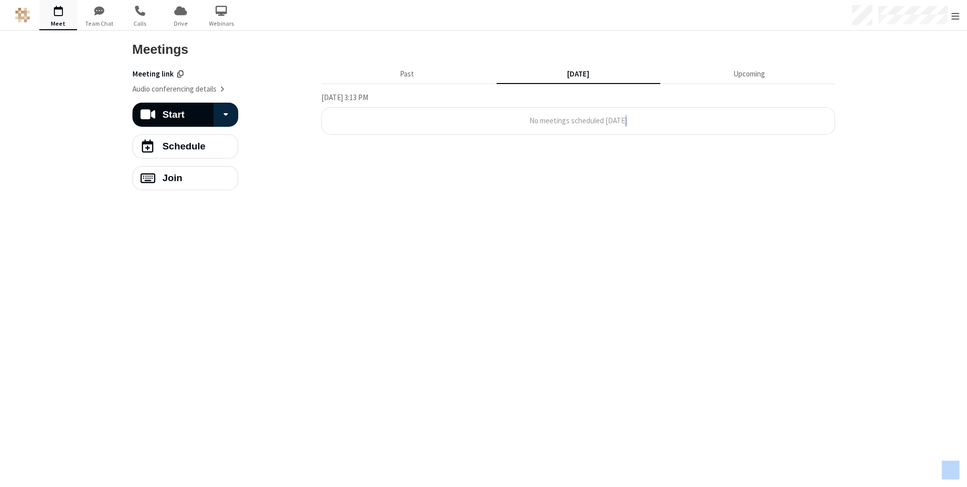
click at [540, 150] on section "Past Today Upcoming Thursday, October 9, 3:13 PM No meetings scheduled today" at bounding box center [578, 125] width 514 height 129
click at [226, 114] on span "Start conference options" at bounding box center [226, 114] width 4 height 9
click at [267, 91] on section "Meeting link Audio conferencing details" at bounding box center [222, 78] width 181 height 34
click at [226, 111] on span "Start conference options" at bounding box center [226, 114] width 4 height 9
click at [257, 297] on section "Start Meetings Meeting link Audio conferencing details Start Schedule Join Past…" at bounding box center [483, 259] width 725 height 457
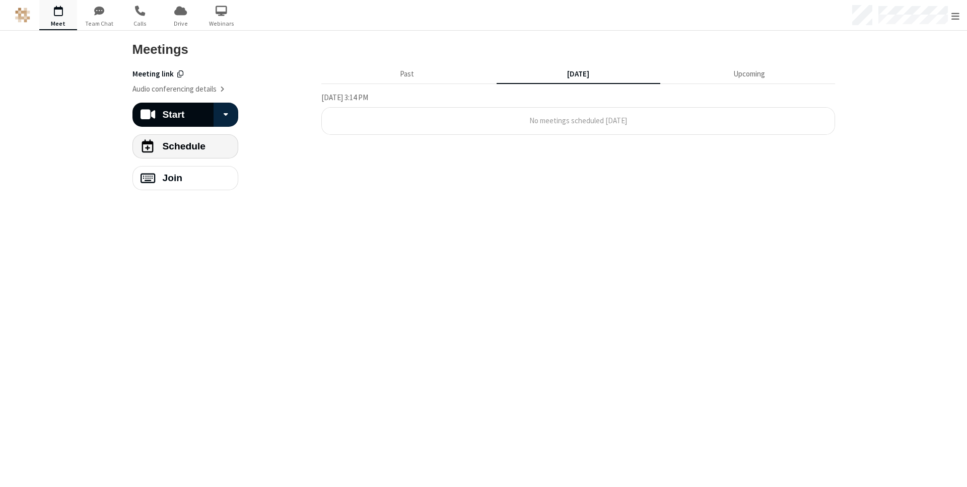
click at [168, 148] on h4 "Schedule" at bounding box center [183, 146] width 43 height 10
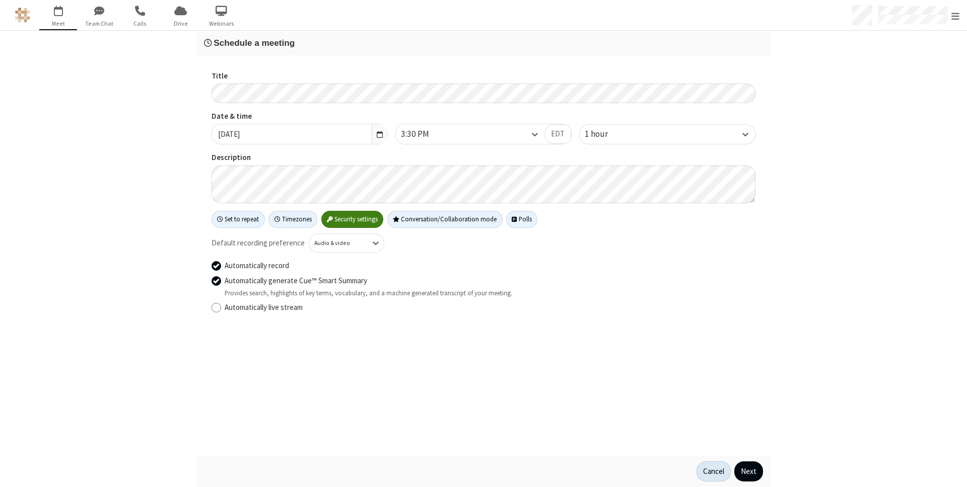
click at [706, 472] on button "Cancel" at bounding box center [713, 472] width 34 height 20
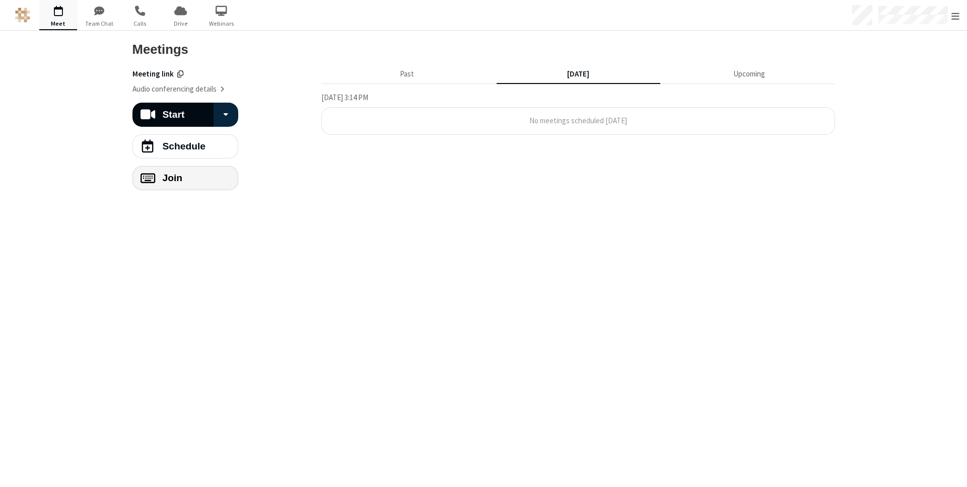
click at [206, 180] on button "Join" at bounding box center [185, 178] width 106 height 24
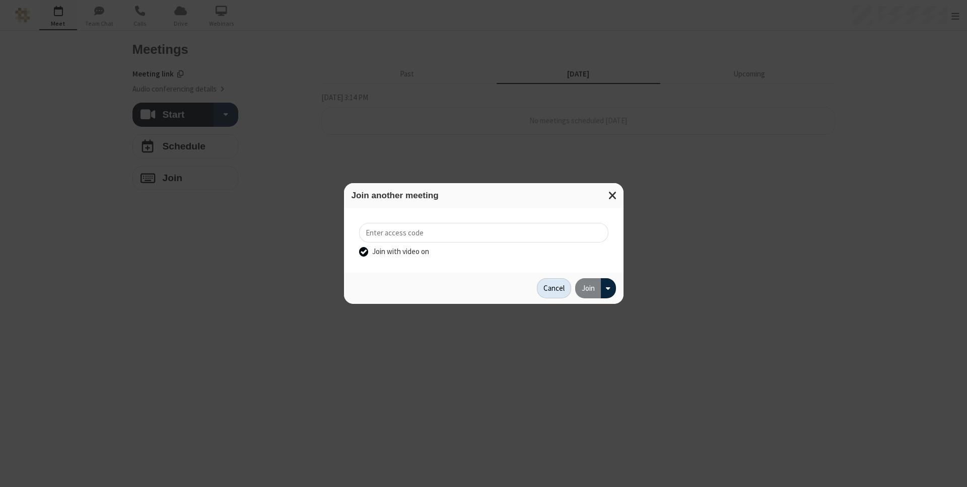
click at [554, 284] on button "Cancel" at bounding box center [554, 288] width 34 height 20
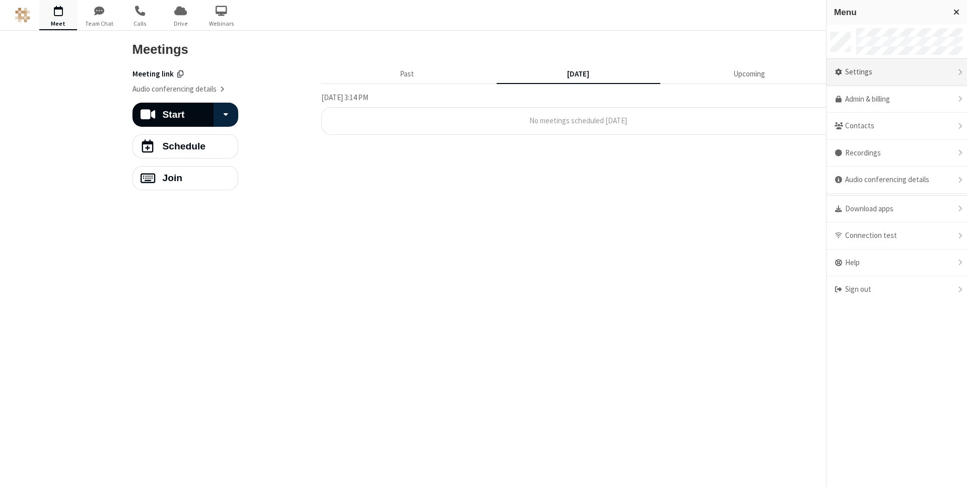
click at [852, 76] on div "Settings" at bounding box center [896, 72] width 140 height 27
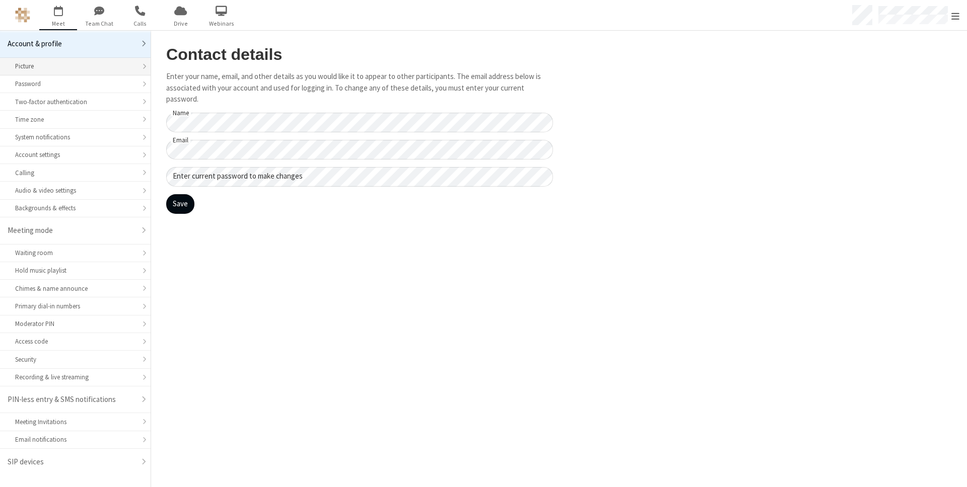
click at [119, 64] on div "Picture" at bounding box center [75, 66] width 120 height 10
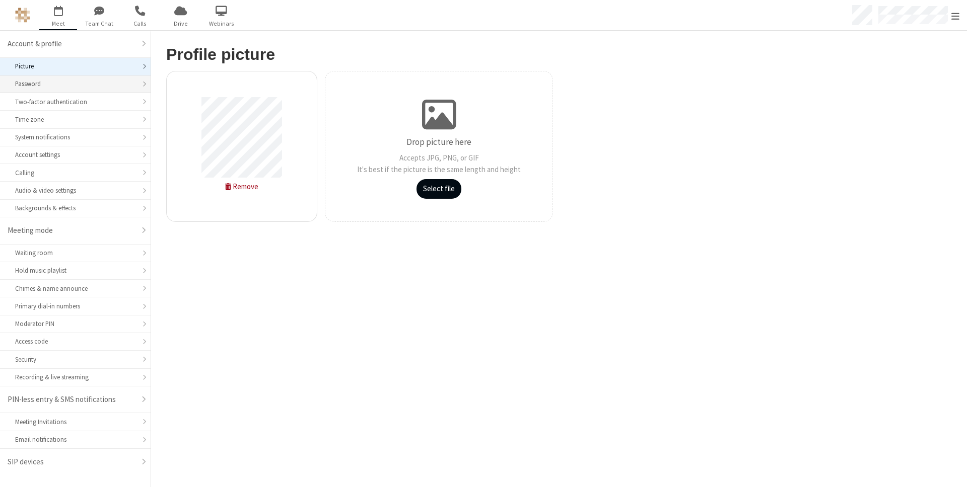
click at [119, 90] on li "Password" at bounding box center [75, 85] width 151 height 18
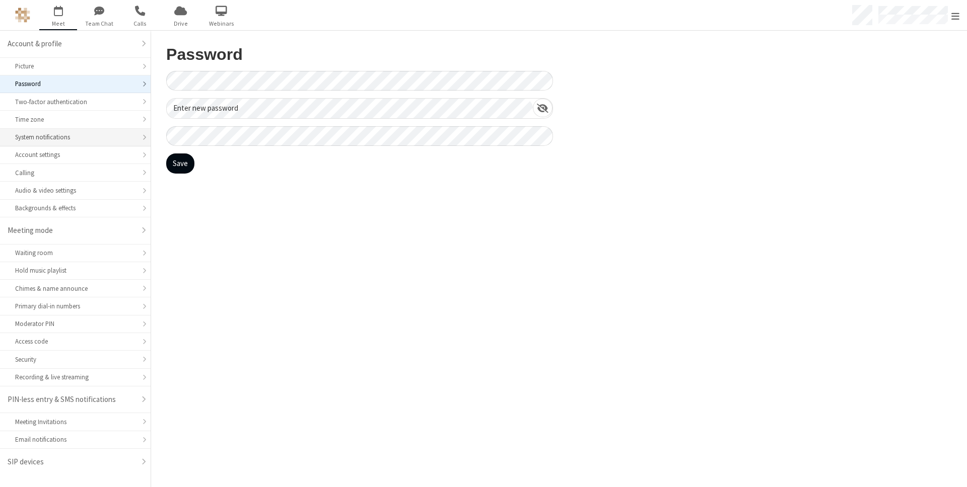
click at [112, 141] on div "System notifications" at bounding box center [75, 137] width 120 height 10
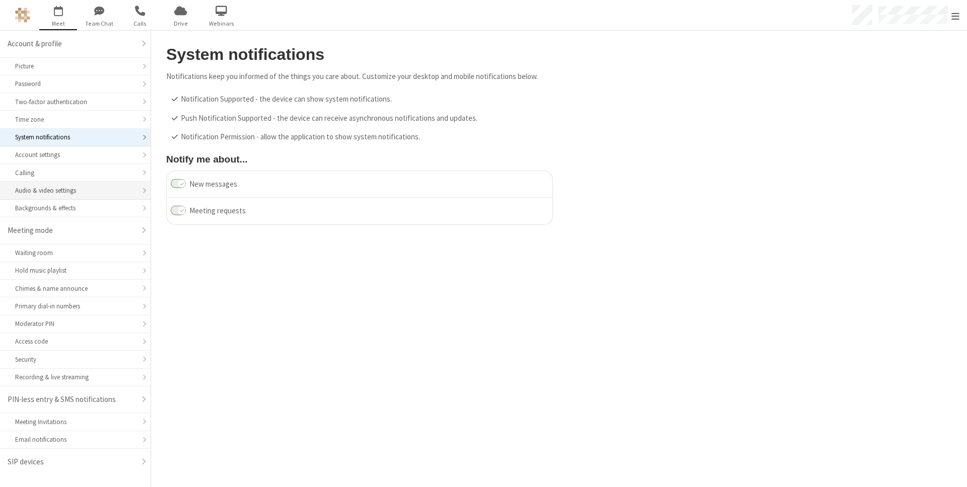
click at [112, 196] on li "Audio & video settings" at bounding box center [75, 191] width 151 height 18
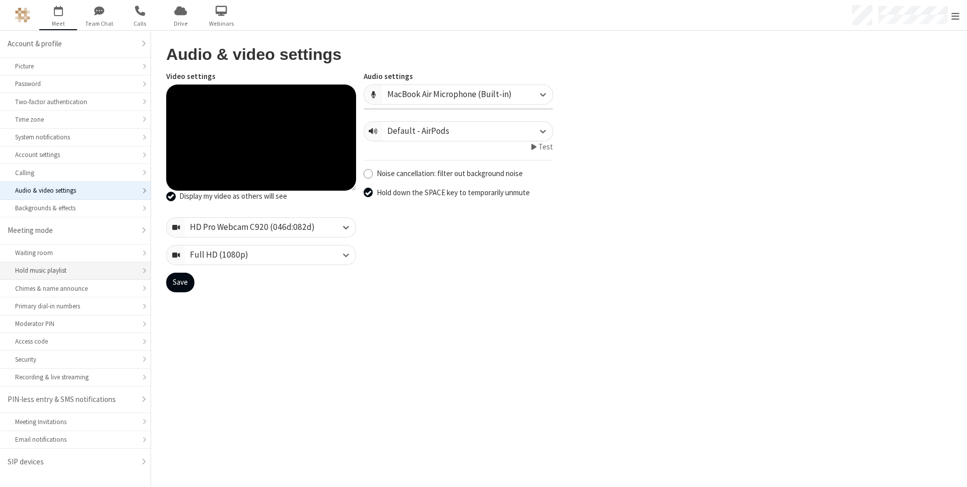
click at [106, 271] on div "Hold music playlist" at bounding box center [75, 271] width 120 height 10
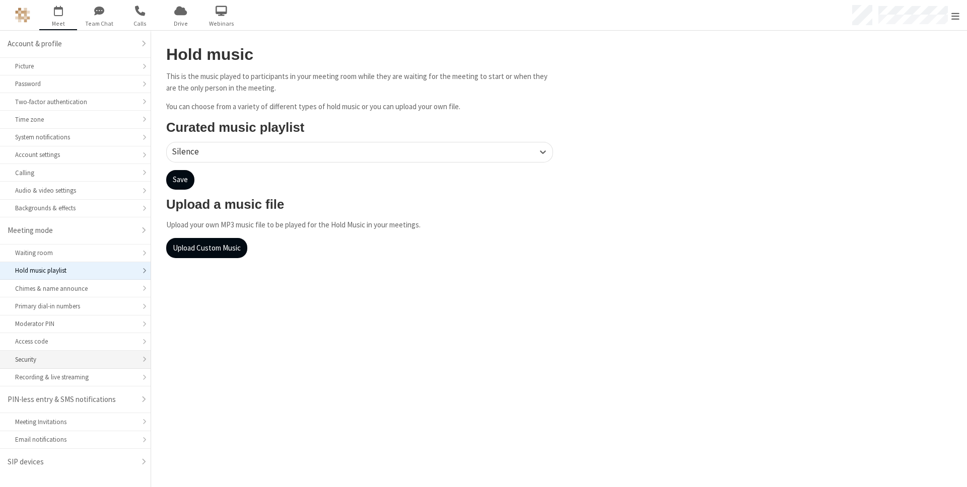
click at [118, 351] on li "Security" at bounding box center [75, 360] width 151 height 18
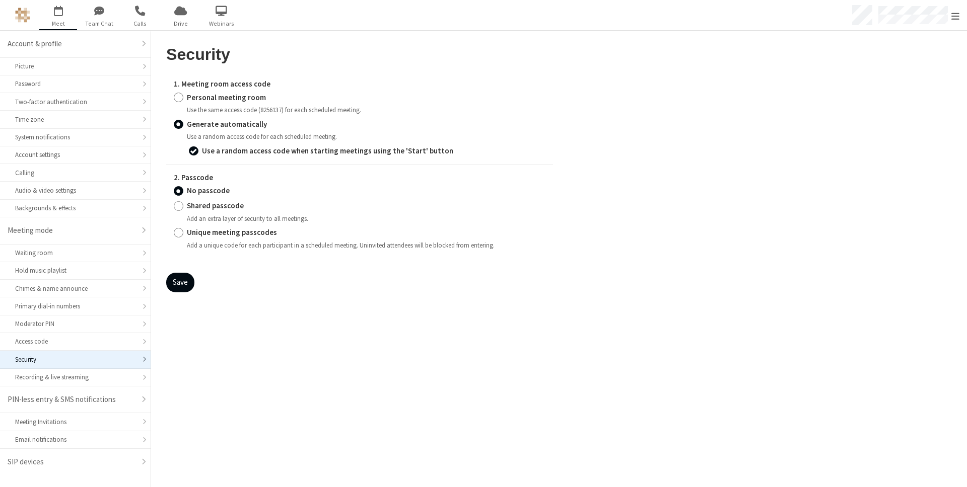
click at [422, 394] on main "Security 1. Meeting room access code Personal meeting room Use the same access …" at bounding box center [559, 259] width 816 height 457
